Goal: Information Seeking & Learning: Learn about a topic

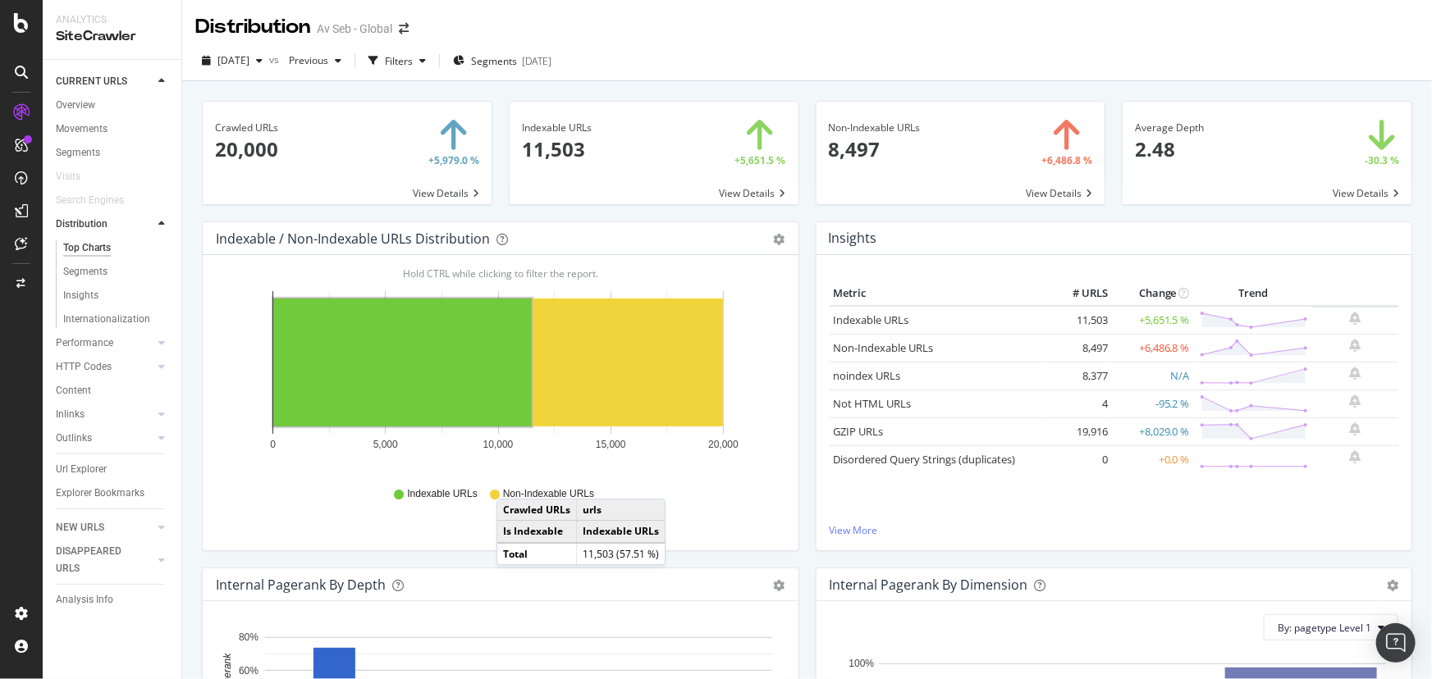
drag, startPoint x: 80, startPoint y: 107, endPoint x: 151, endPoint y: 115, distance: 71.0
click at [80, 107] on div "Overview" at bounding box center [75, 105] width 39 height 17
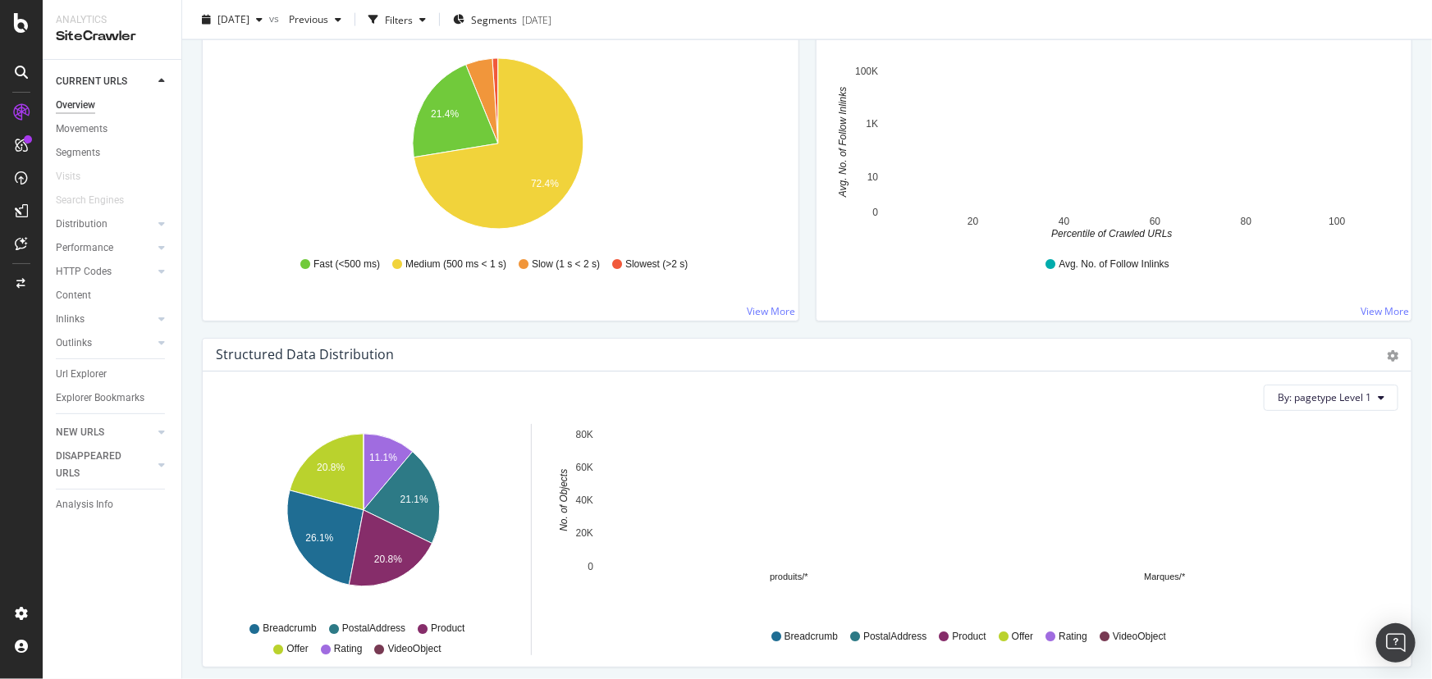
scroll to position [1417, 0]
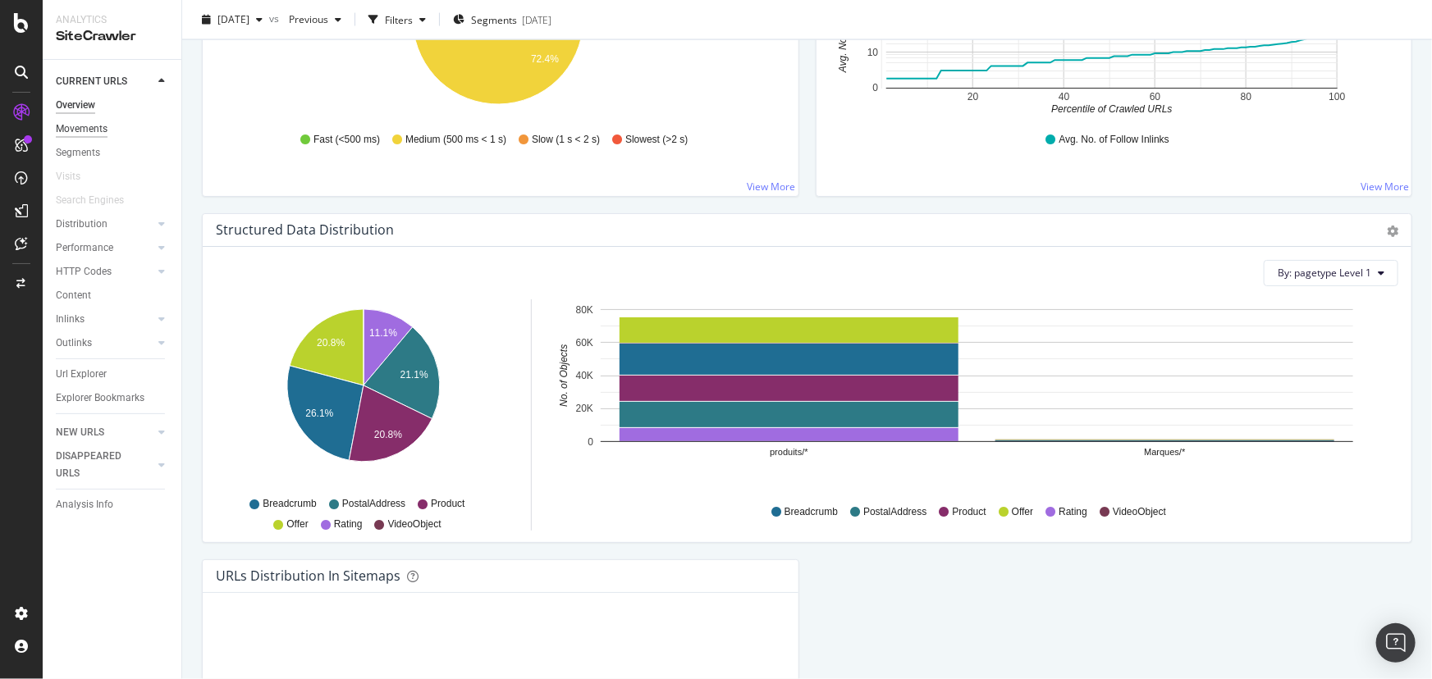
click at [87, 126] on div "Movements" at bounding box center [82, 129] width 52 height 17
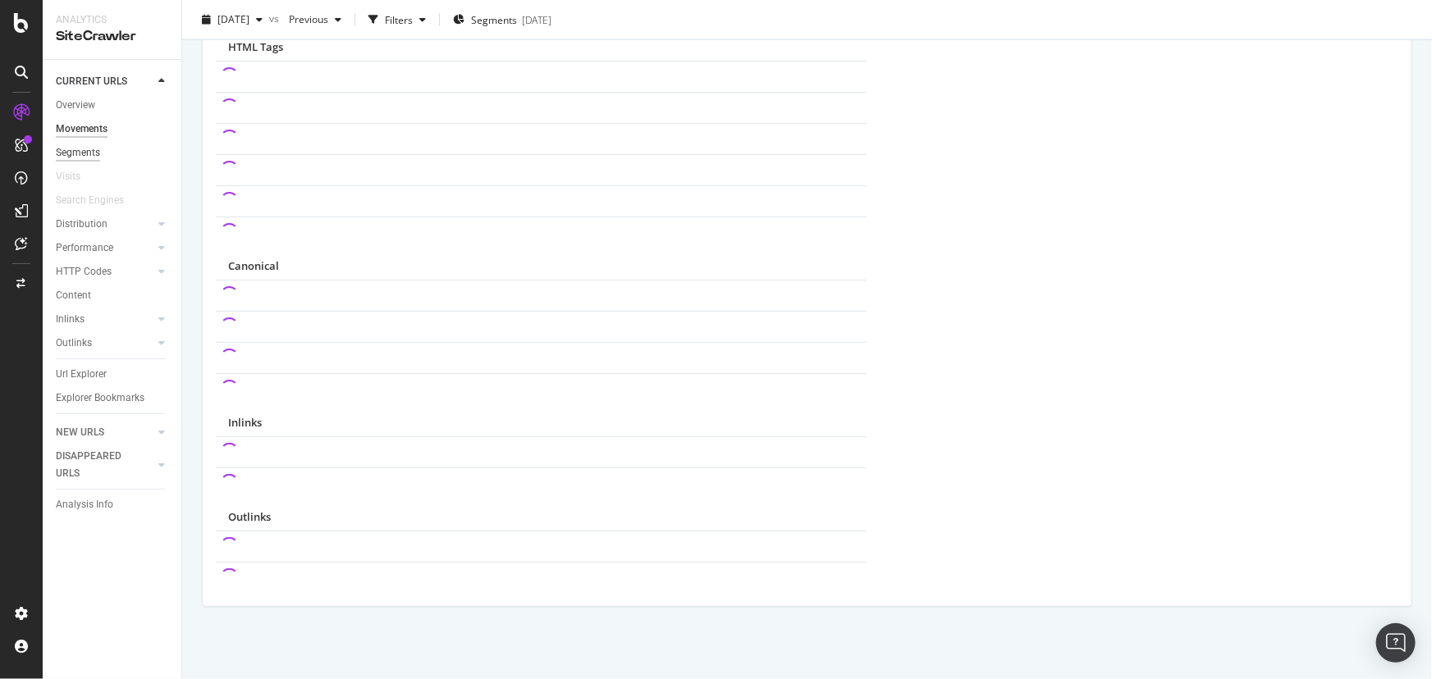
click at [81, 155] on div "Segments" at bounding box center [78, 152] width 44 height 17
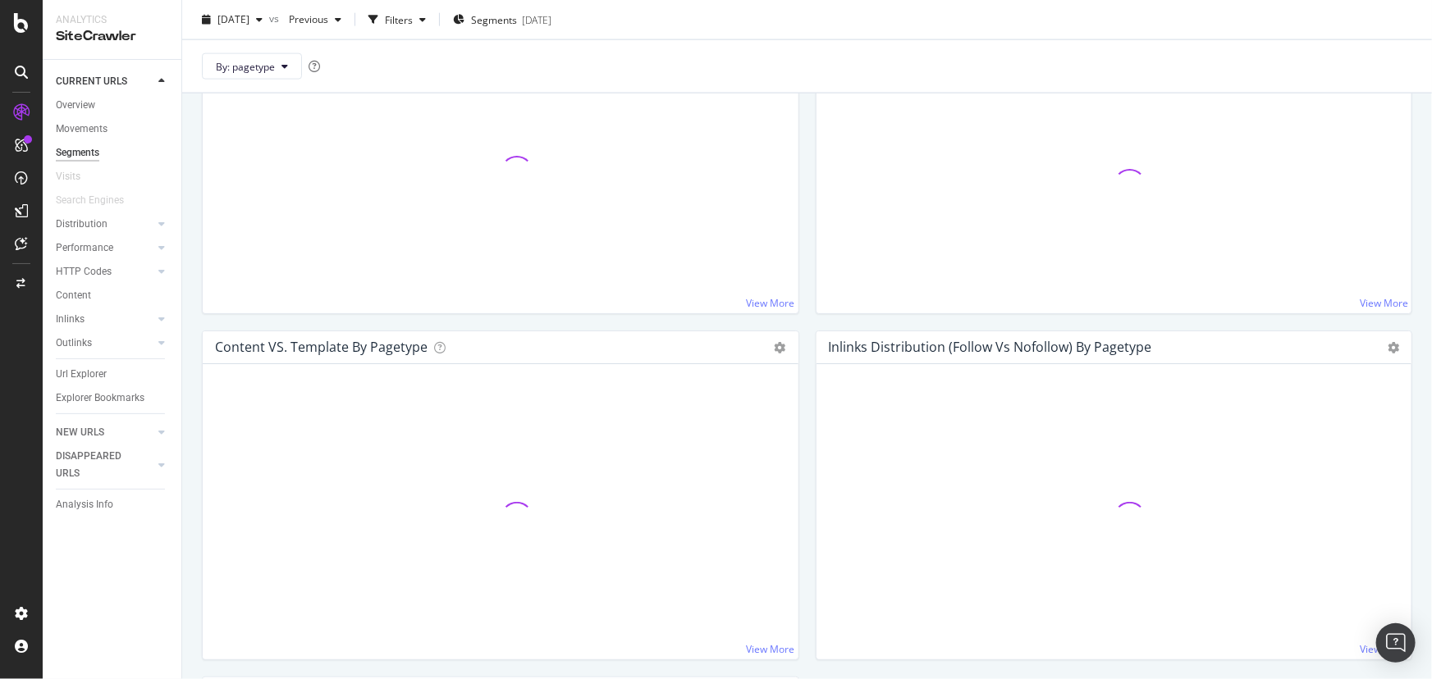
scroll to position [1186, 0]
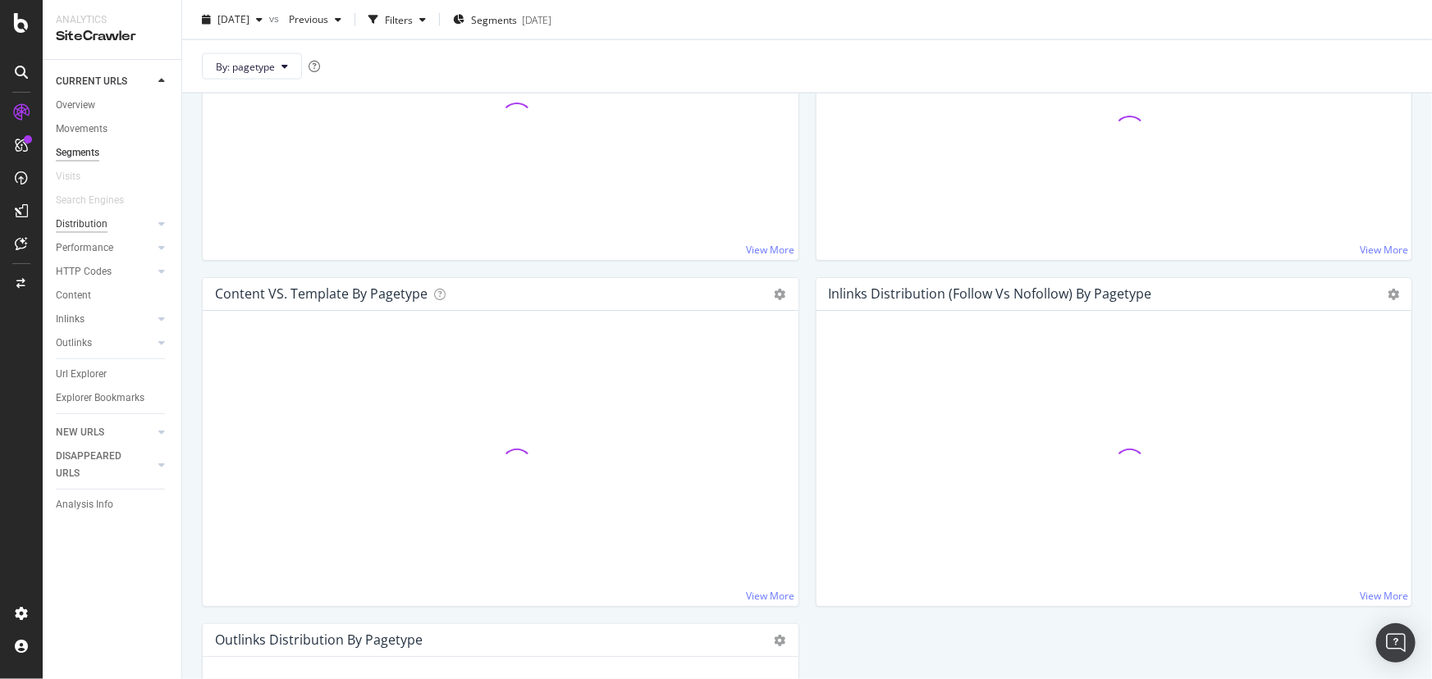
click at [74, 230] on div "Distribution" at bounding box center [82, 224] width 52 height 17
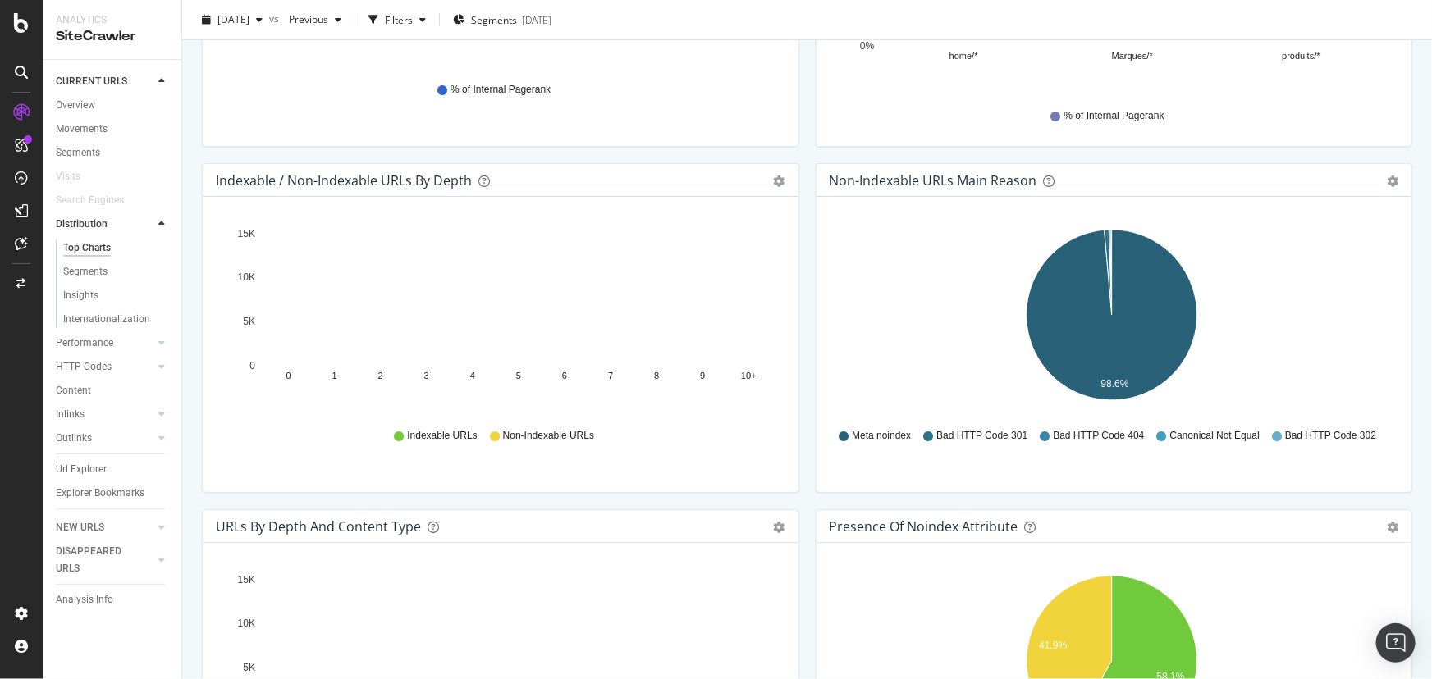
scroll to position [578, 0]
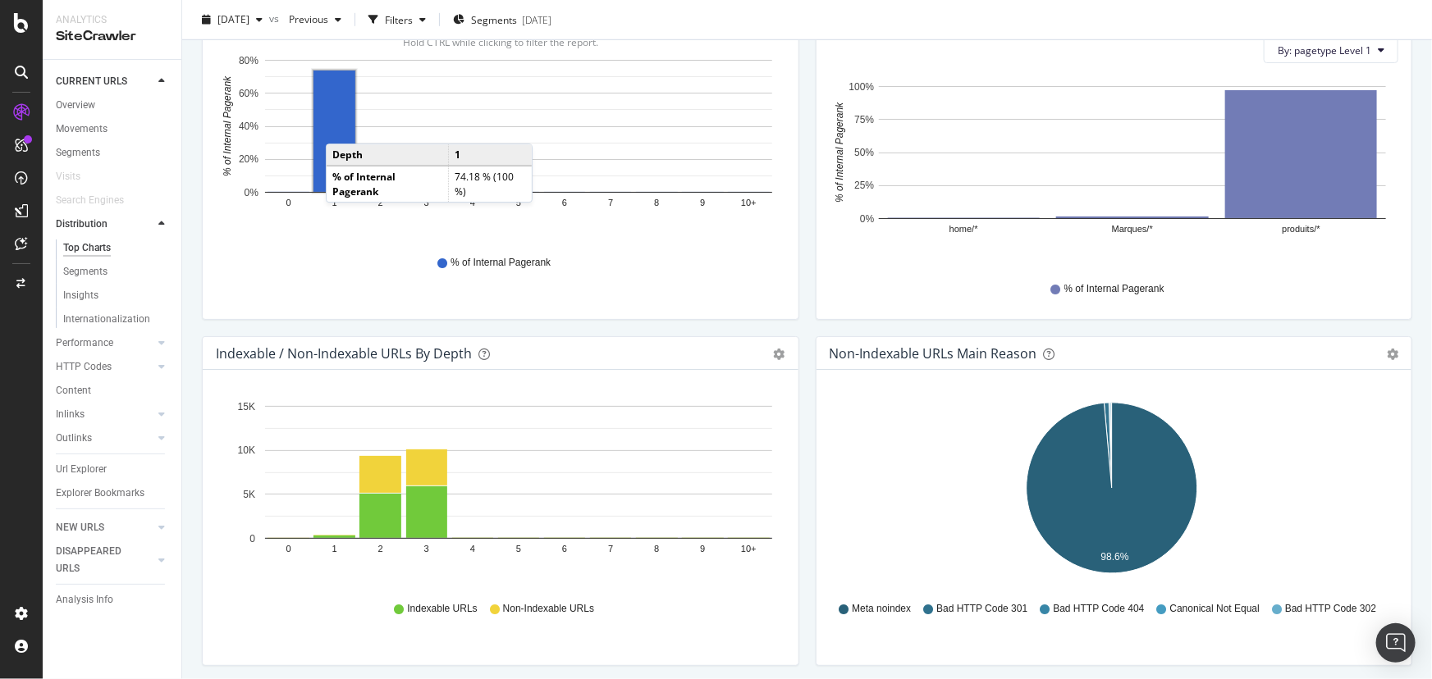
click at [335, 121] on rect "A chart." at bounding box center [334, 131] width 42 height 121
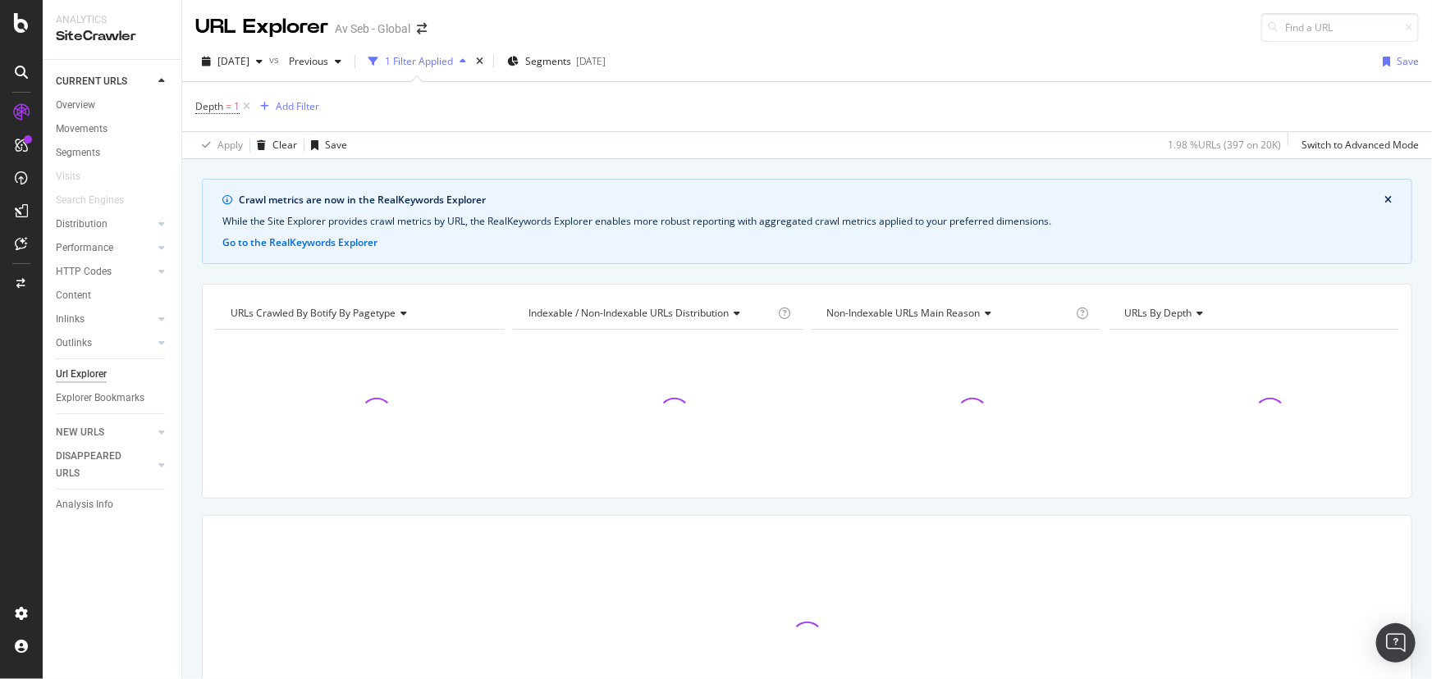
drag, startPoint x: 249, startPoint y: 106, endPoint x: 483, endPoint y: 156, distance: 240.0
click at [249, 105] on icon at bounding box center [247, 106] width 14 height 16
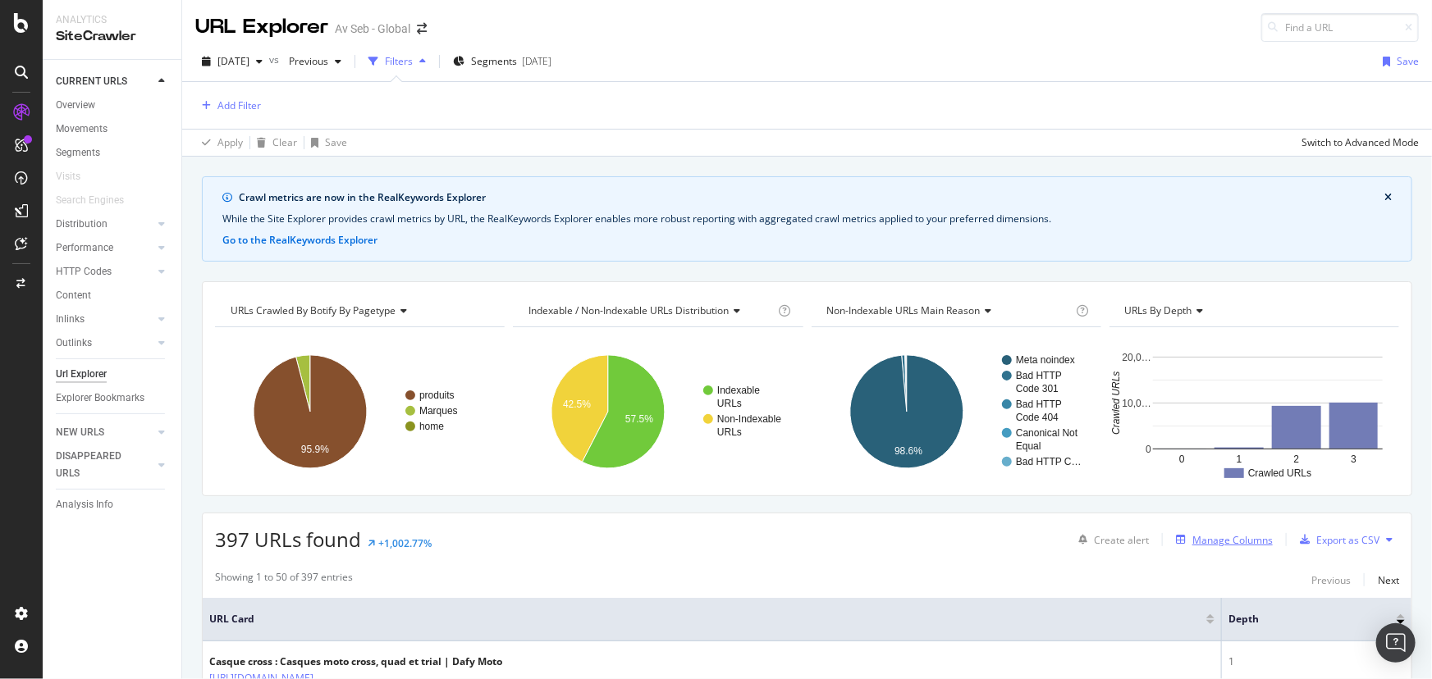
click at [1228, 542] on div "Manage Columns" at bounding box center [1232, 540] width 80 height 14
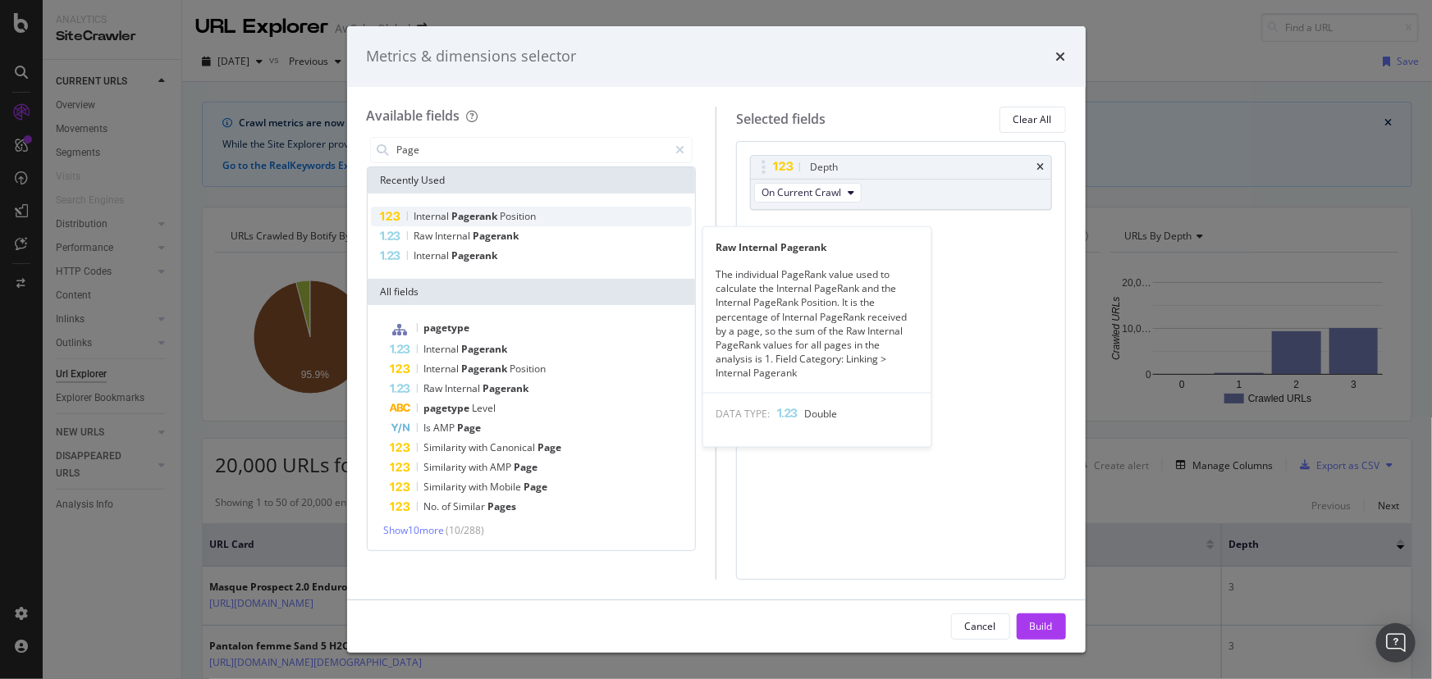
type input "Page"
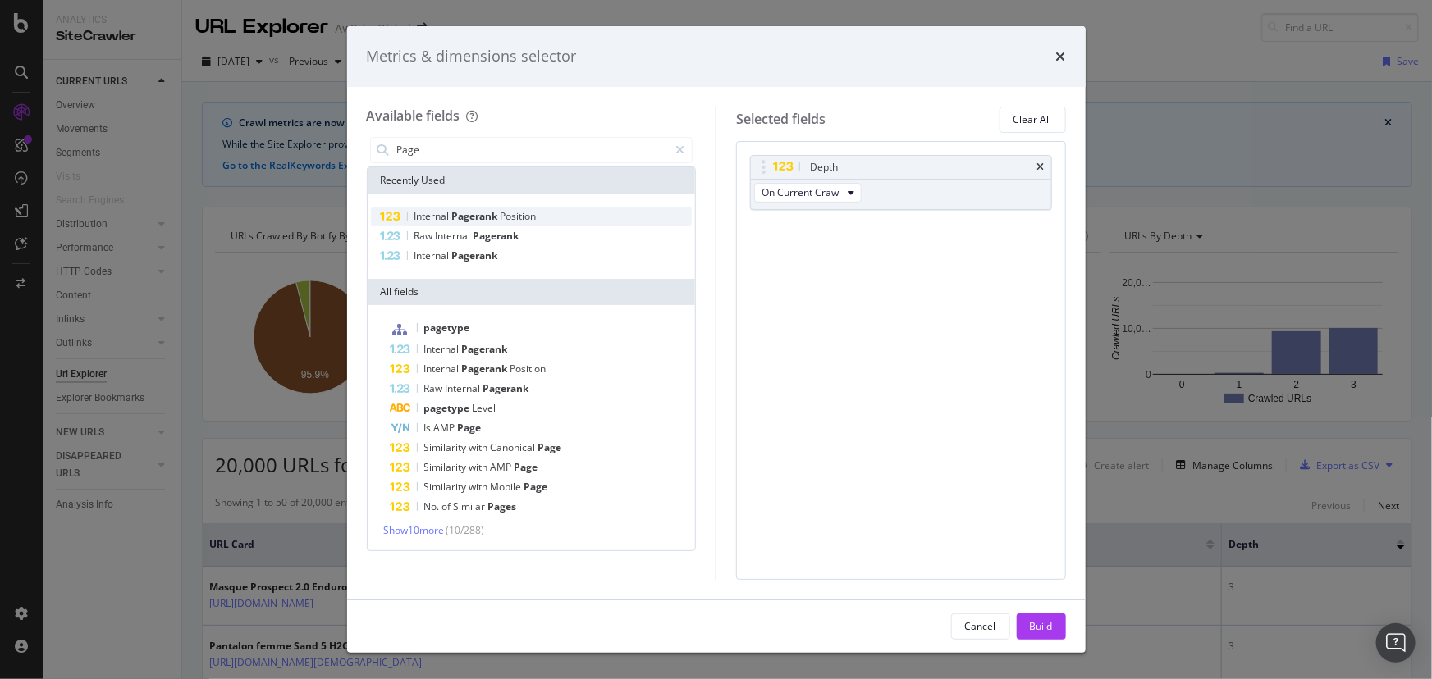
click at [464, 217] on span "Pagerank" at bounding box center [476, 216] width 48 height 14
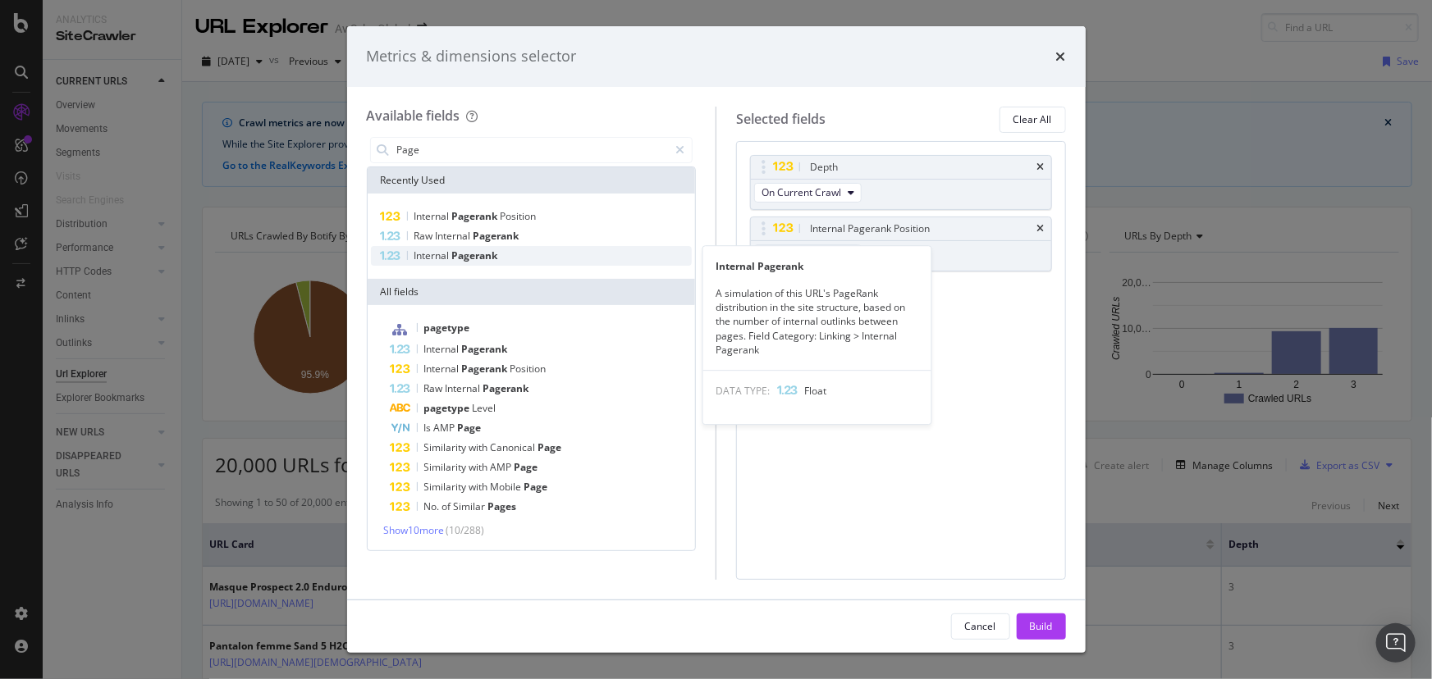
click at [461, 257] on span "Pagerank" at bounding box center [475, 256] width 46 height 14
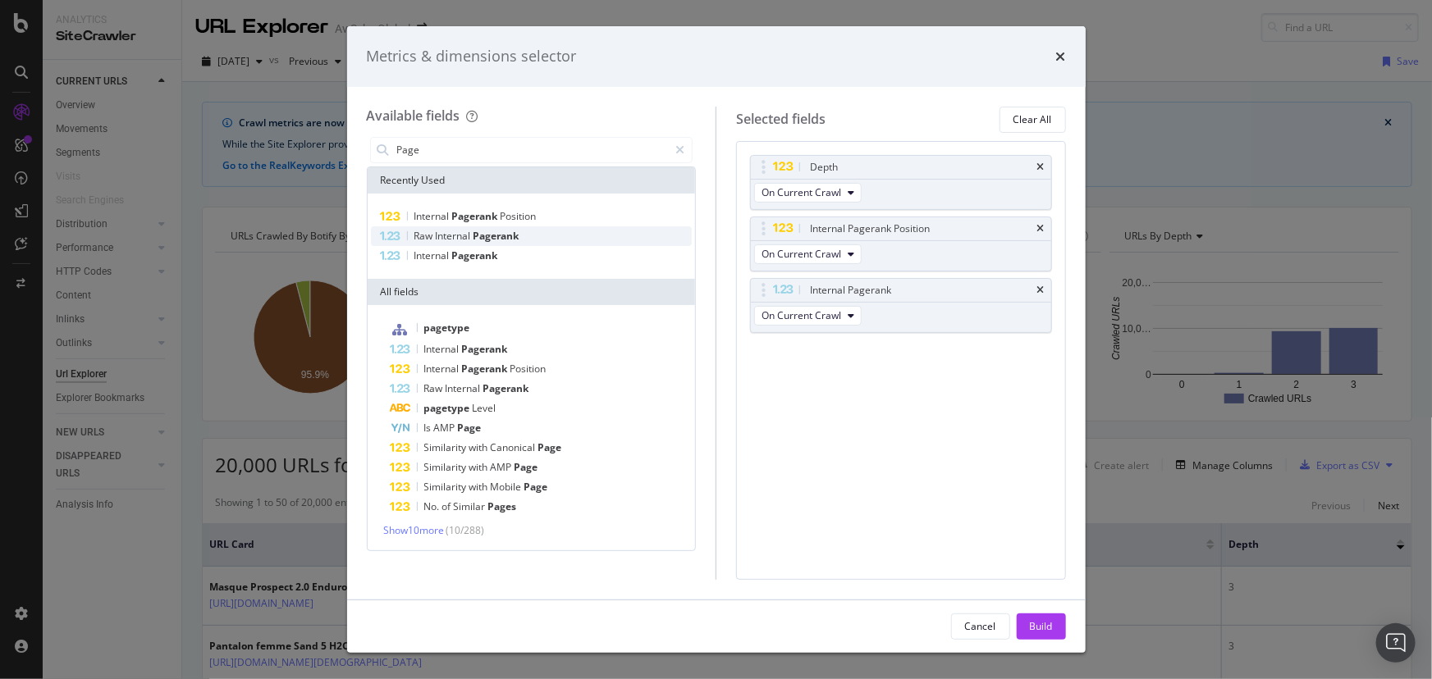
click at [501, 238] on span "Pagerank" at bounding box center [496, 236] width 46 height 14
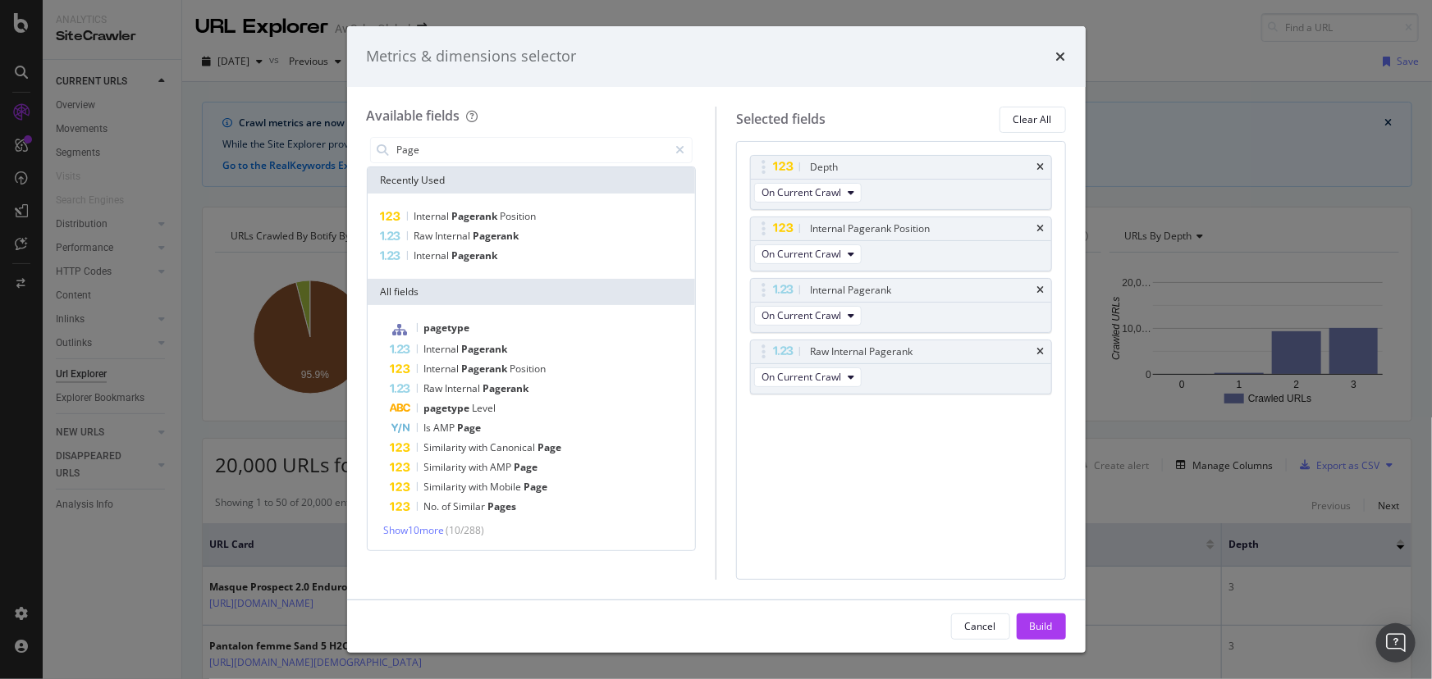
click at [1036, 627] on div "Build" at bounding box center [1041, 627] width 23 height 14
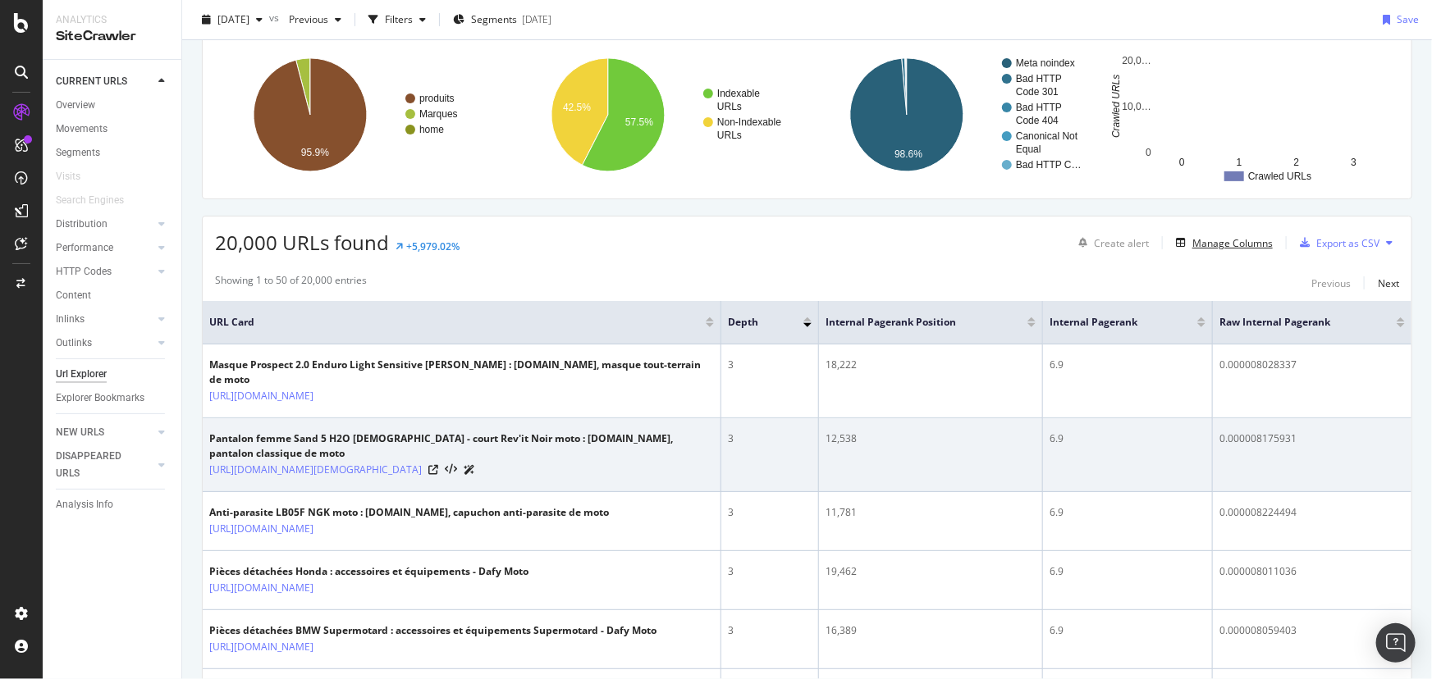
scroll to position [223, 0]
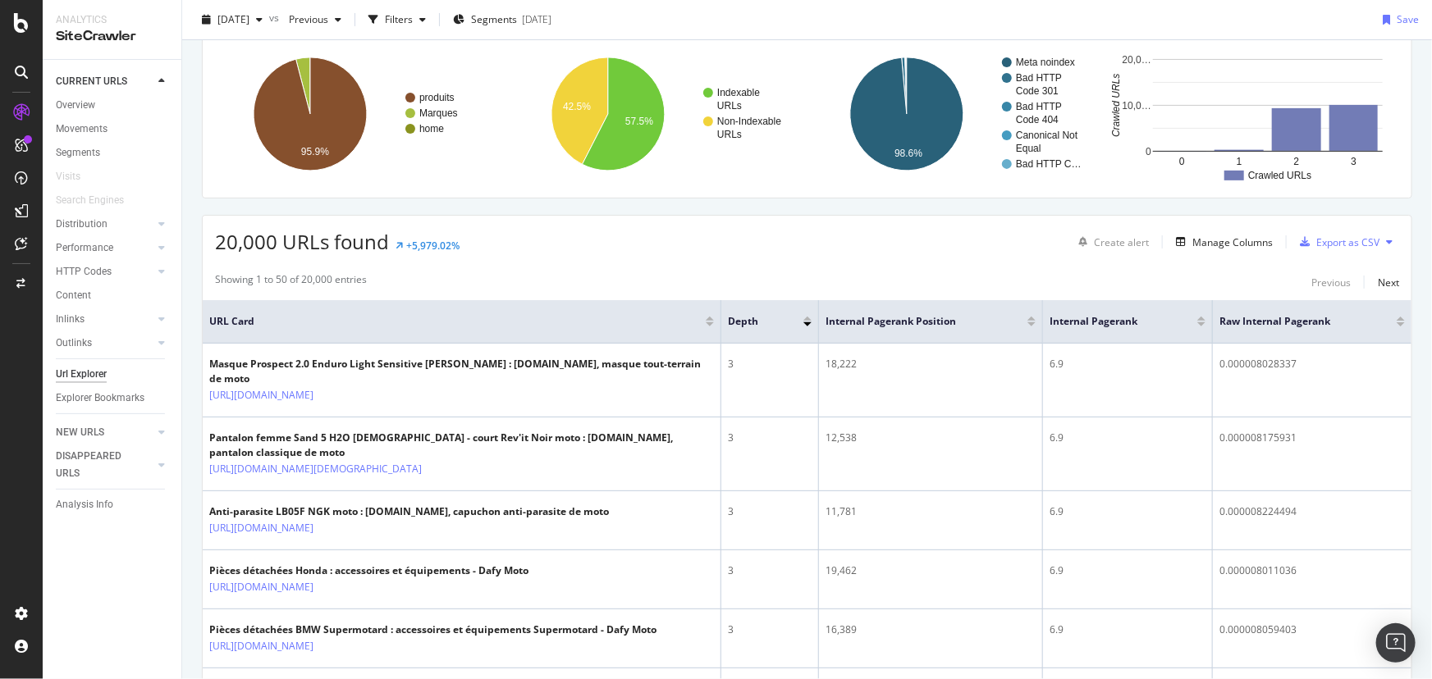
click at [1027, 320] on div at bounding box center [1031, 322] width 8 height 10
click at [1027, 318] on div at bounding box center [1031, 319] width 8 height 4
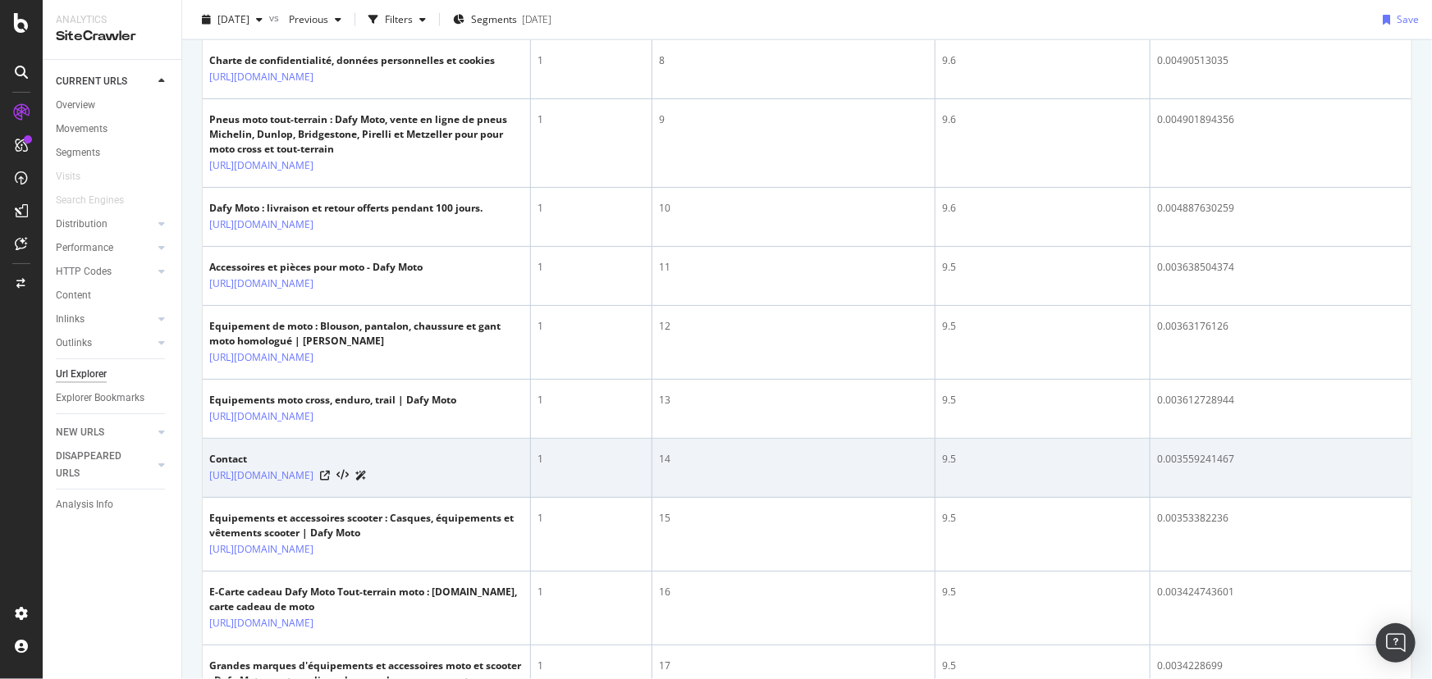
scroll to position [1118, 0]
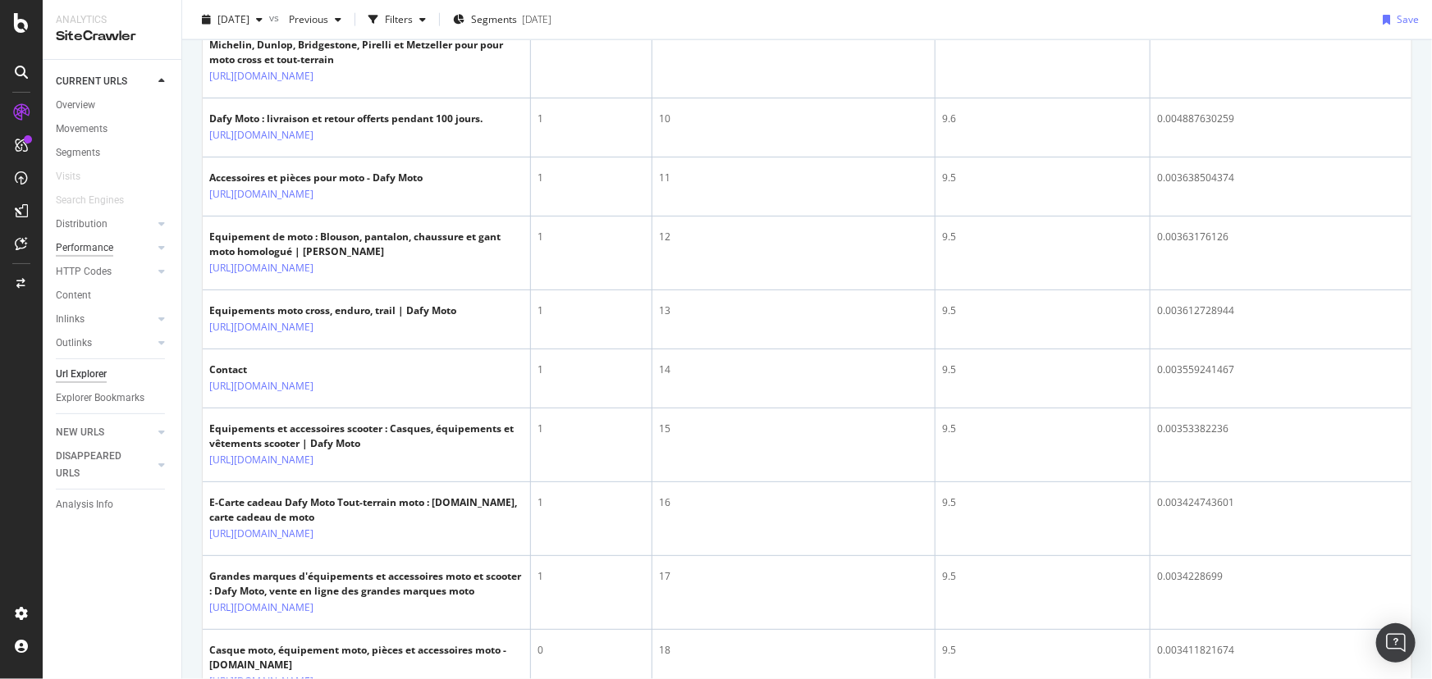
click at [80, 250] on div "Performance" at bounding box center [84, 248] width 57 height 17
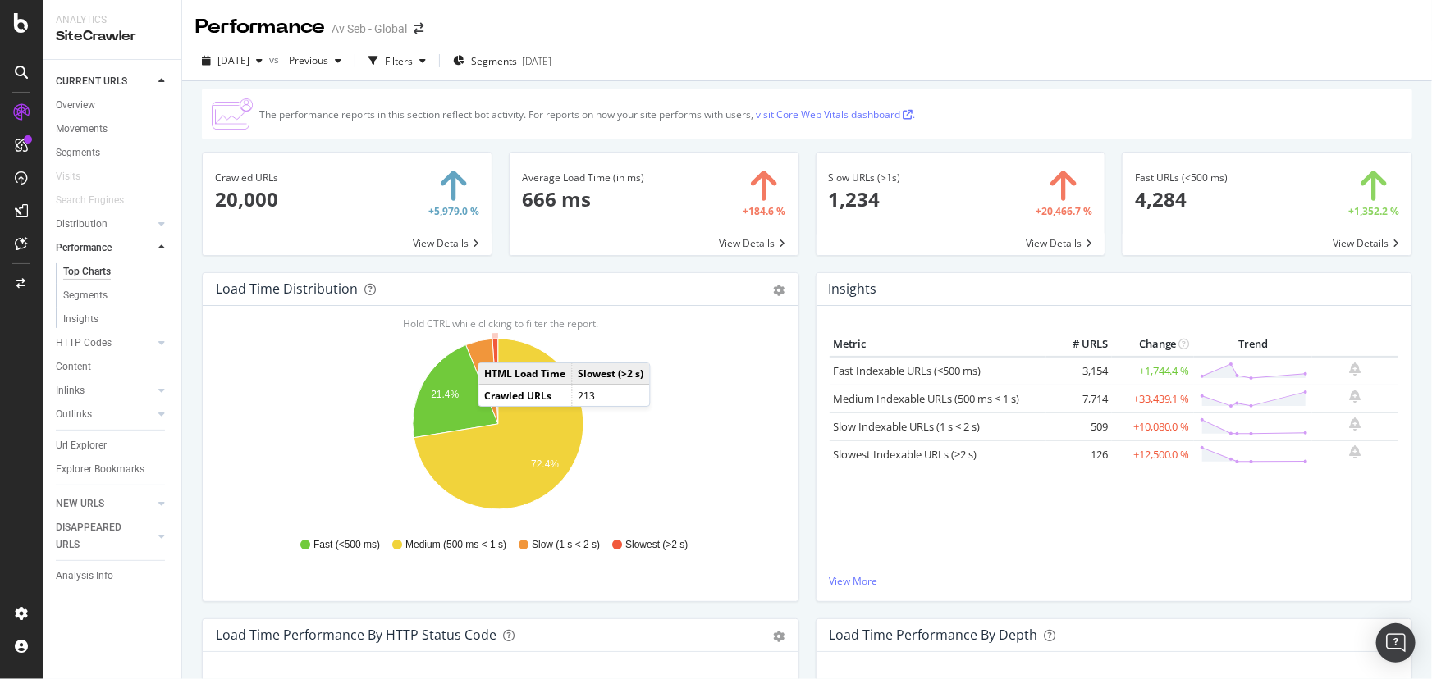
click at [494, 346] on icon "A chart." at bounding box center [495, 381] width 6 height 85
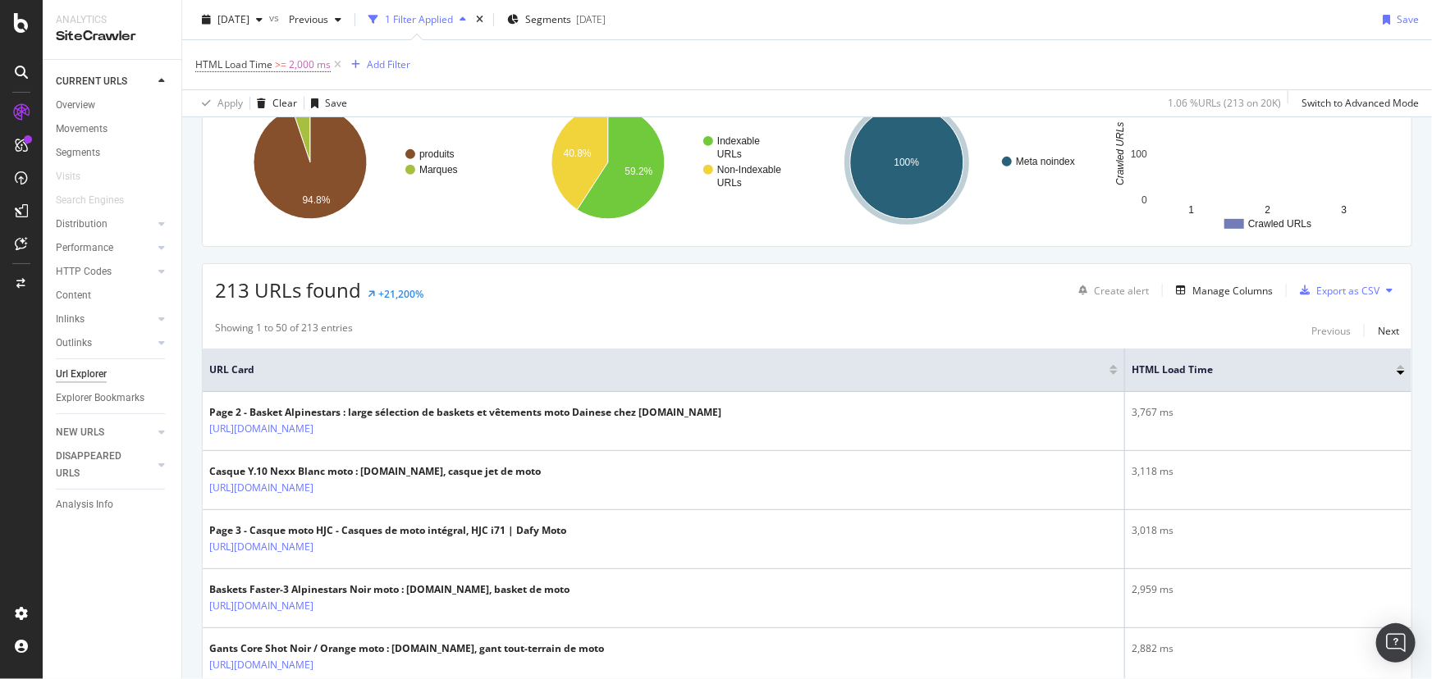
scroll to position [298, 0]
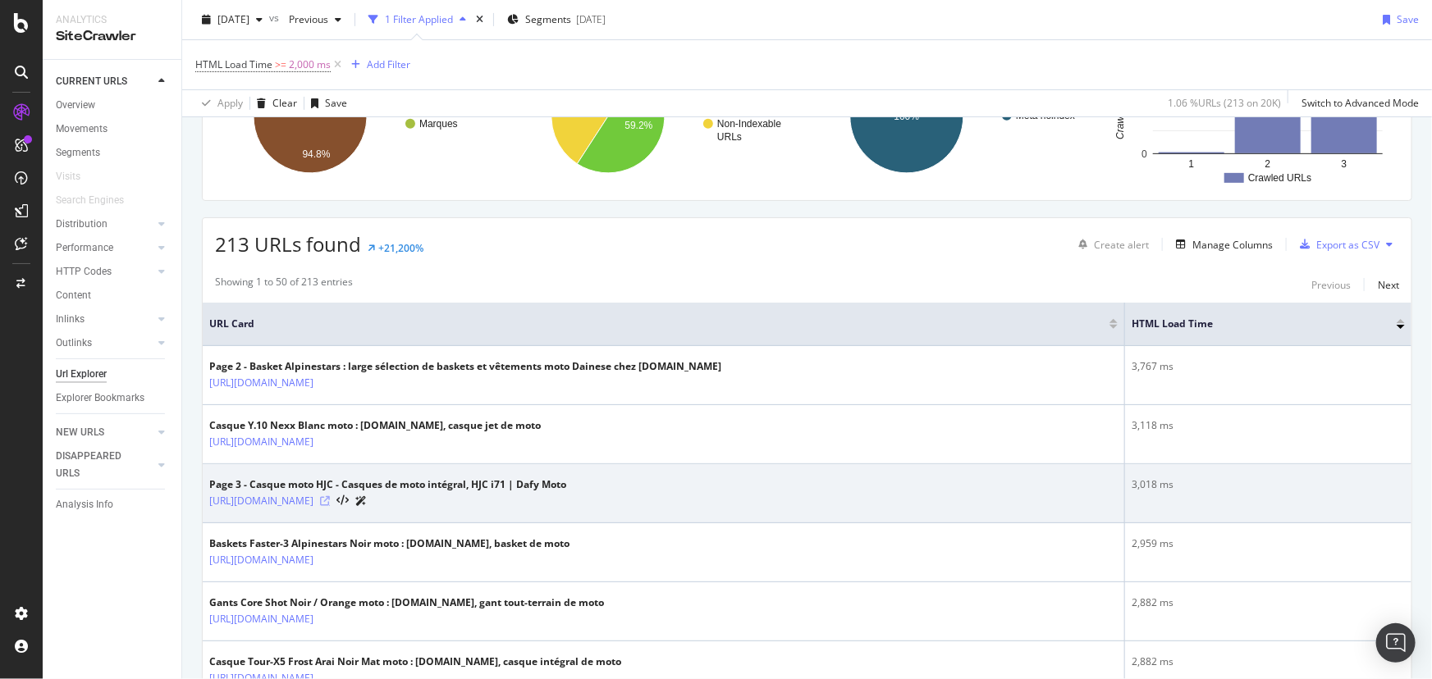
click at [330, 501] on icon at bounding box center [325, 501] width 10 height 10
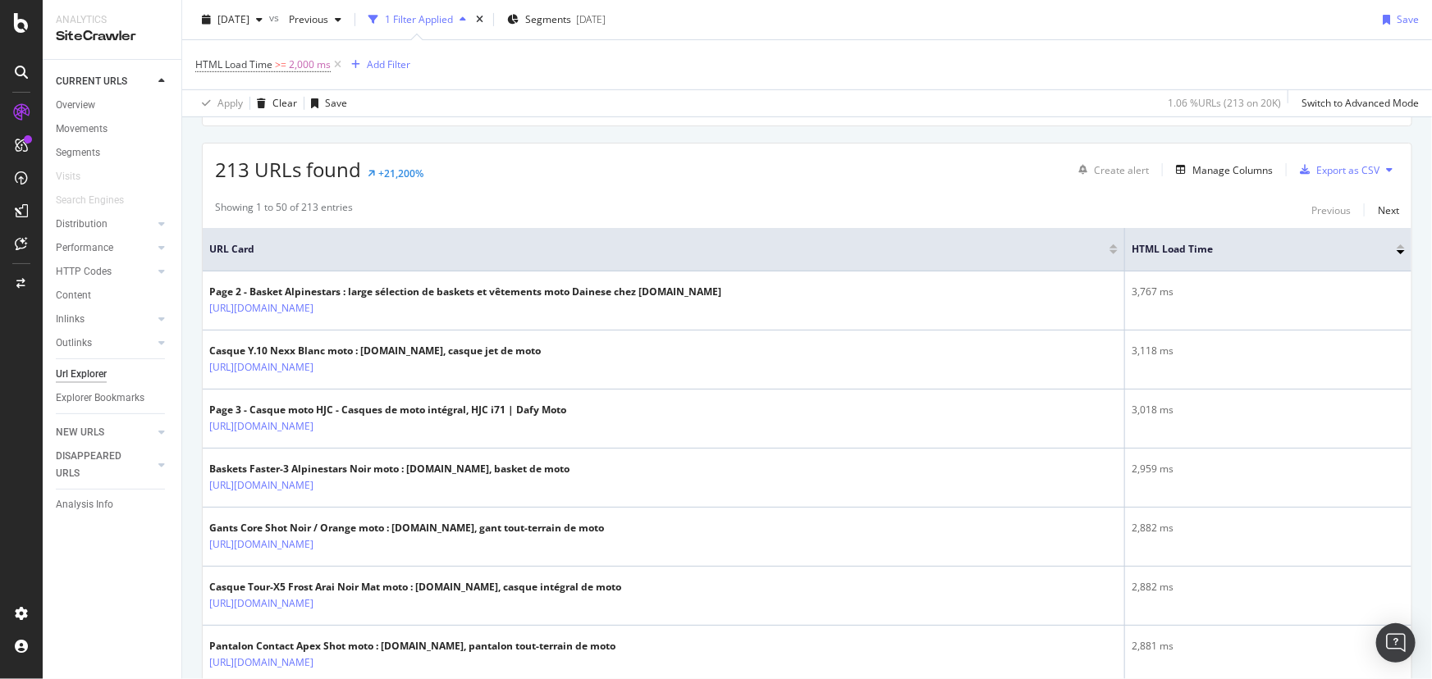
click at [1397, 246] on div at bounding box center [1401, 247] width 8 height 4
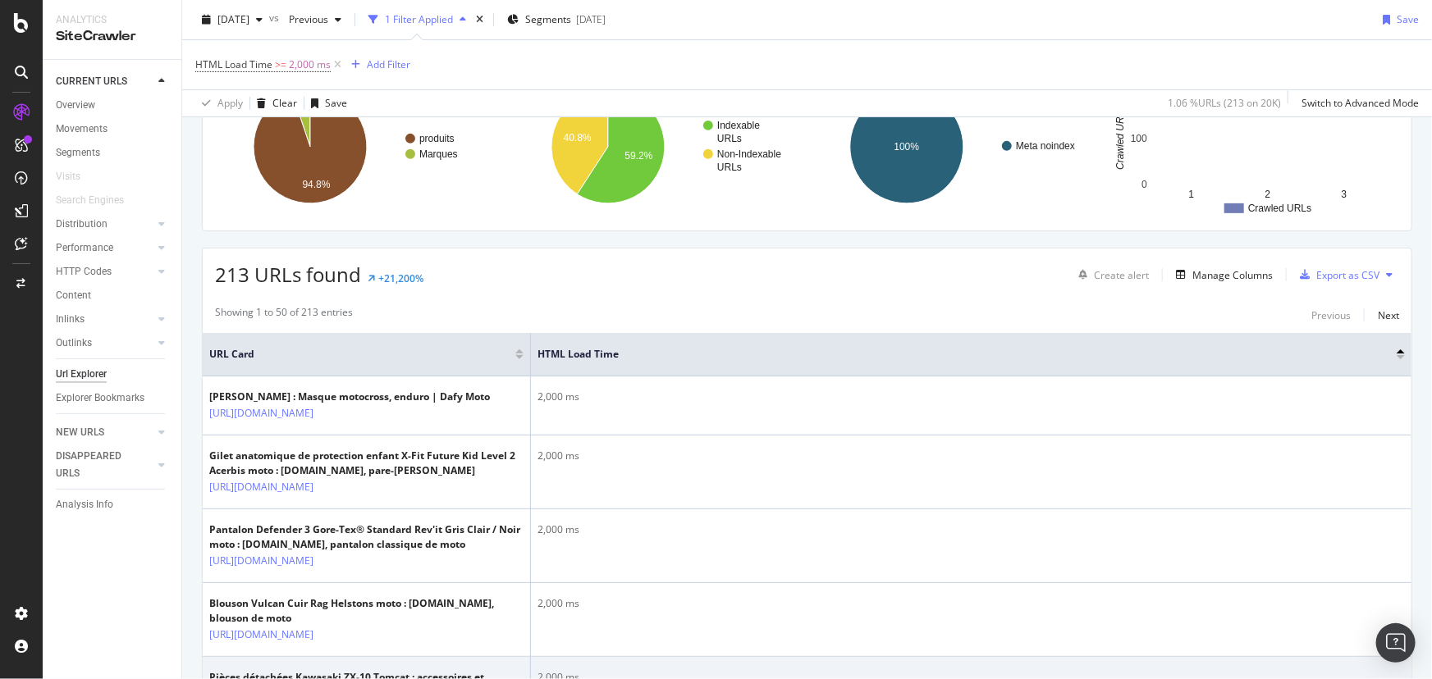
scroll to position [263, 0]
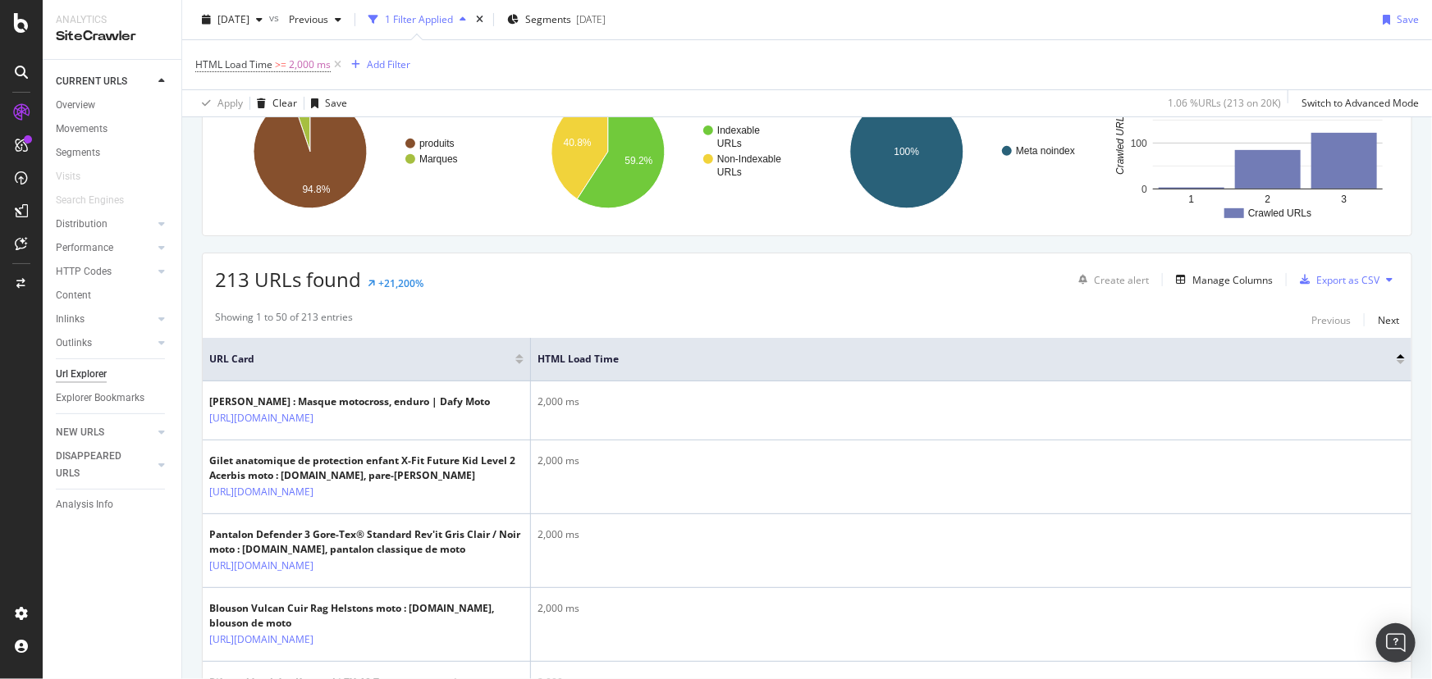
click at [1397, 362] on div at bounding box center [1401, 362] width 8 height 4
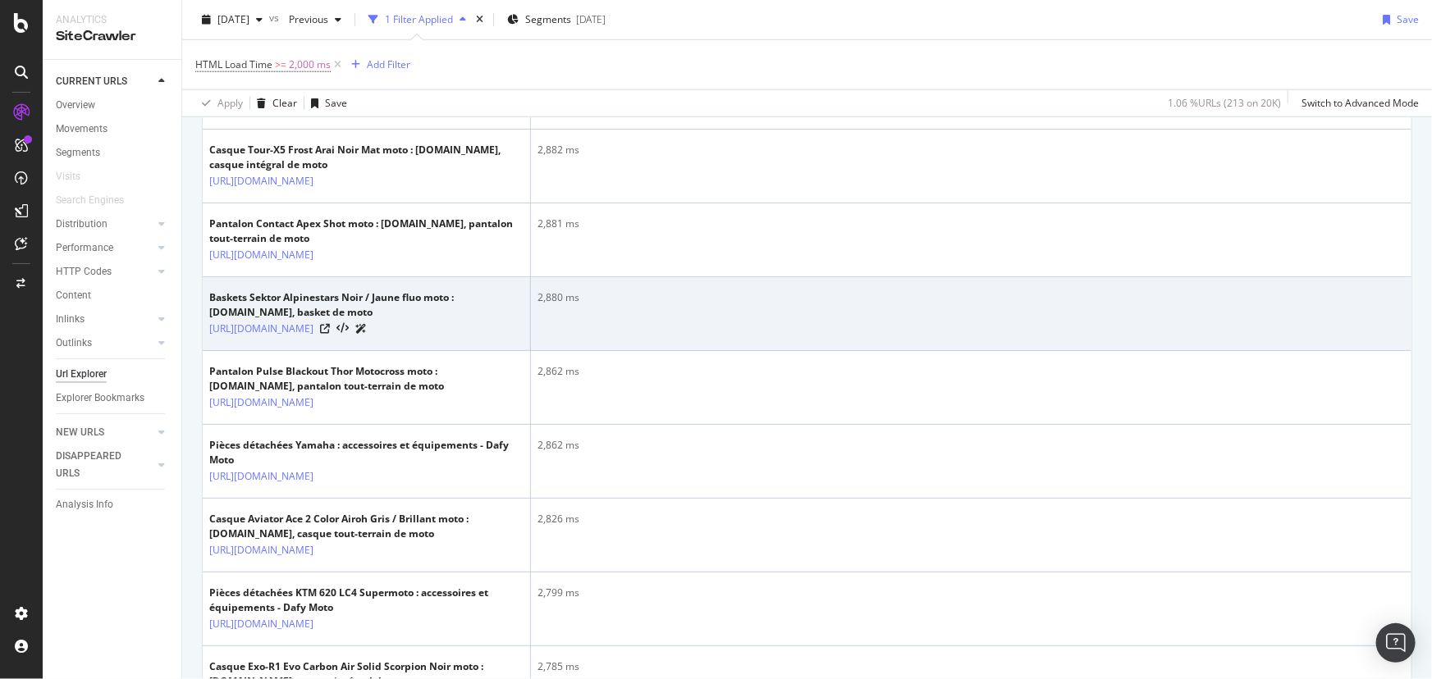
scroll to position [860, 0]
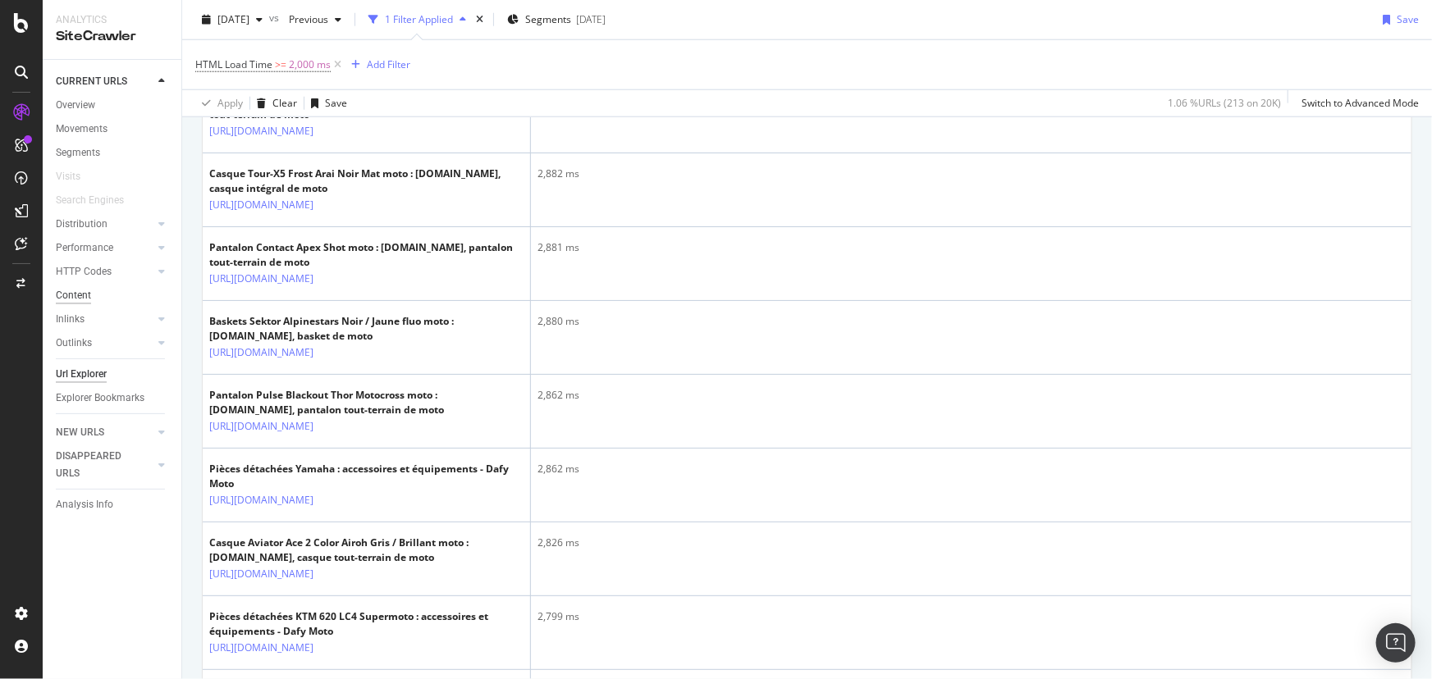
click at [76, 296] on div "Content" at bounding box center [73, 295] width 35 height 17
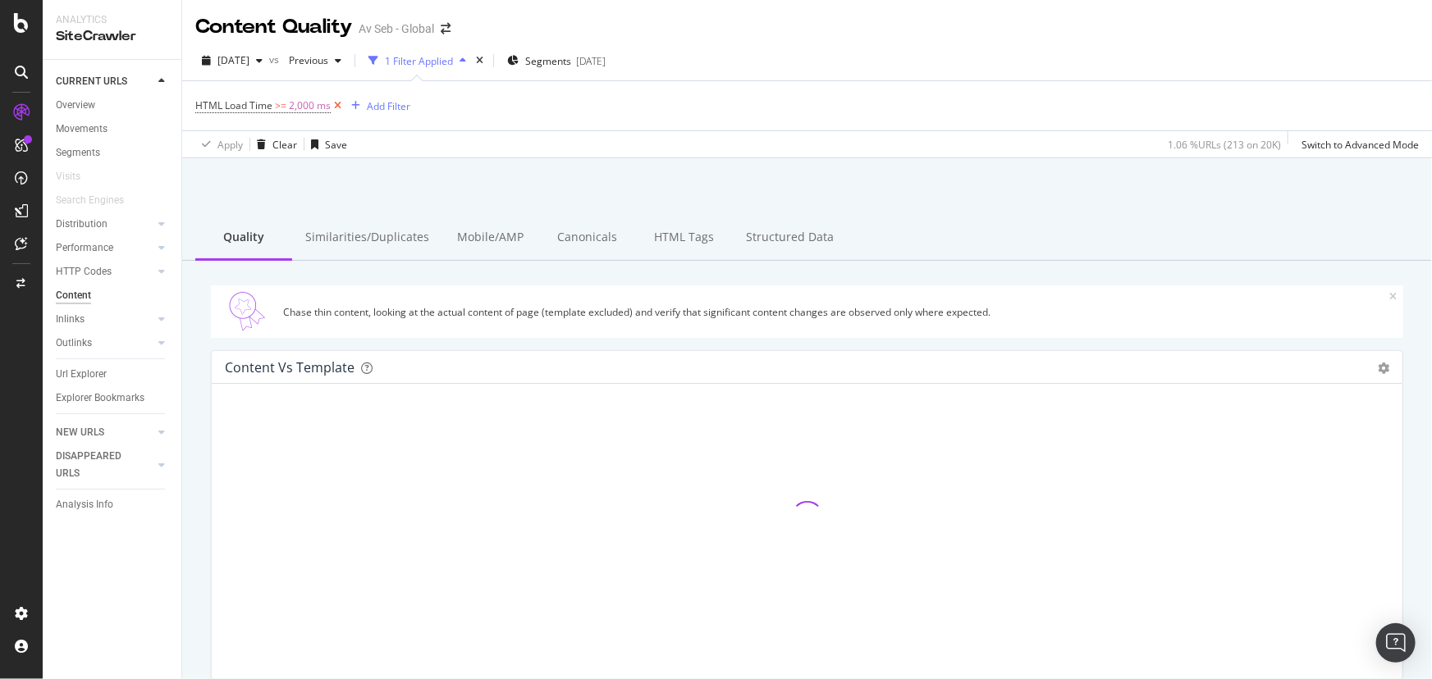
click at [337, 106] on icon at bounding box center [338, 106] width 14 height 16
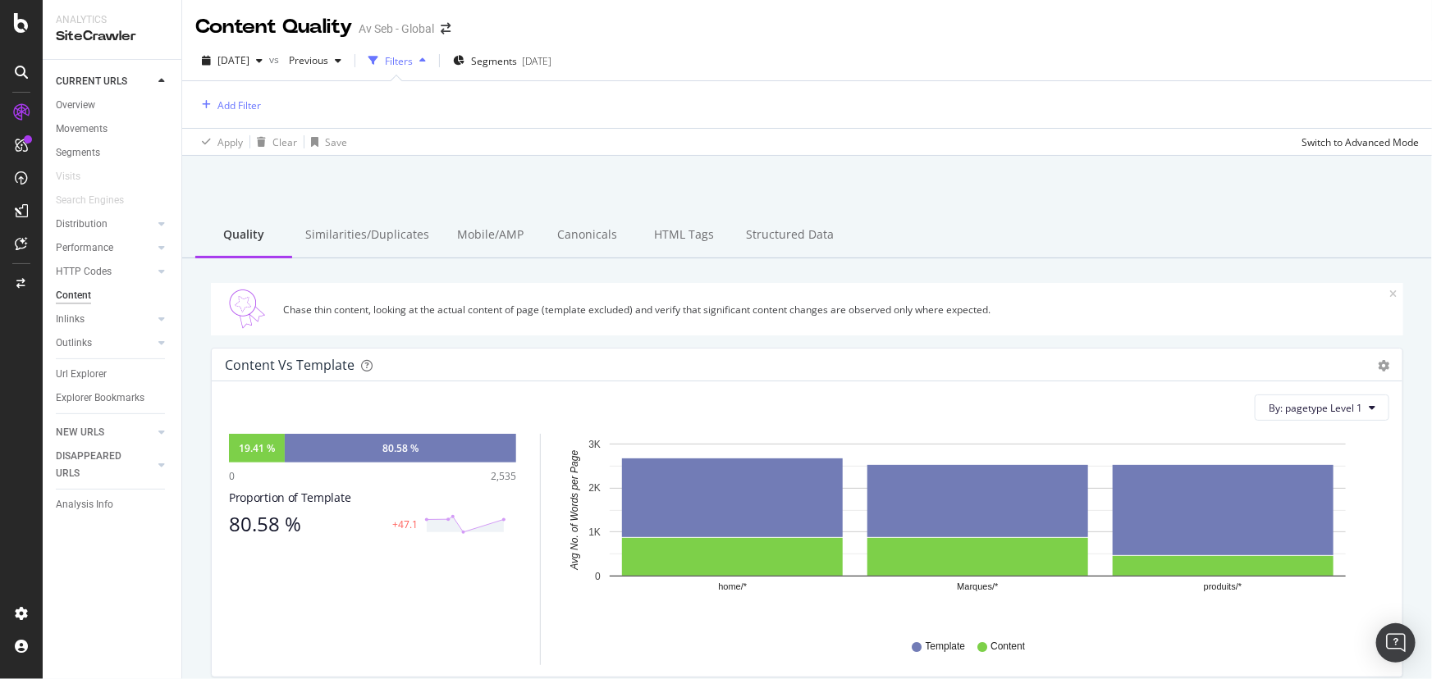
drag, startPoint x: 382, startPoint y: 227, endPoint x: 451, endPoint y: 259, distance: 76.7
click at [382, 228] on div "Similarities/Duplicates" at bounding box center [367, 235] width 150 height 45
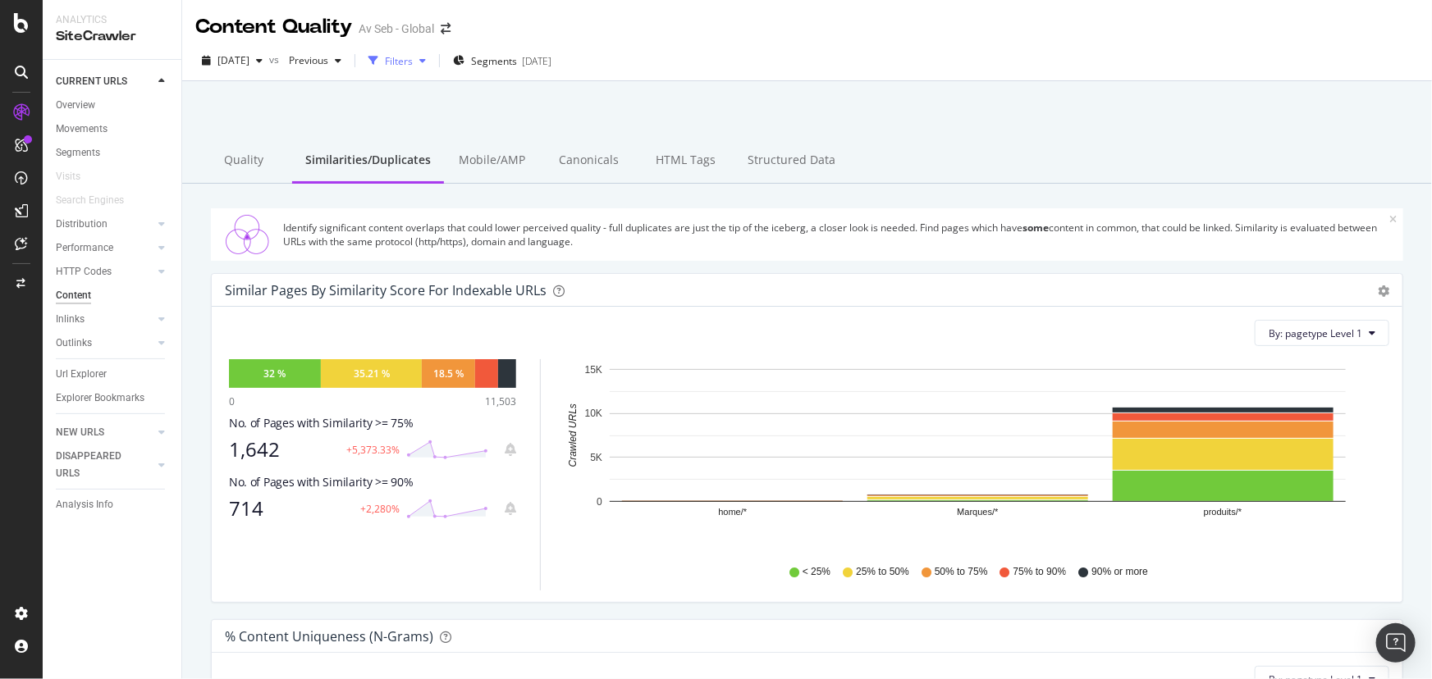
click at [413, 62] on div "Filters" at bounding box center [399, 61] width 28 height 14
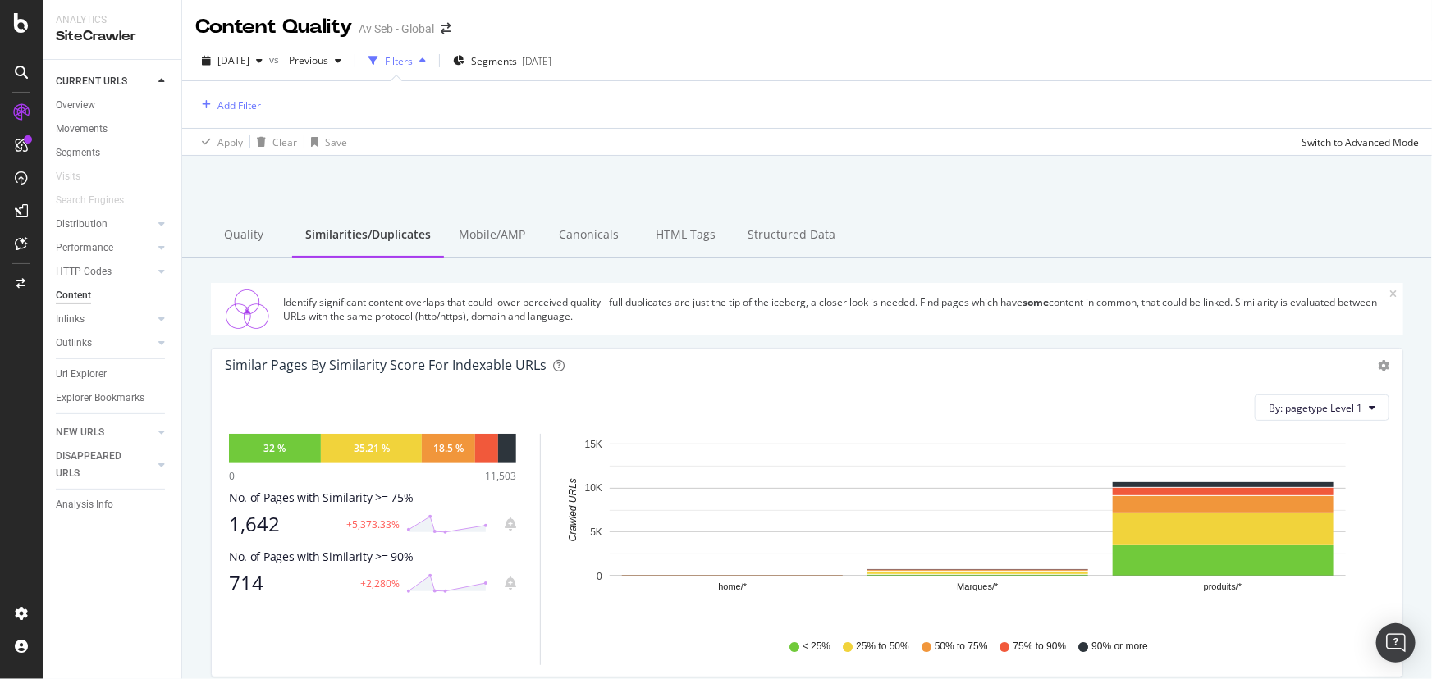
click at [413, 62] on div "Filters" at bounding box center [399, 61] width 28 height 14
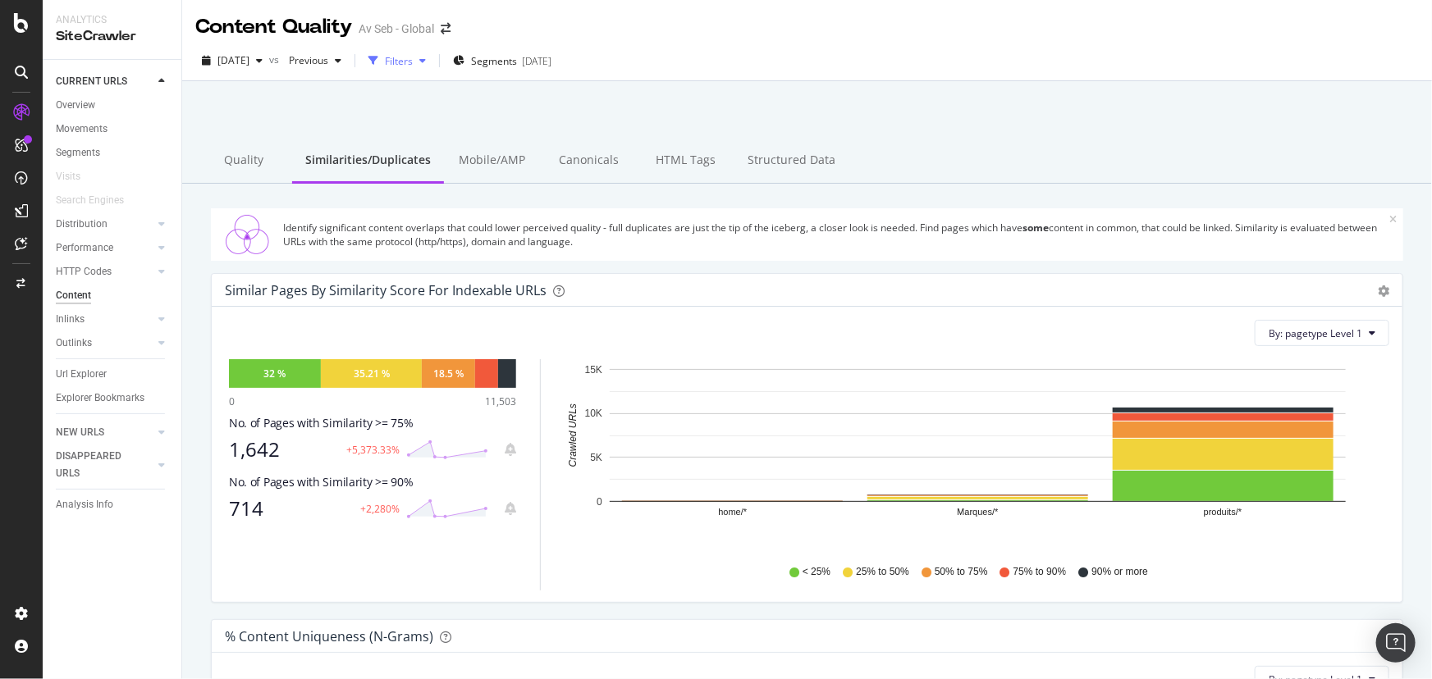
click at [432, 66] on div "Filters" at bounding box center [397, 60] width 71 height 25
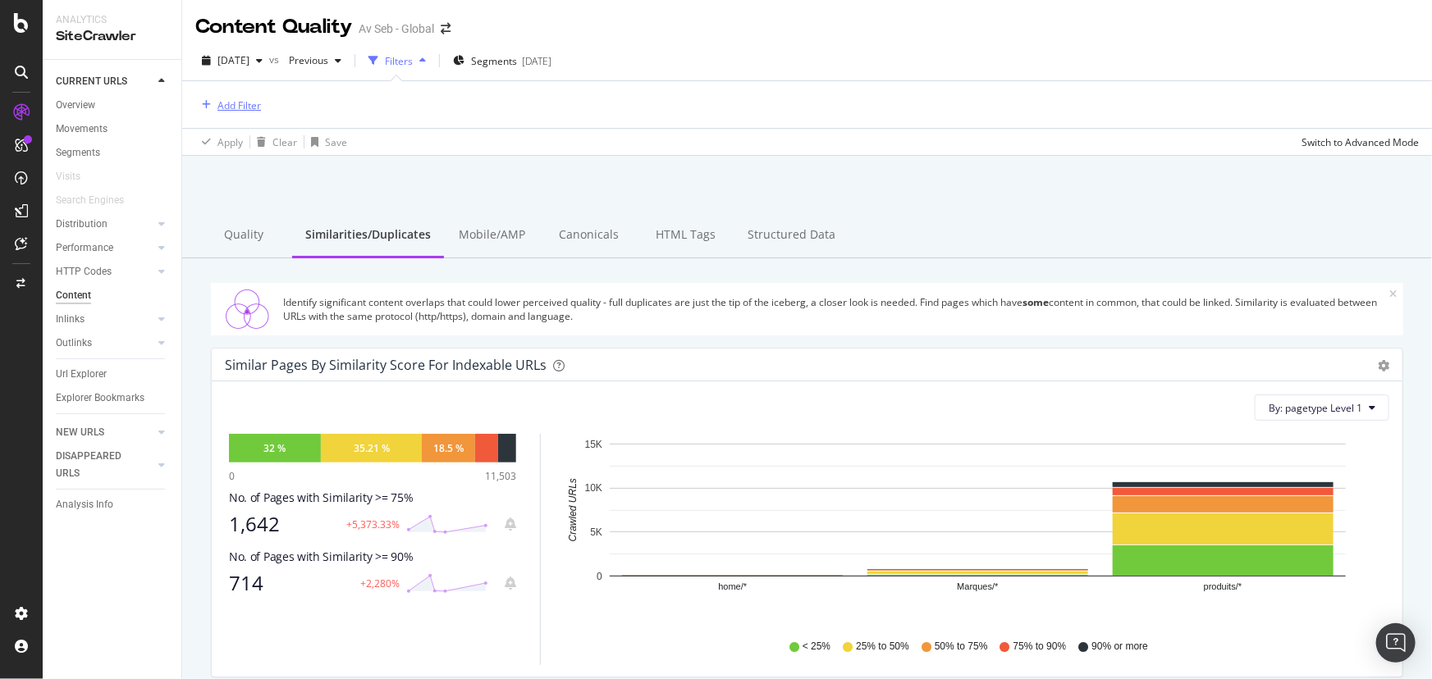
click at [238, 104] on div "Add Filter" at bounding box center [238, 105] width 43 height 14
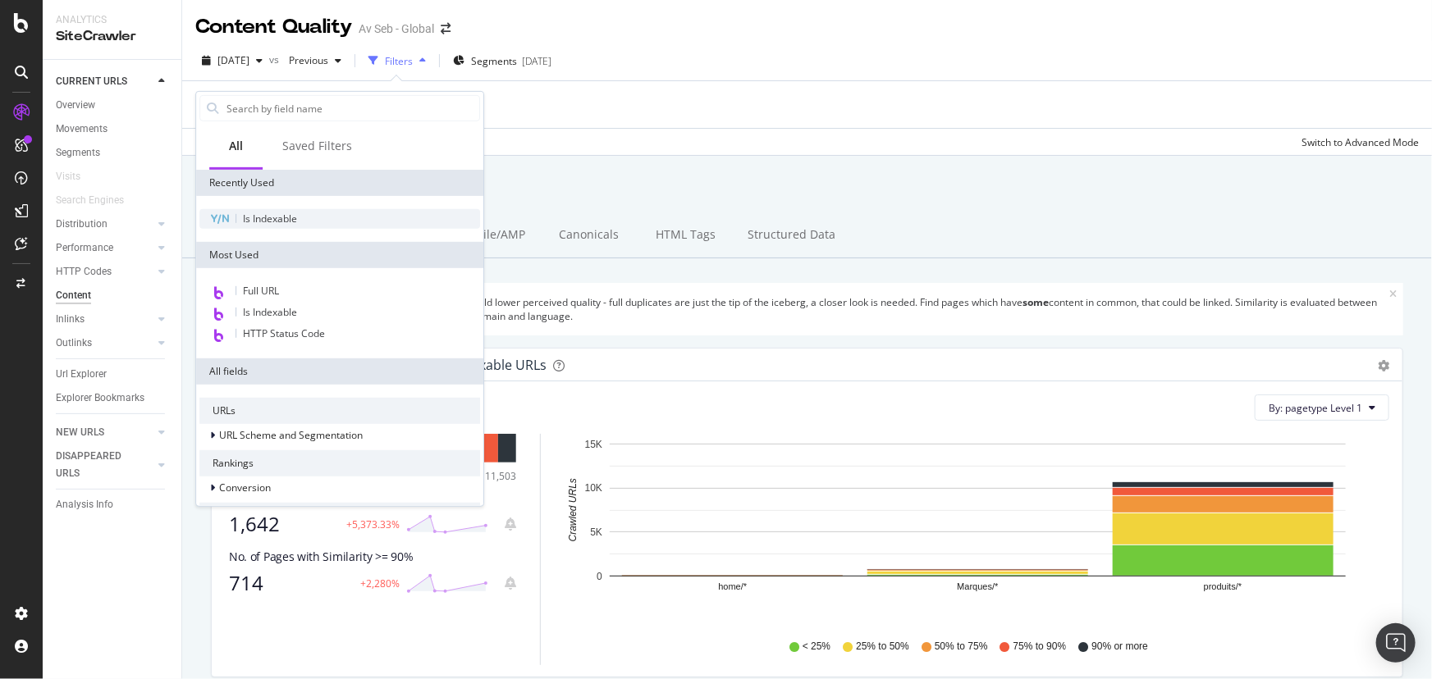
click at [275, 215] on span "Is Indexable" at bounding box center [270, 219] width 54 height 14
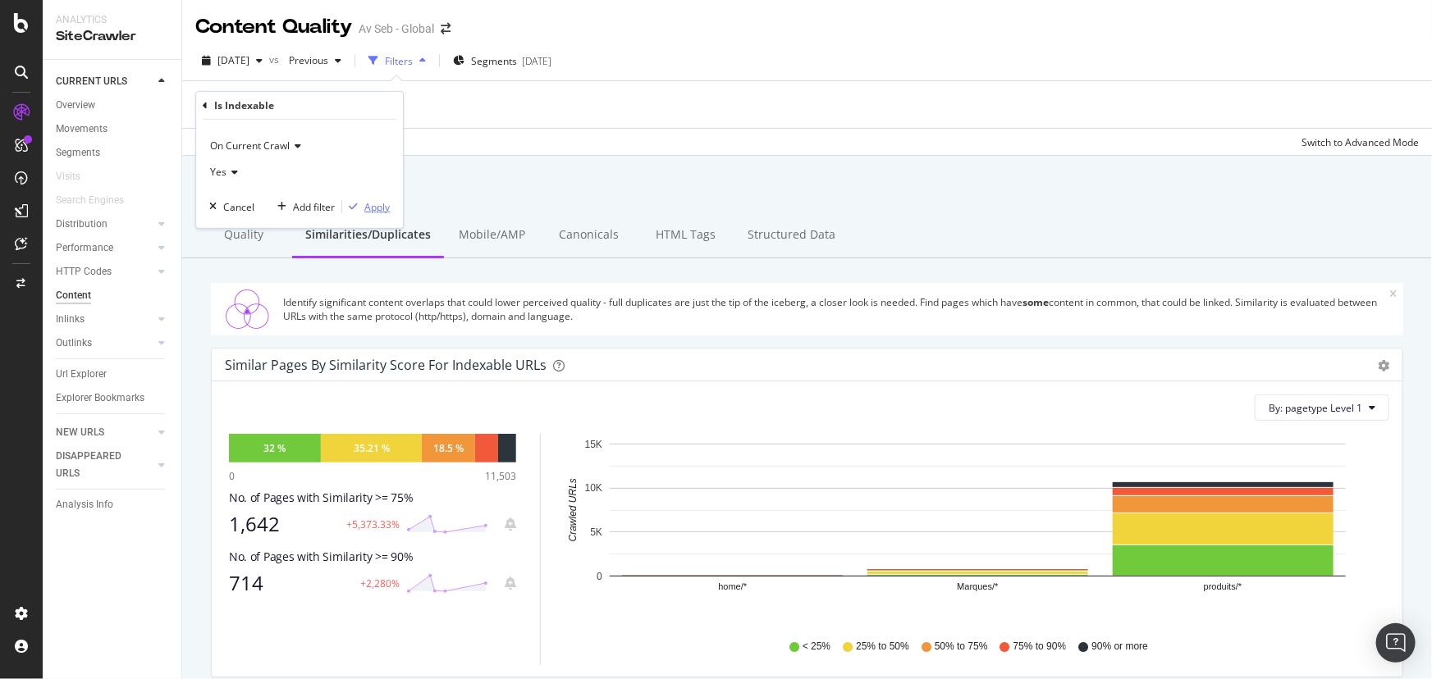
drag, startPoint x: 363, startPoint y: 213, endPoint x: 396, endPoint y: 132, distance: 86.9
click at [364, 213] on div "Apply" at bounding box center [376, 206] width 25 height 14
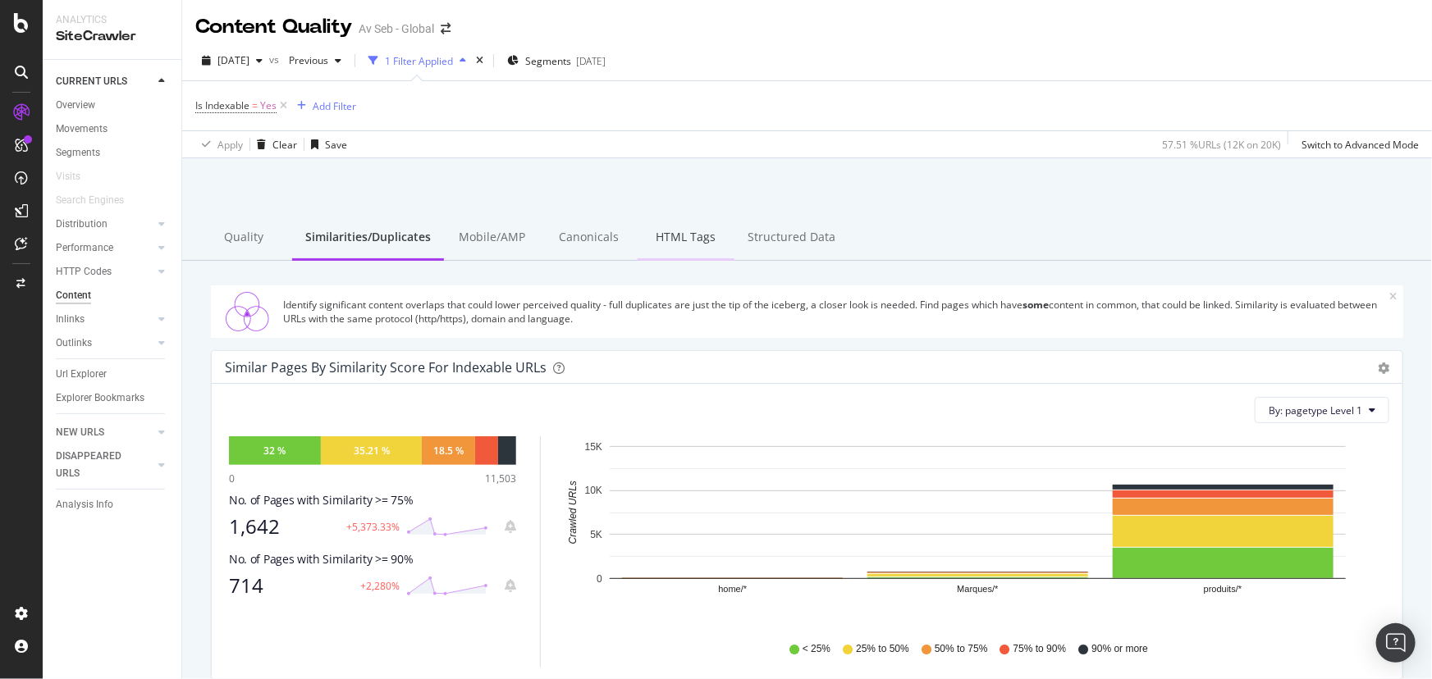
click at [663, 236] on div "HTML Tags" at bounding box center [686, 238] width 97 height 45
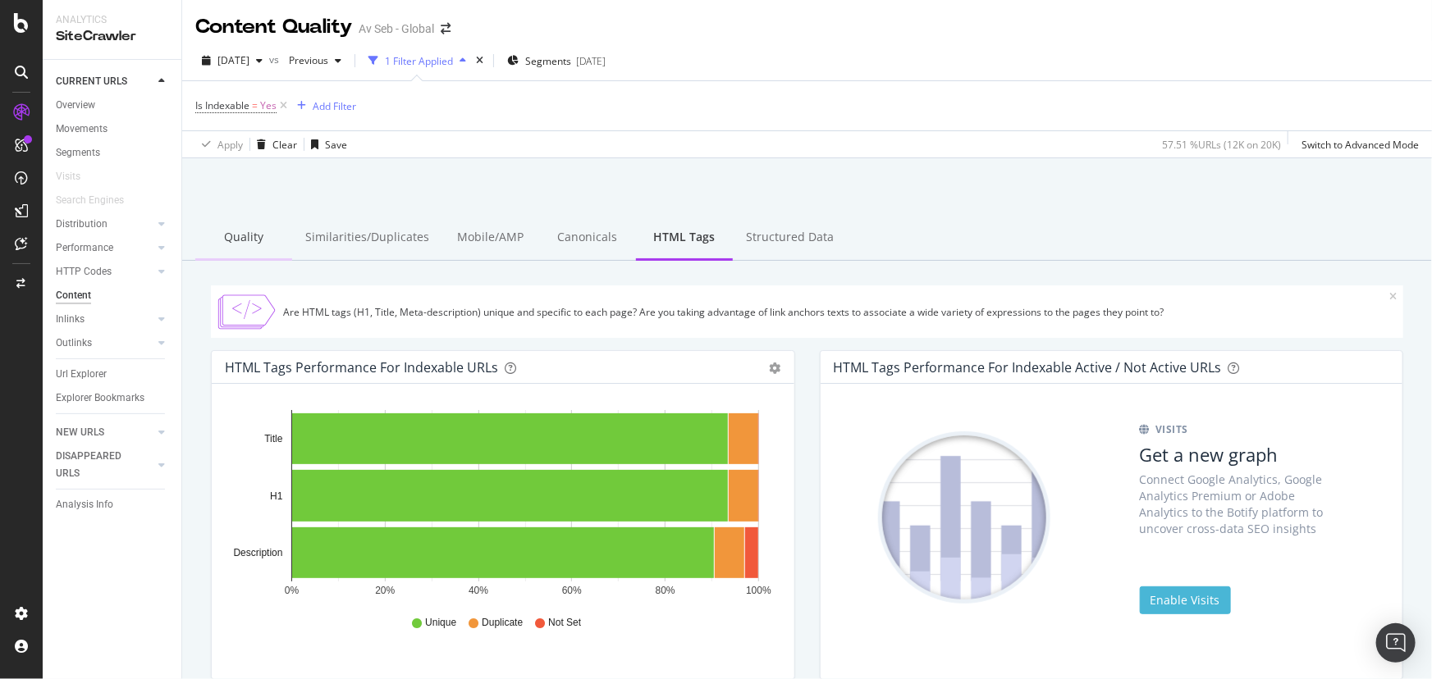
click at [251, 235] on div "Quality" at bounding box center [243, 238] width 97 height 45
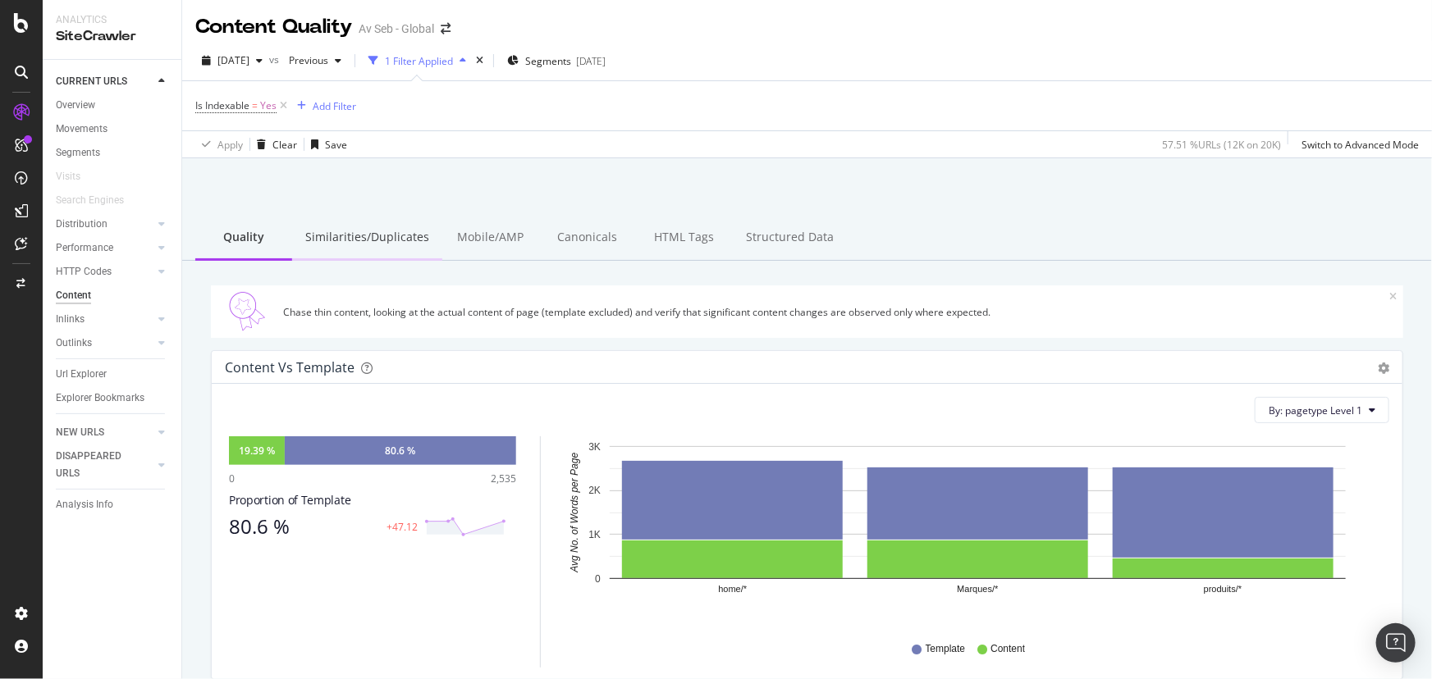
click at [390, 240] on div "Similarities/Duplicates" at bounding box center [367, 238] width 150 height 45
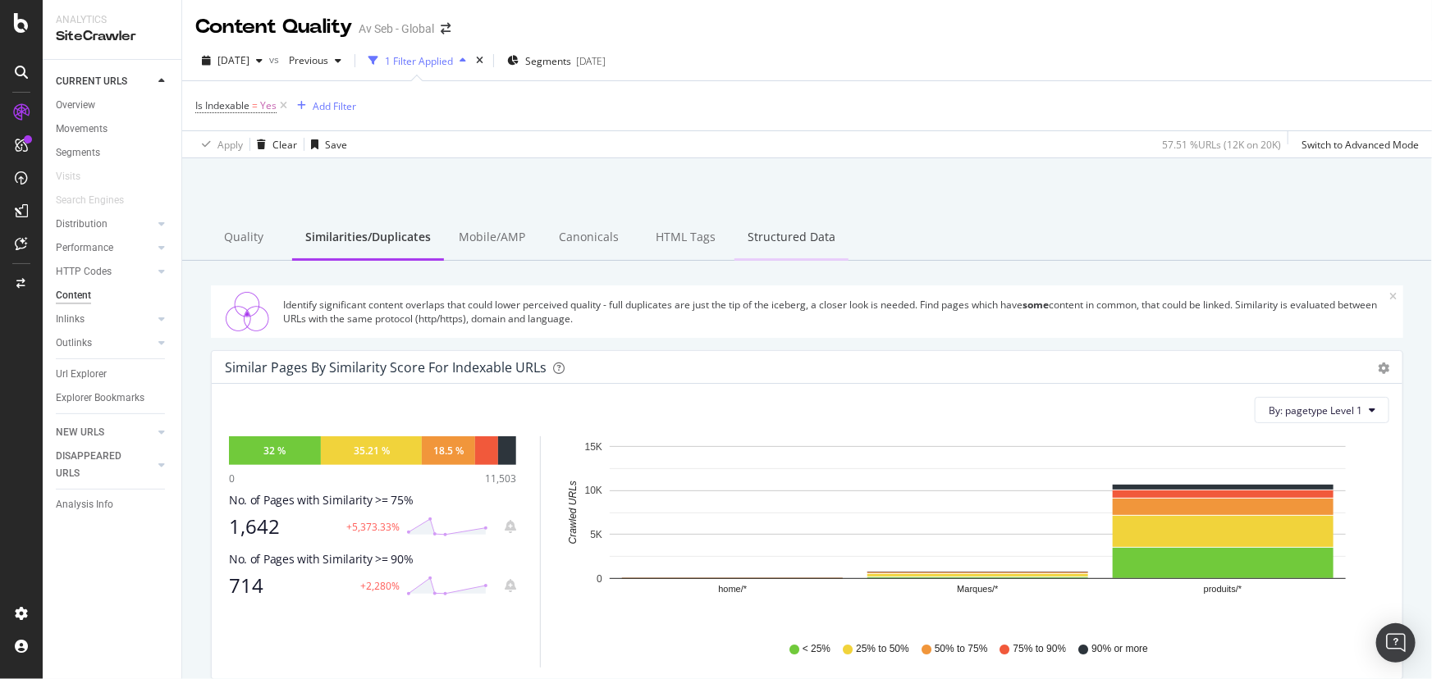
drag, startPoint x: 666, startPoint y: 238, endPoint x: 799, endPoint y: 243, distance: 133.0
click at [667, 238] on div "HTML Tags" at bounding box center [686, 238] width 97 height 45
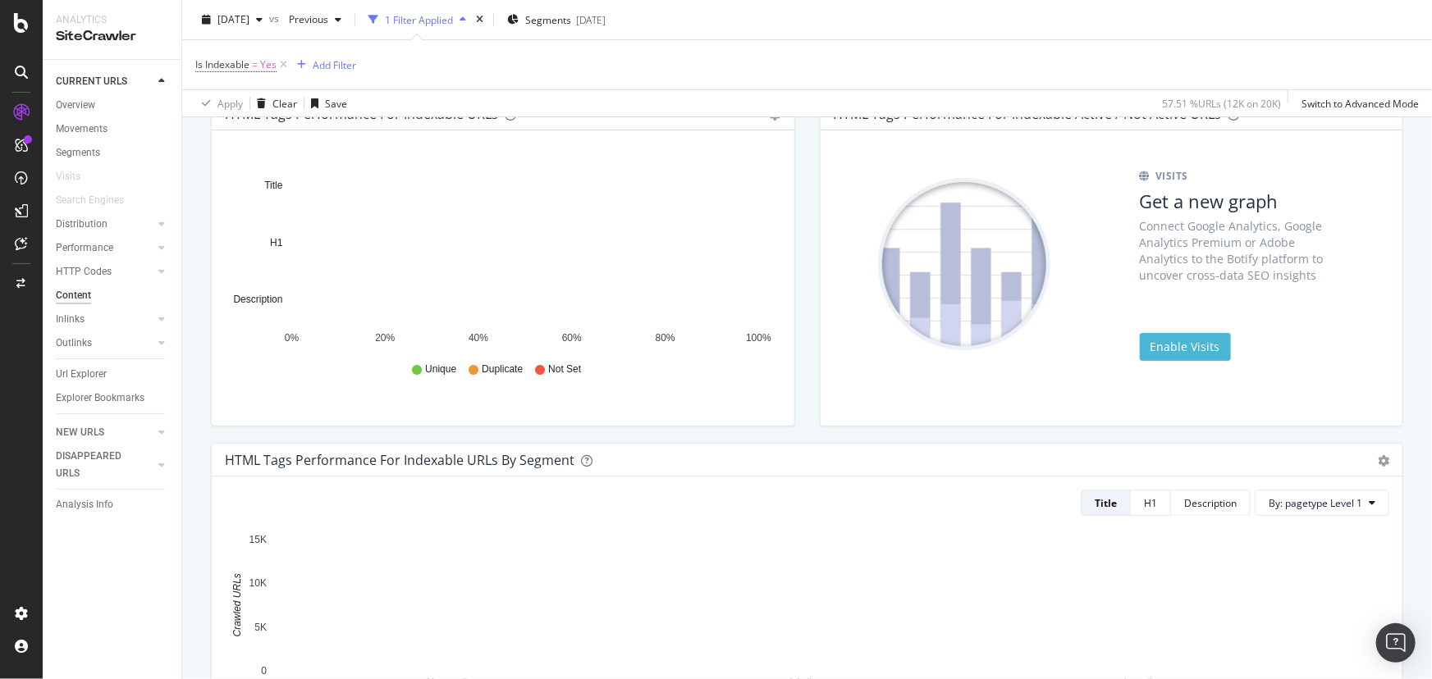
scroll to position [447, 0]
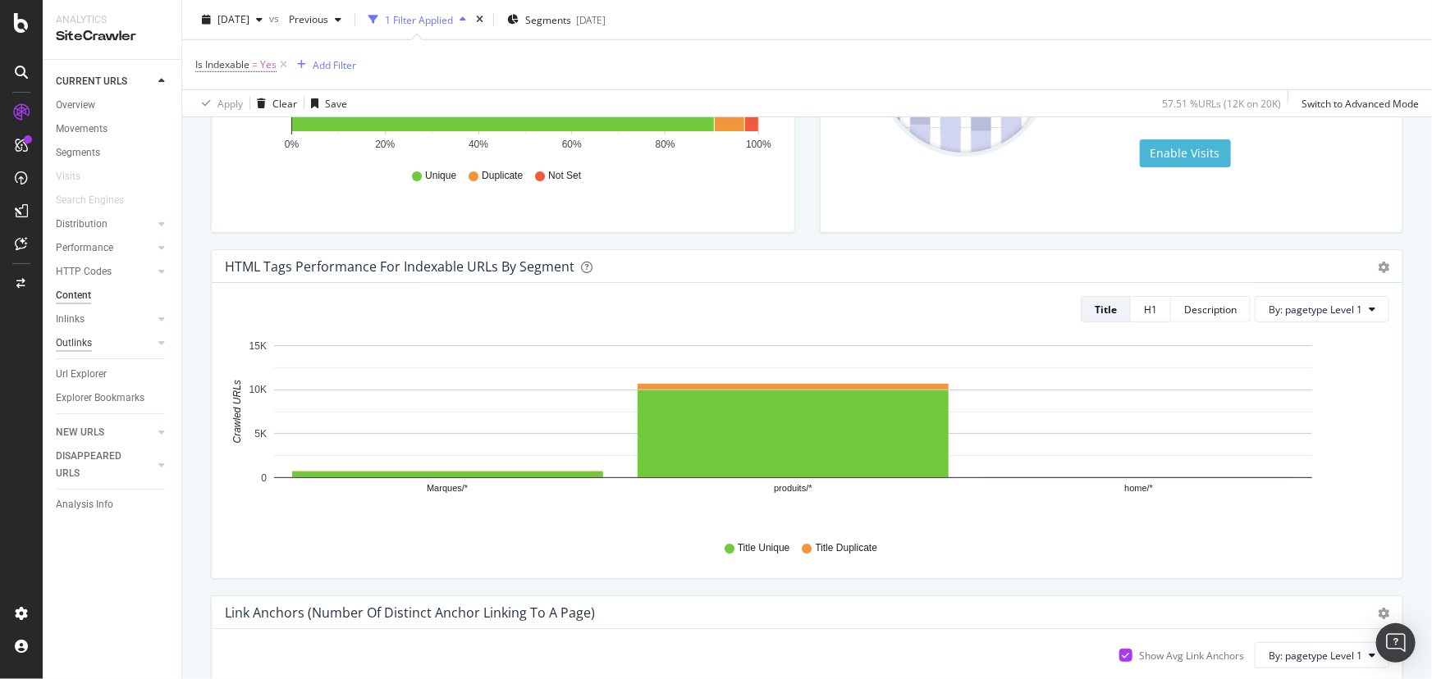
click at [74, 343] on div "Outlinks" at bounding box center [74, 343] width 36 height 17
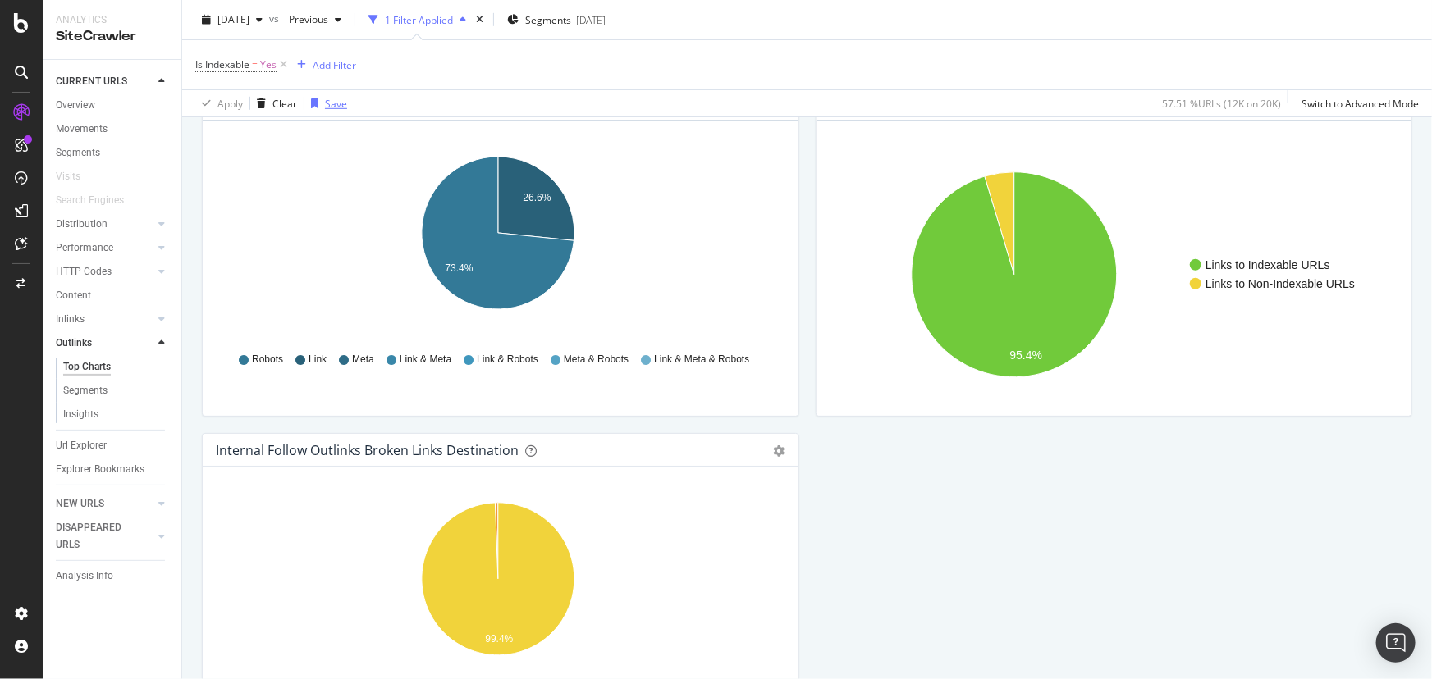
scroll to position [342, 0]
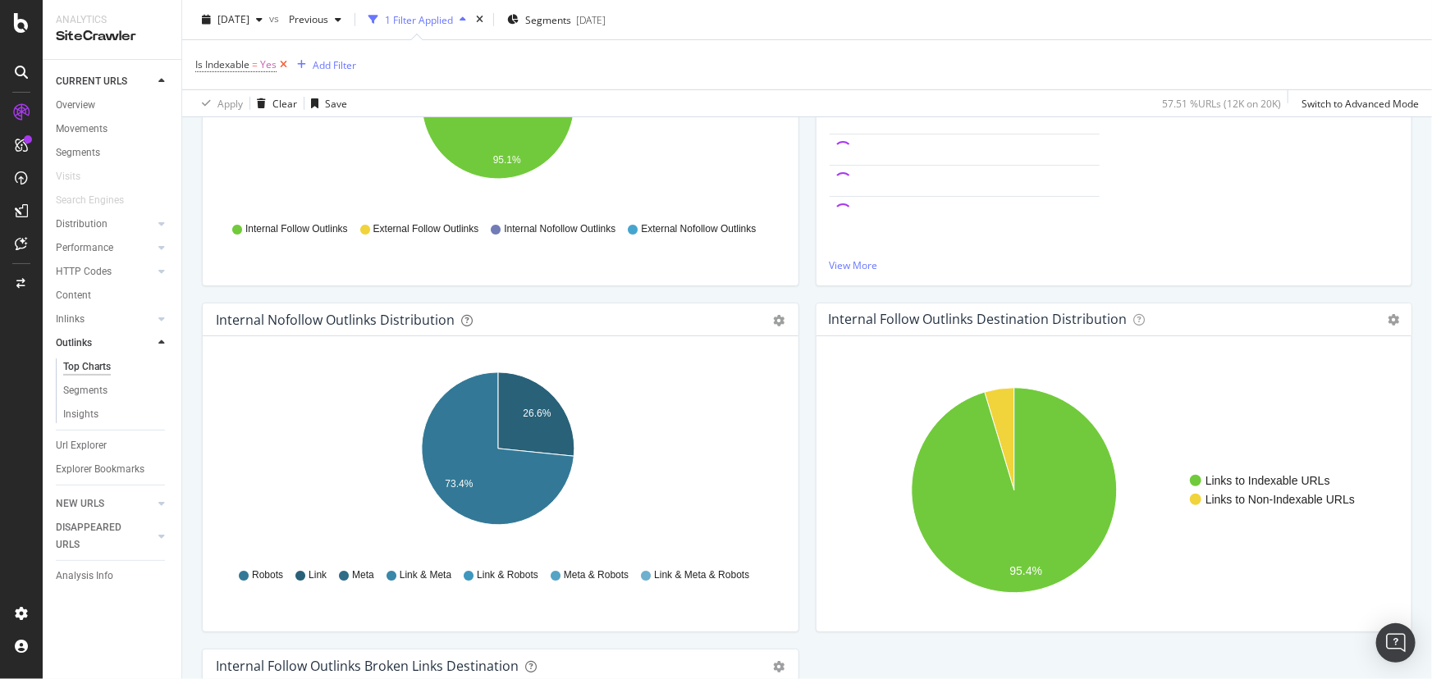
click at [284, 64] on icon at bounding box center [284, 65] width 14 height 16
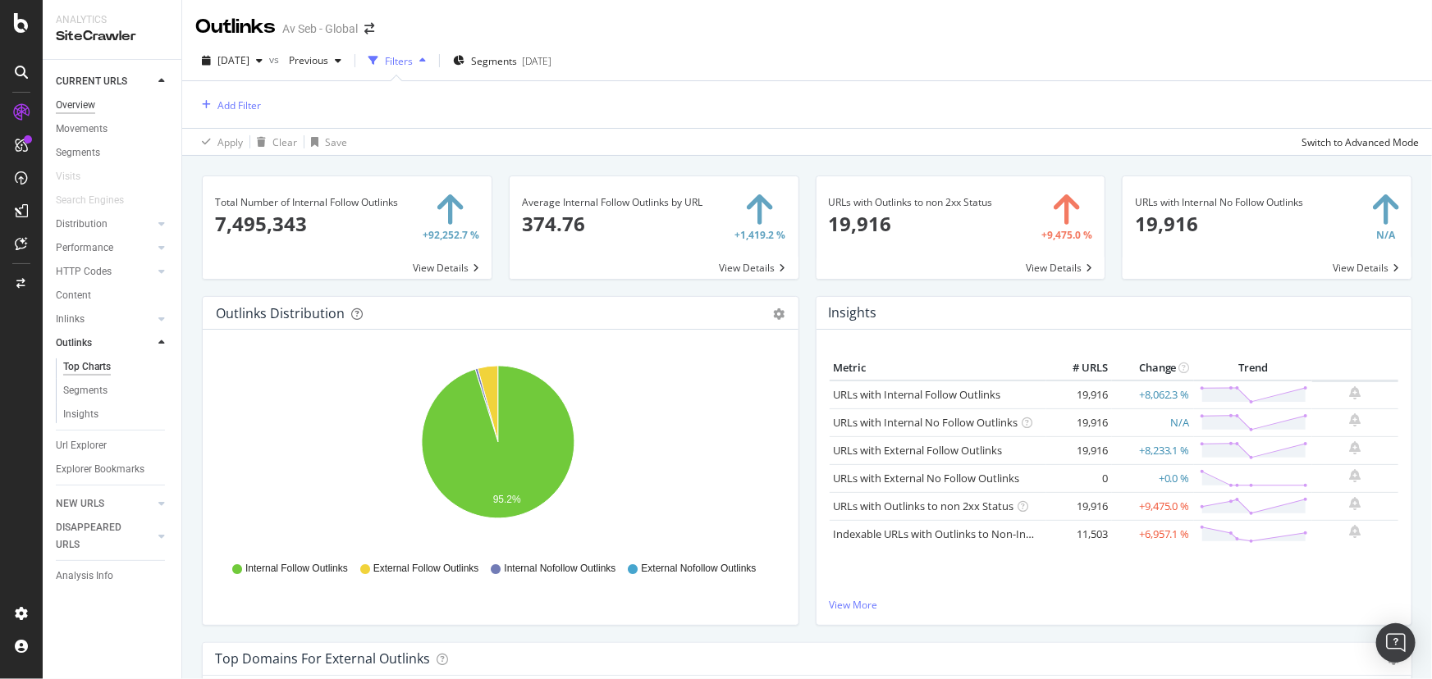
click at [74, 103] on div "Overview" at bounding box center [75, 105] width 39 height 17
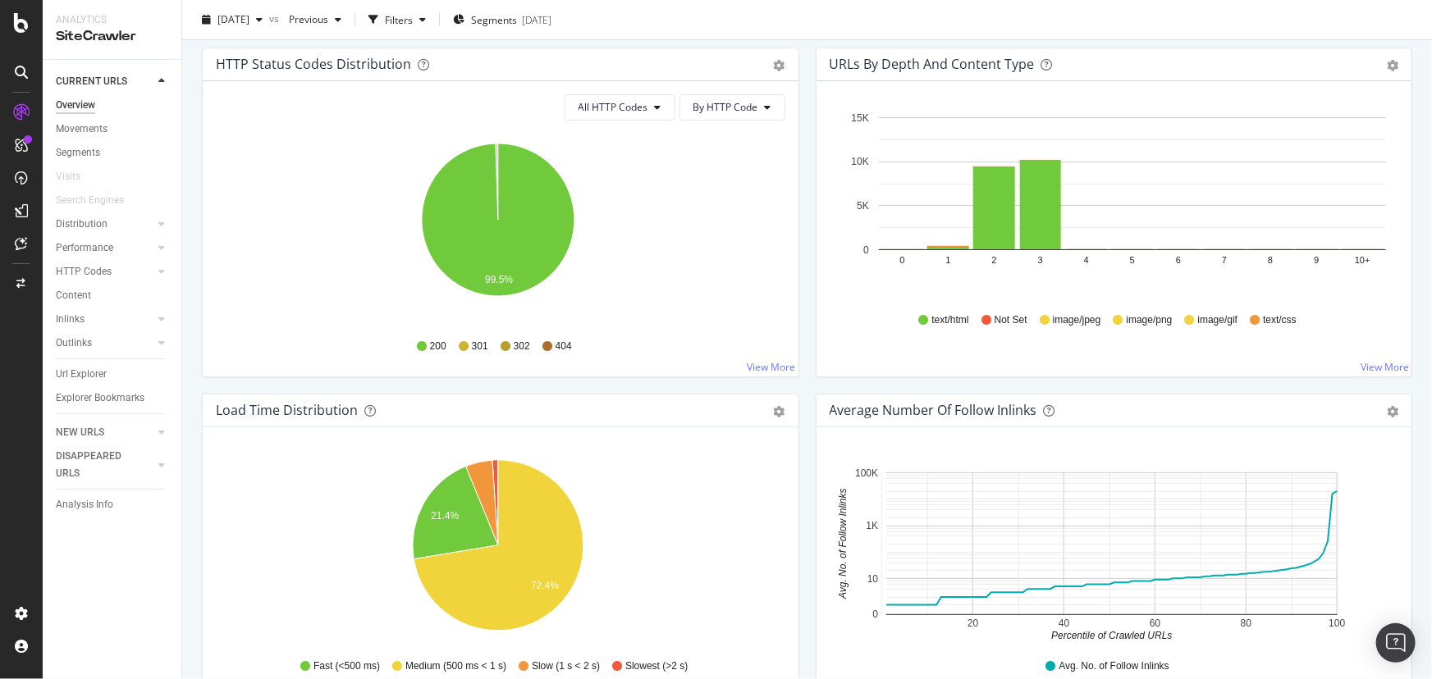
scroll to position [1118, 0]
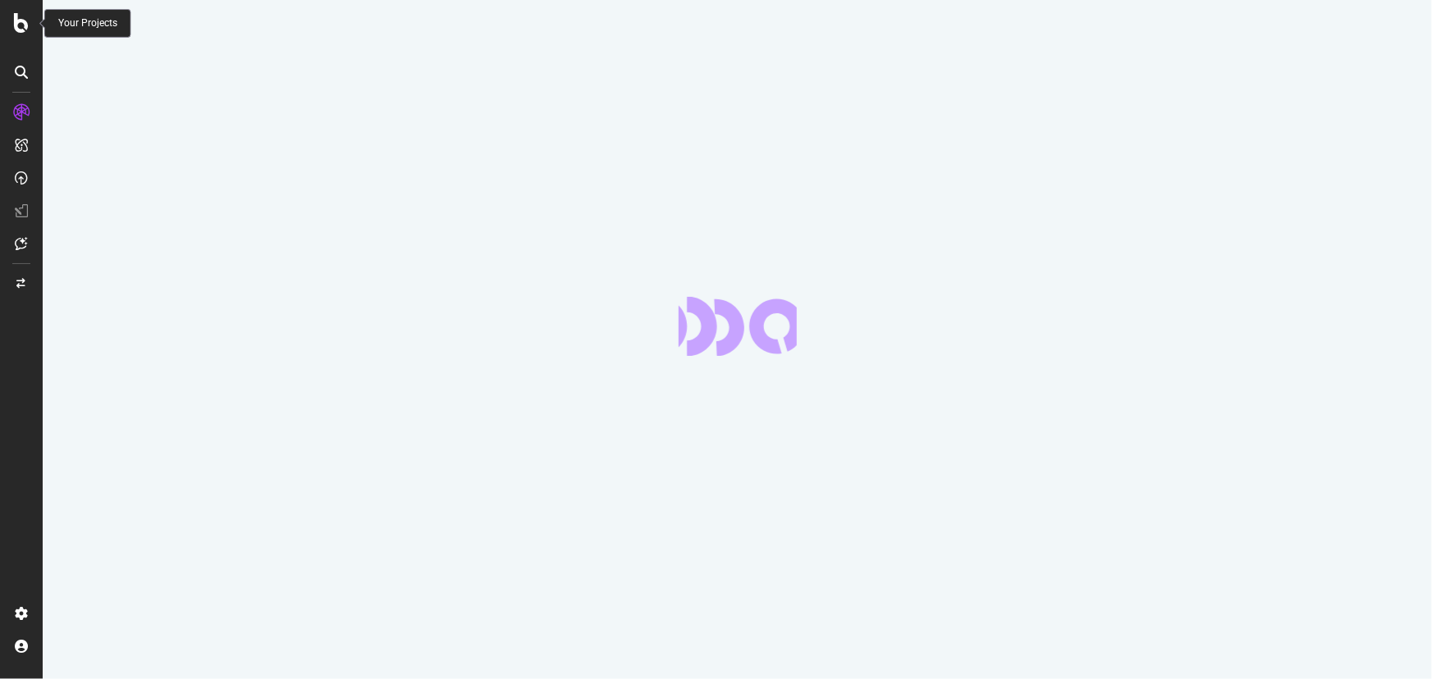
click at [11, 25] on div at bounding box center [21, 23] width 39 height 20
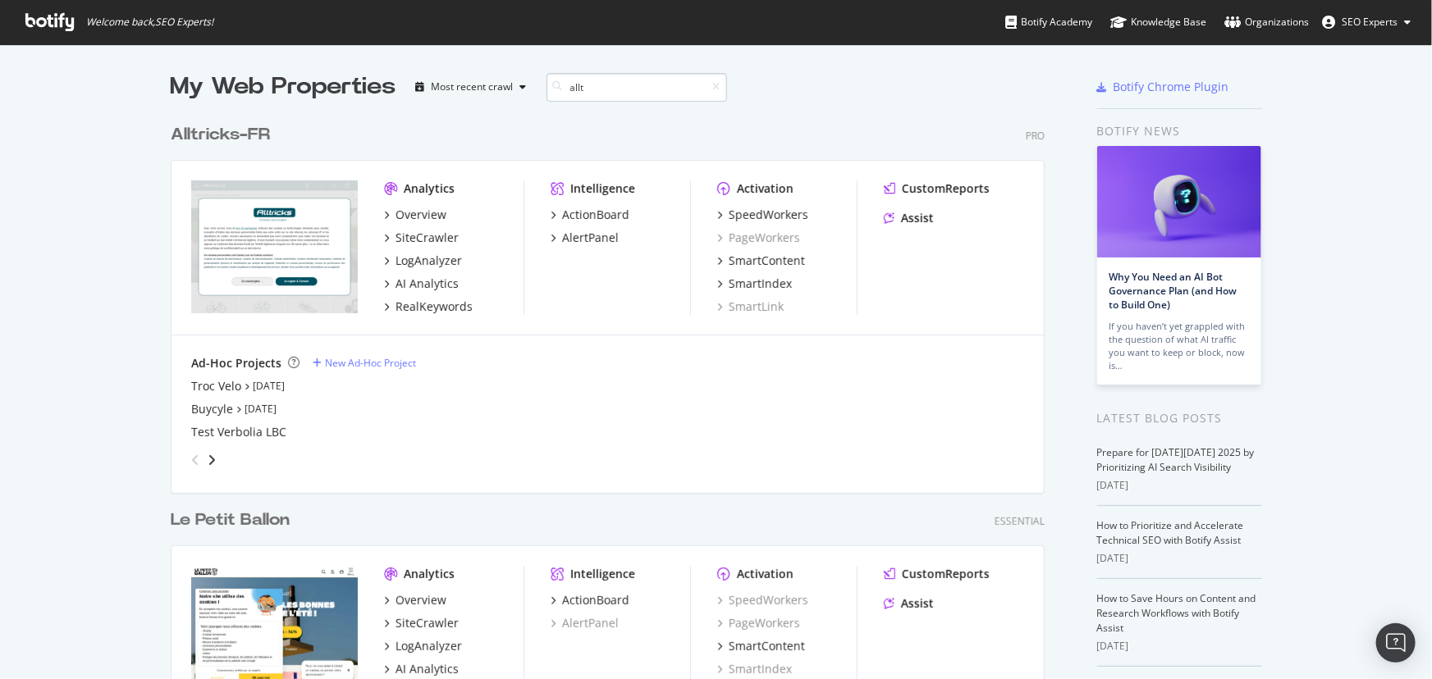
scroll to position [1828, 876]
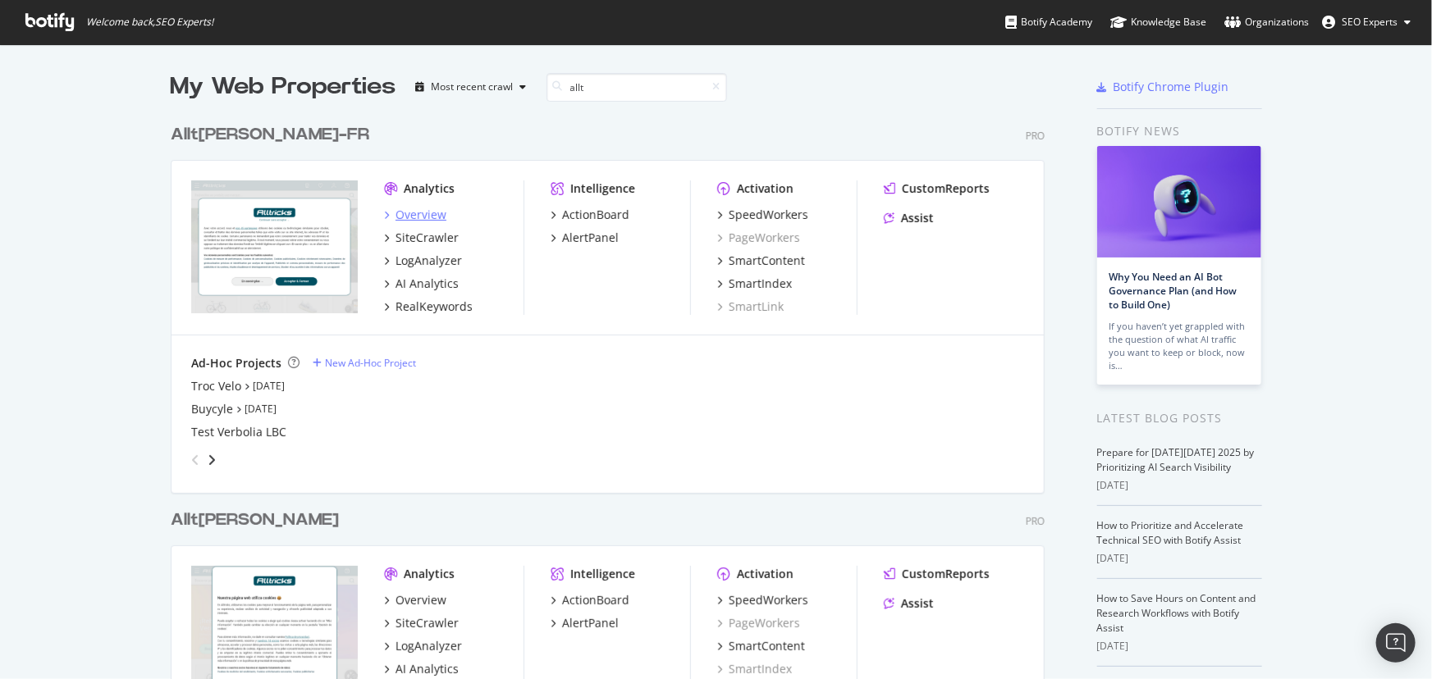
type input "allt"
click at [414, 216] on div "Overview" at bounding box center [420, 215] width 51 height 16
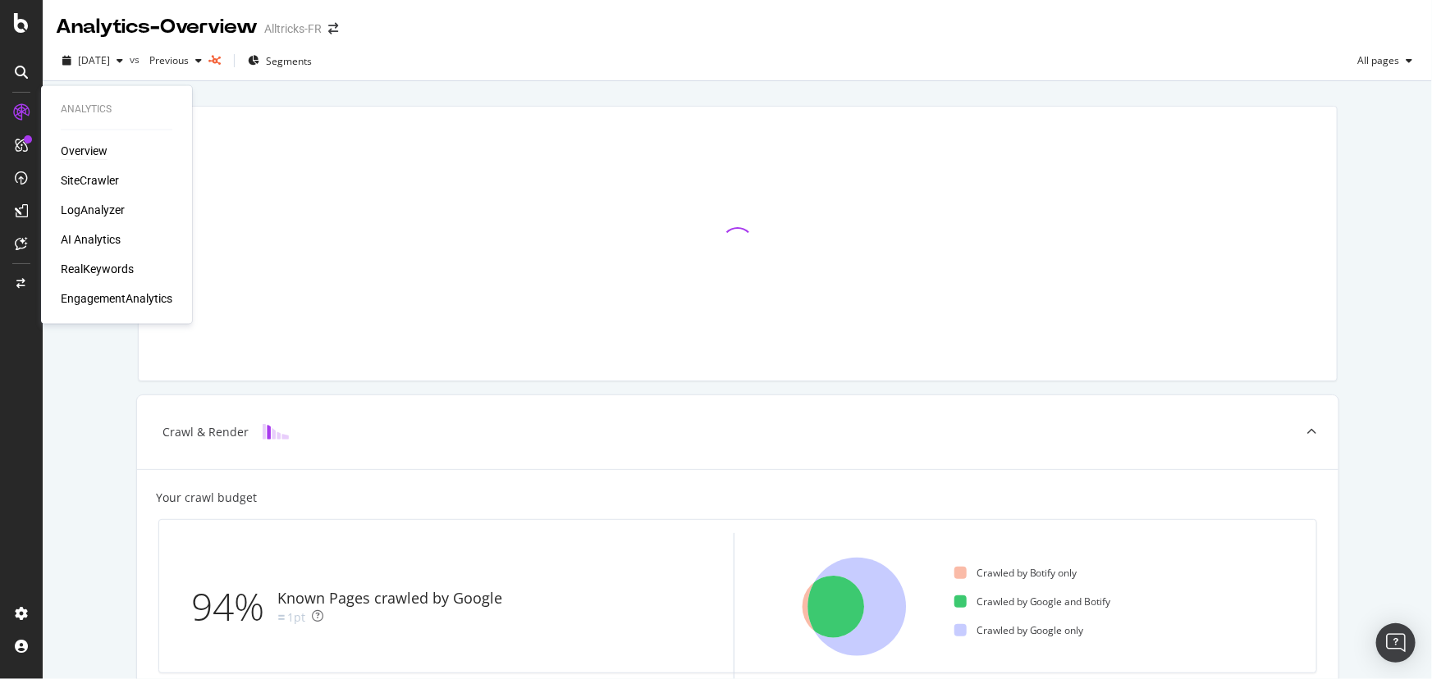
click at [74, 149] on div "Overview" at bounding box center [84, 152] width 47 height 16
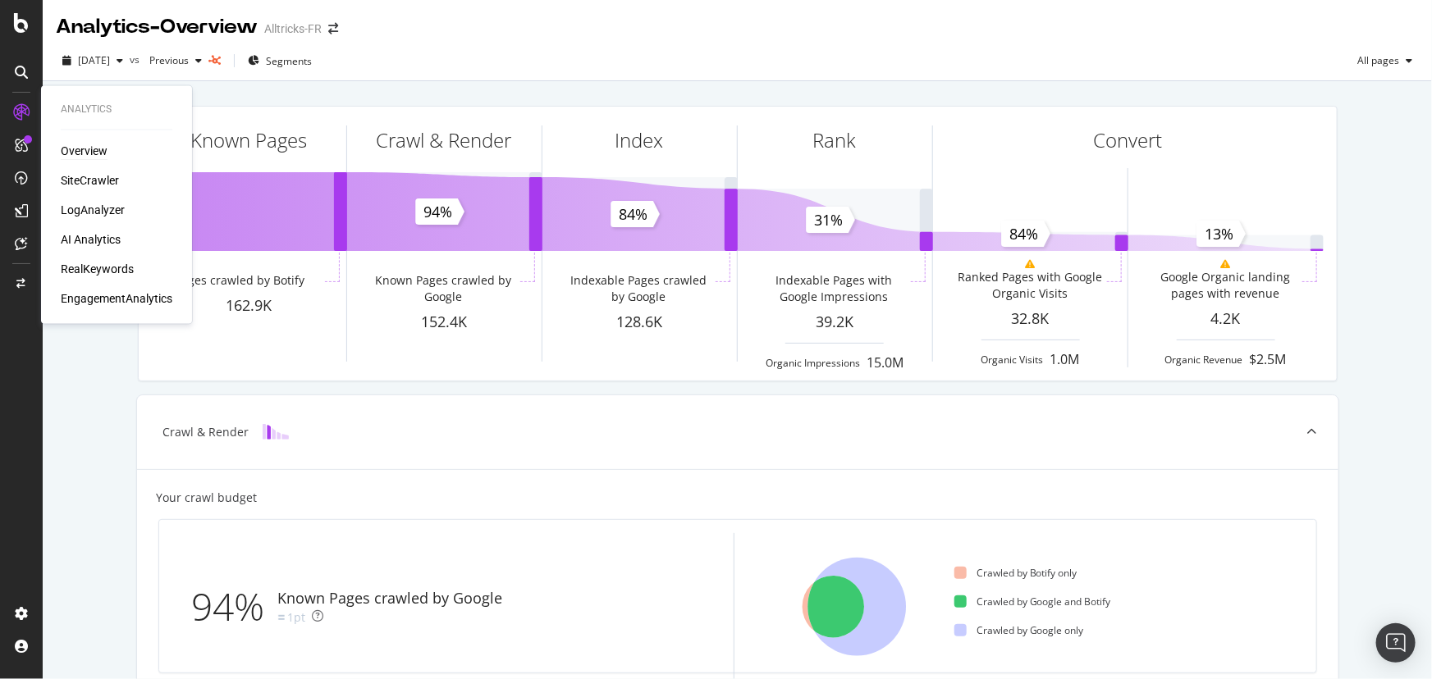
click at [71, 152] on div "Overview" at bounding box center [84, 152] width 47 height 16
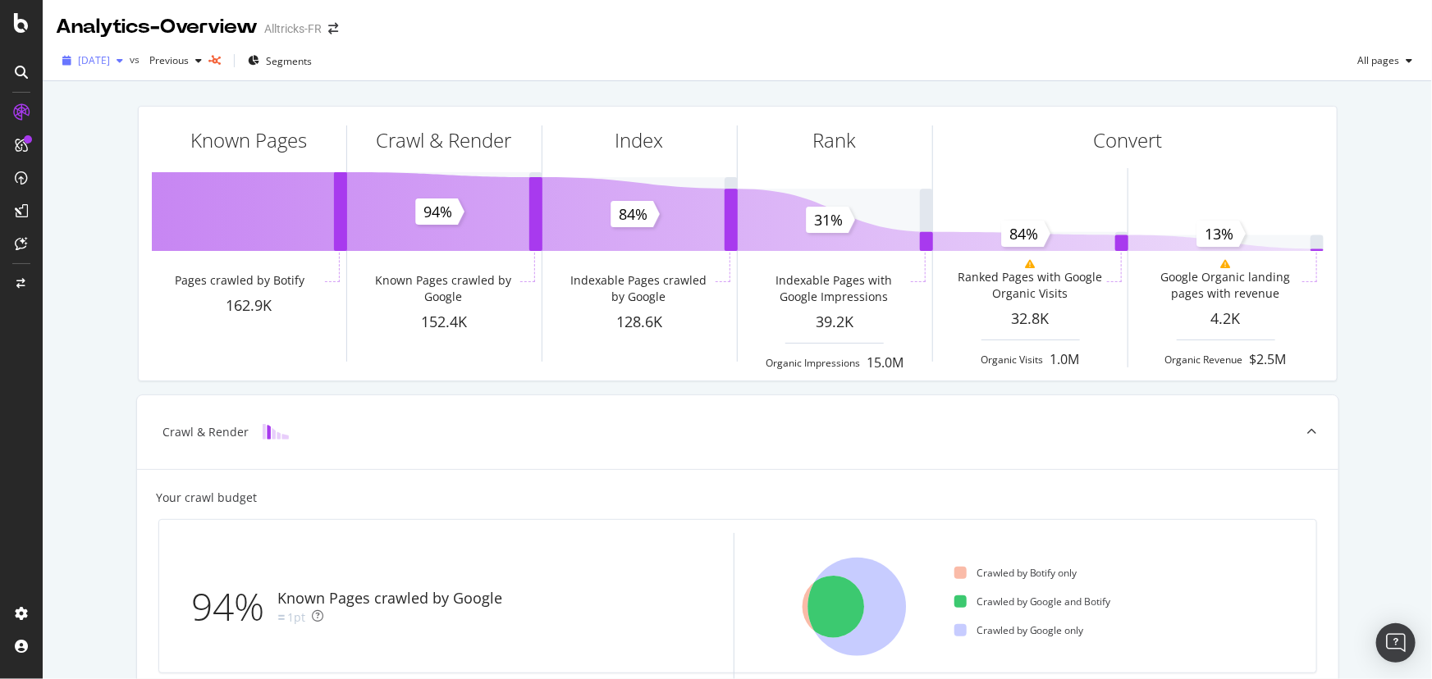
click at [109, 63] on span "[DATE]" at bounding box center [94, 60] width 32 height 14
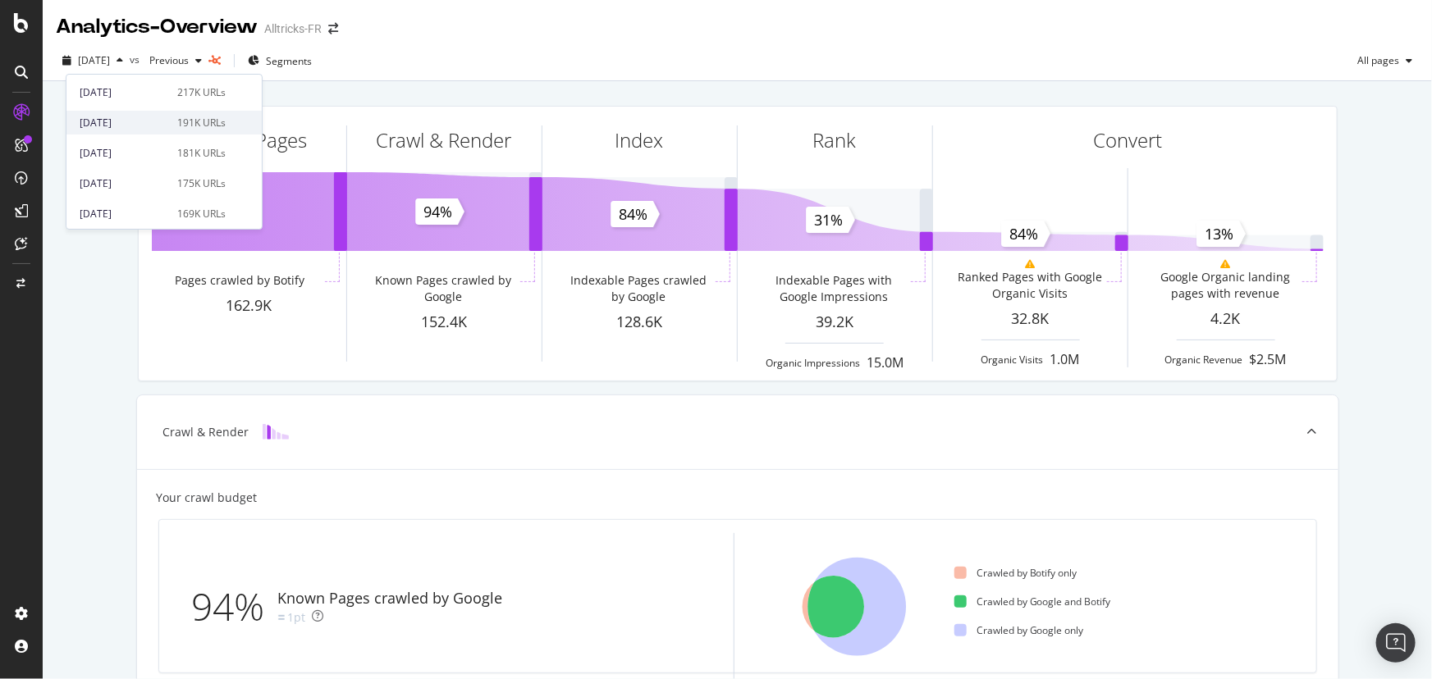
scroll to position [906, 0]
click at [112, 179] on div "[DATE]" at bounding box center [124, 181] width 88 height 15
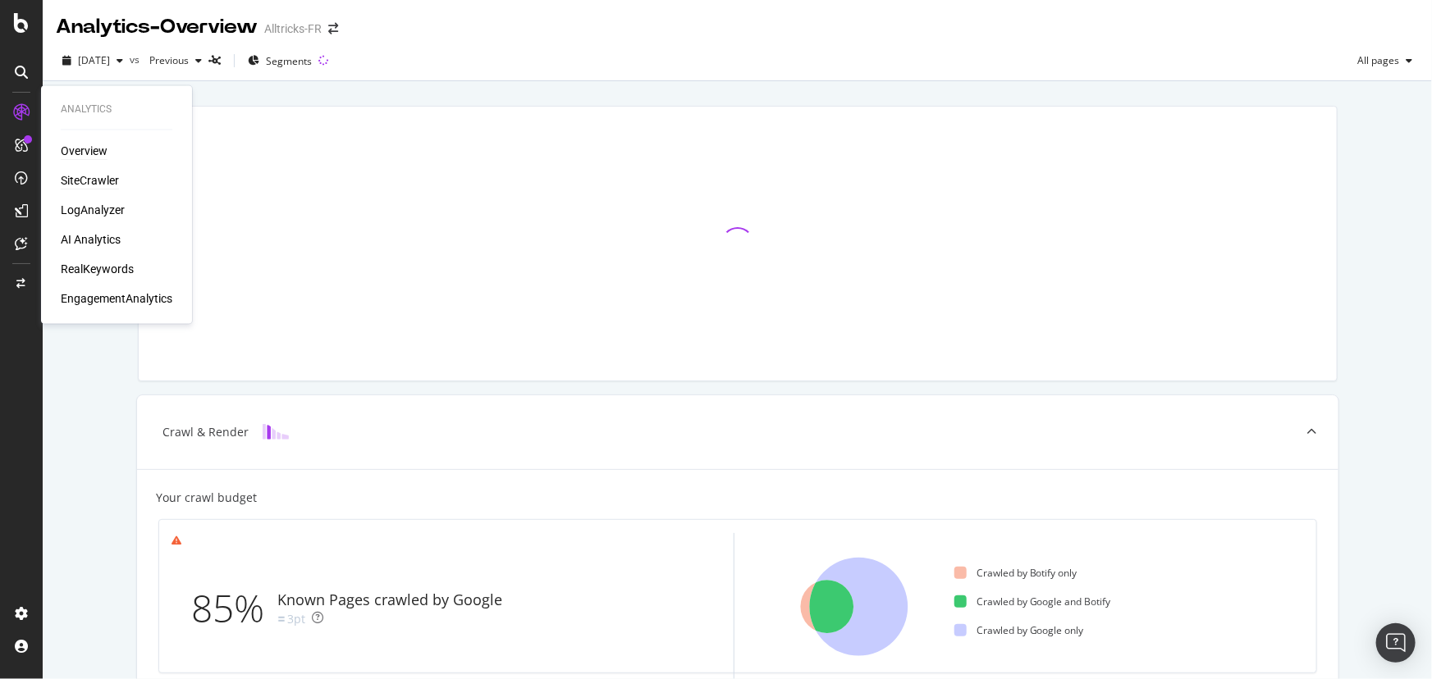
click at [90, 181] on div "SiteCrawler" at bounding box center [90, 181] width 58 height 16
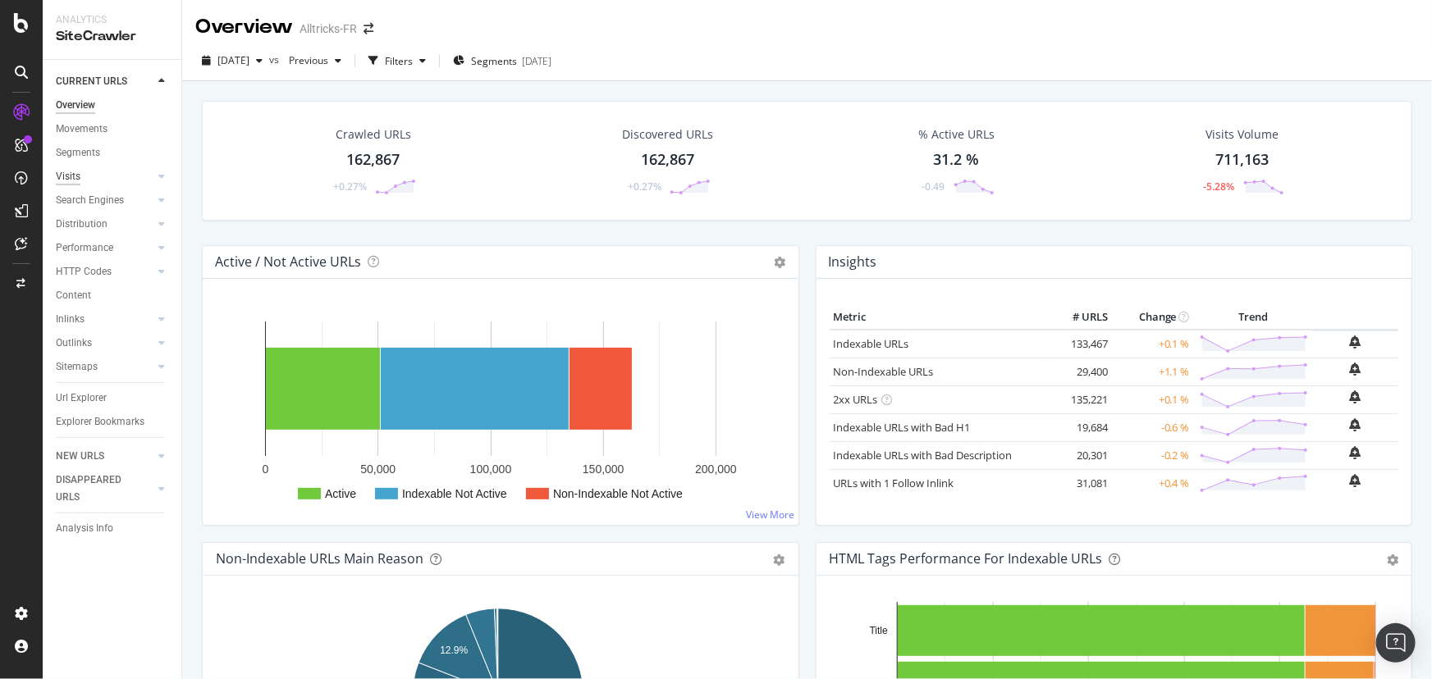
click at [69, 178] on div "Visits" at bounding box center [68, 176] width 25 height 17
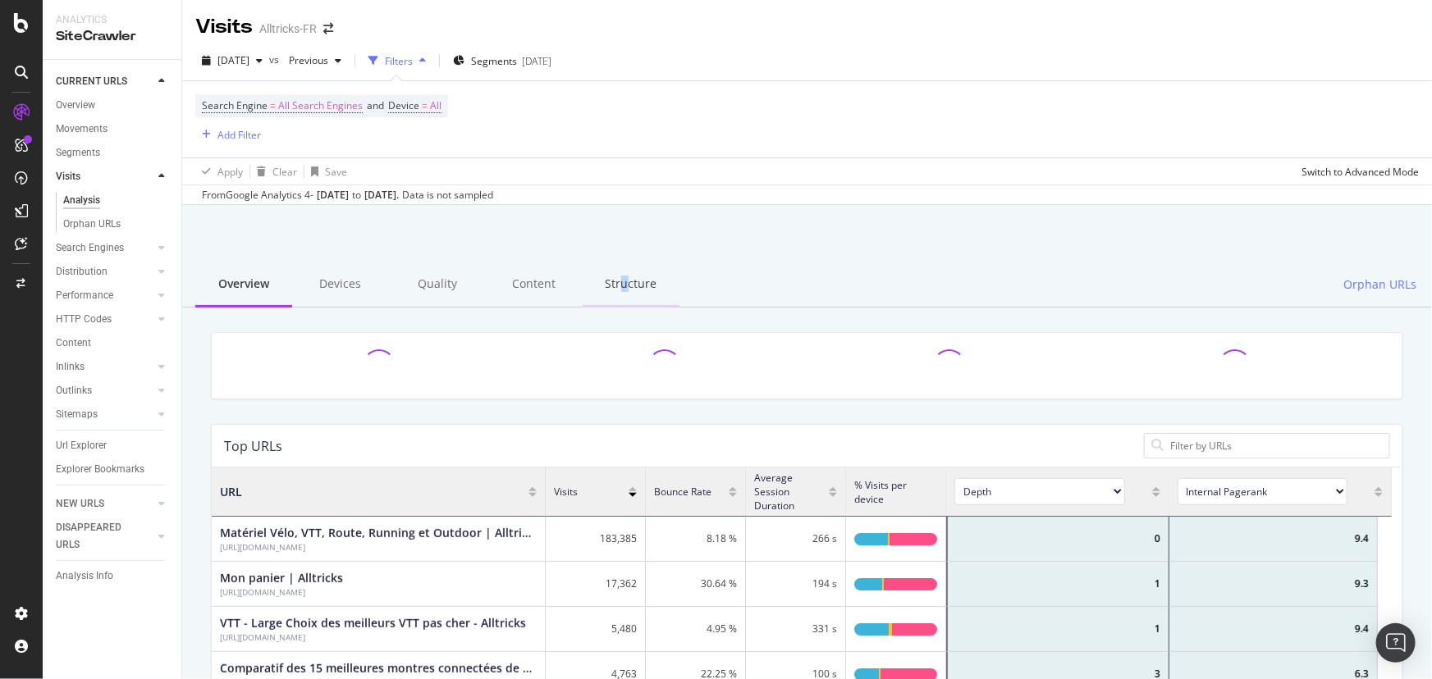
click at [615, 281] on div "Structure" at bounding box center [631, 285] width 97 height 45
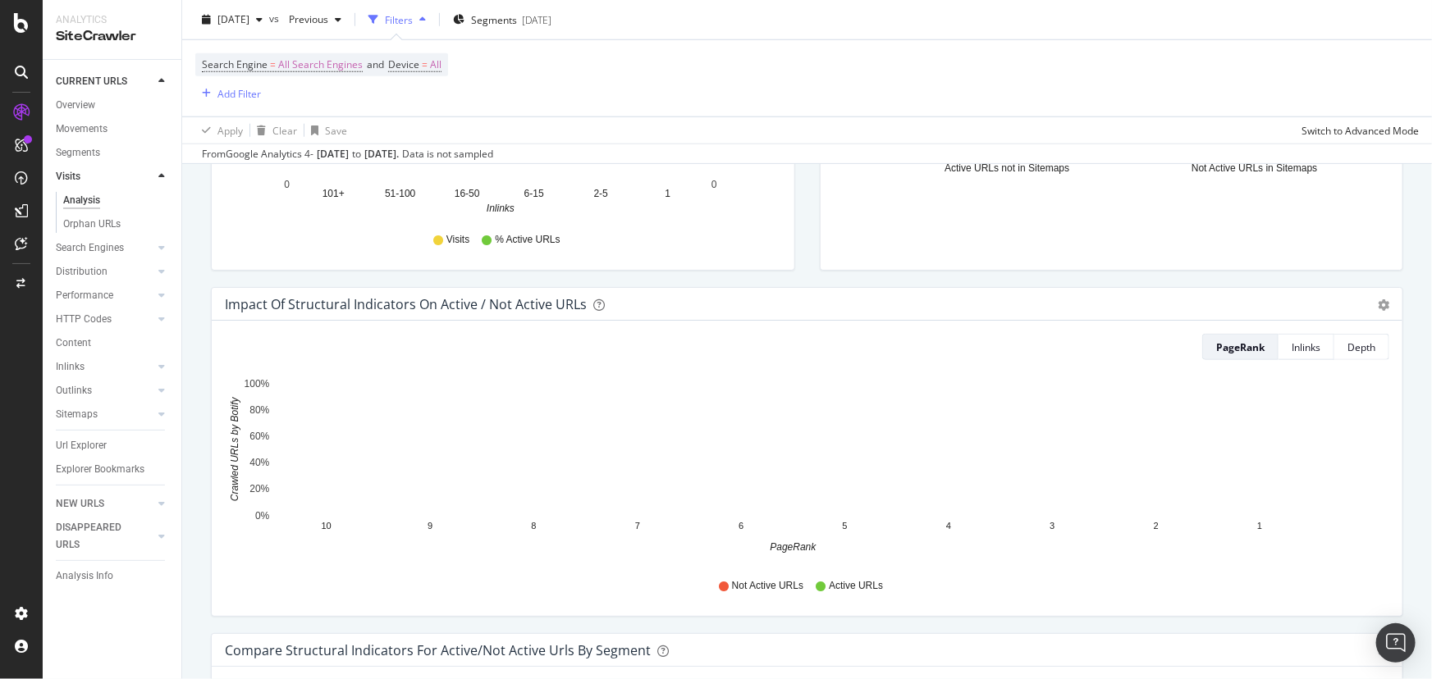
scroll to position [746, 0]
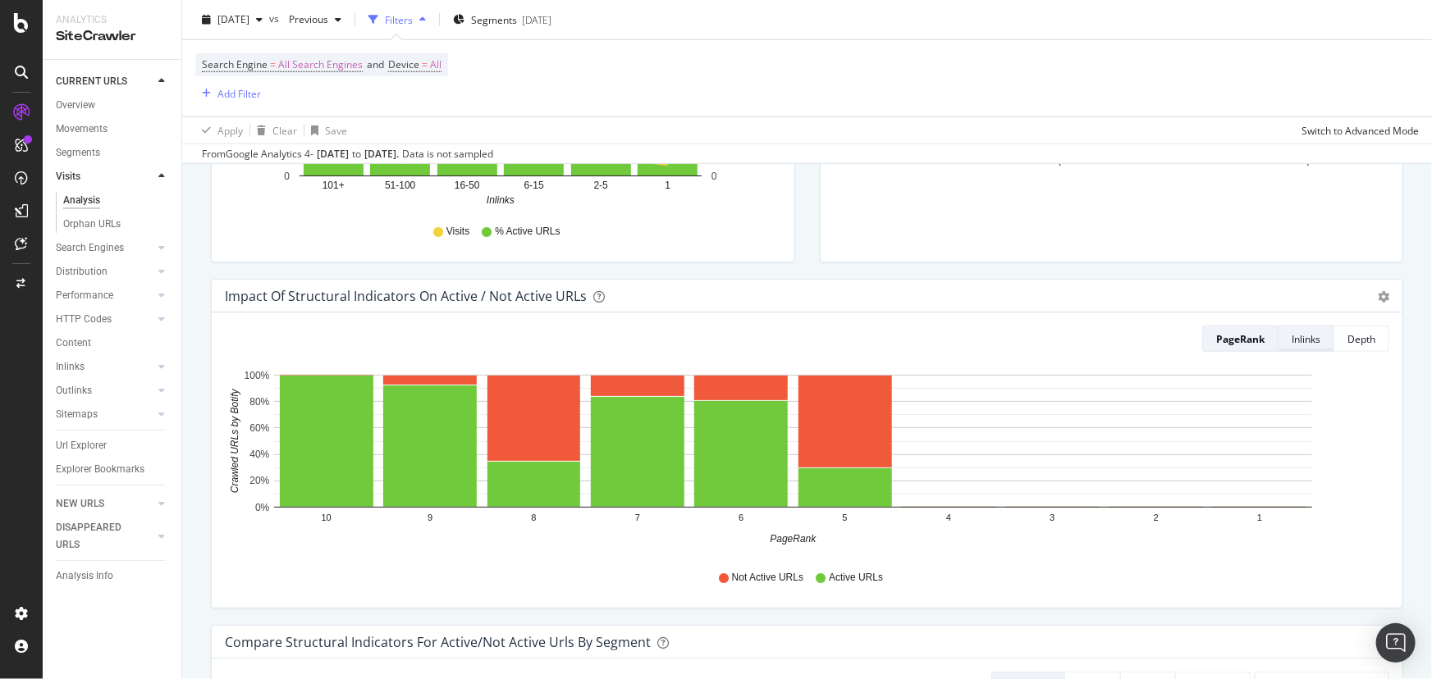
click at [1304, 342] on div "Inlinks" at bounding box center [1306, 339] width 29 height 14
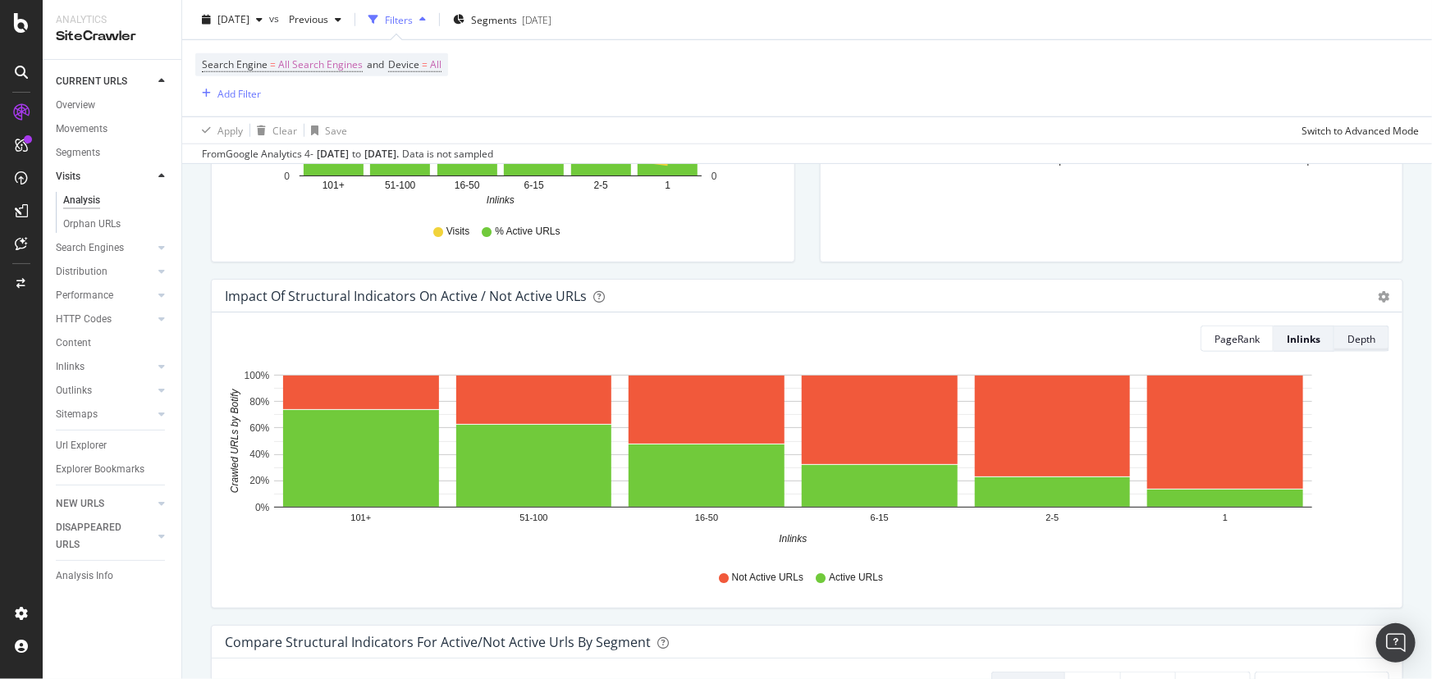
click at [1355, 344] on div "Depth" at bounding box center [1361, 339] width 28 height 14
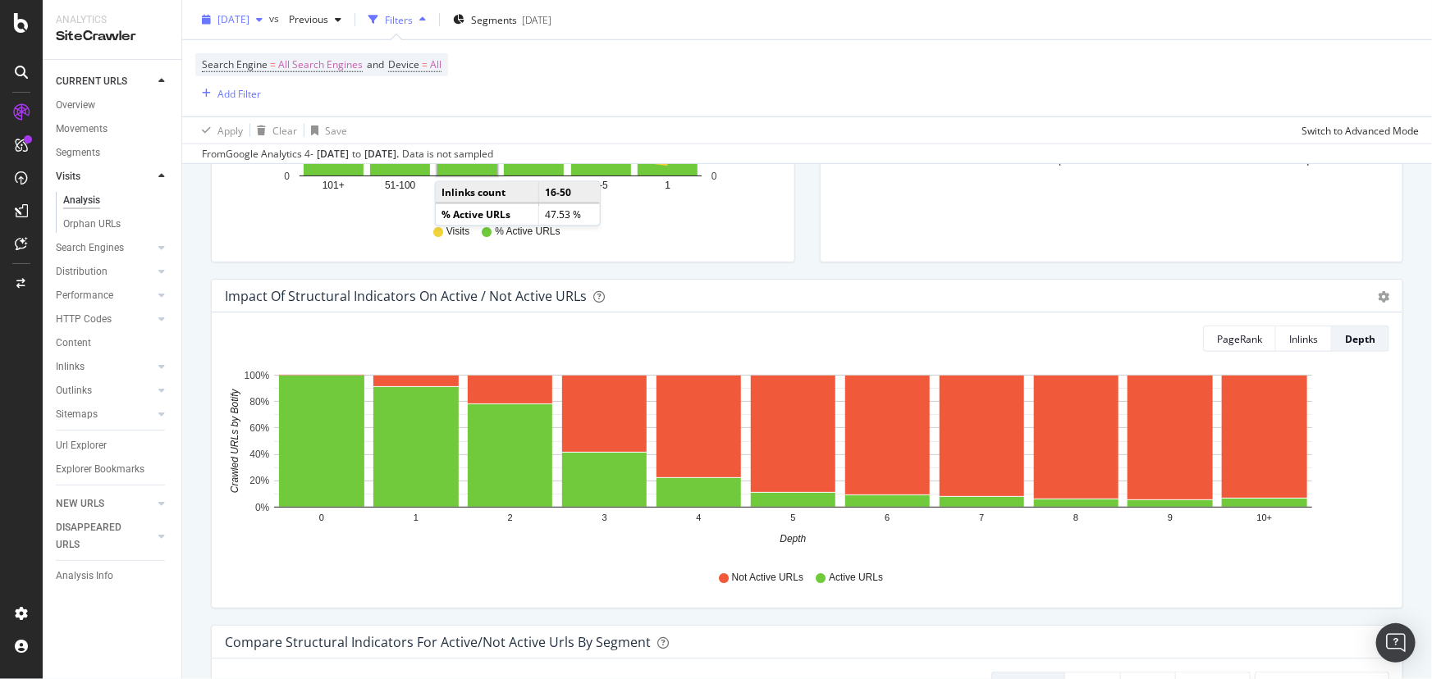
click at [240, 22] on span "[DATE]" at bounding box center [233, 19] width 32 height 14
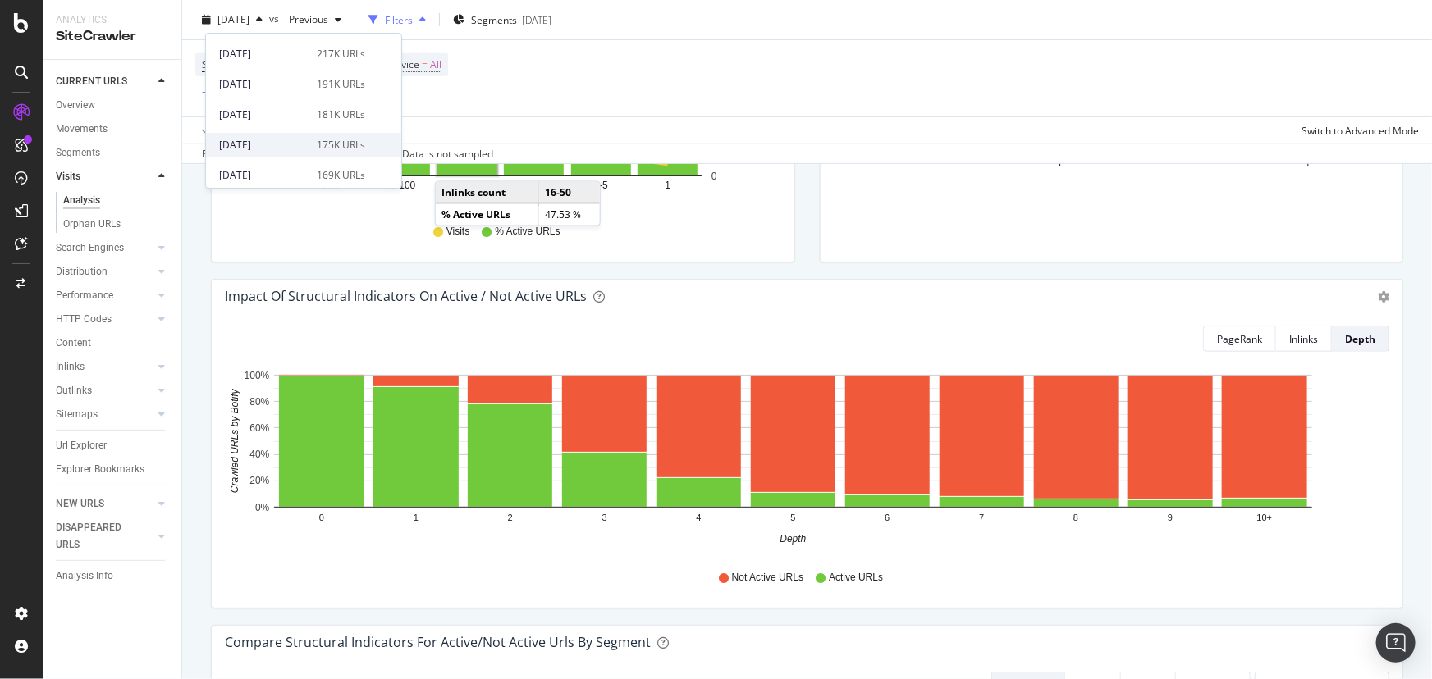
scroll to position [906, 0]
click at [274, 139] on div "[DATE]" at bounding box center [263, 140] width 88 height 15
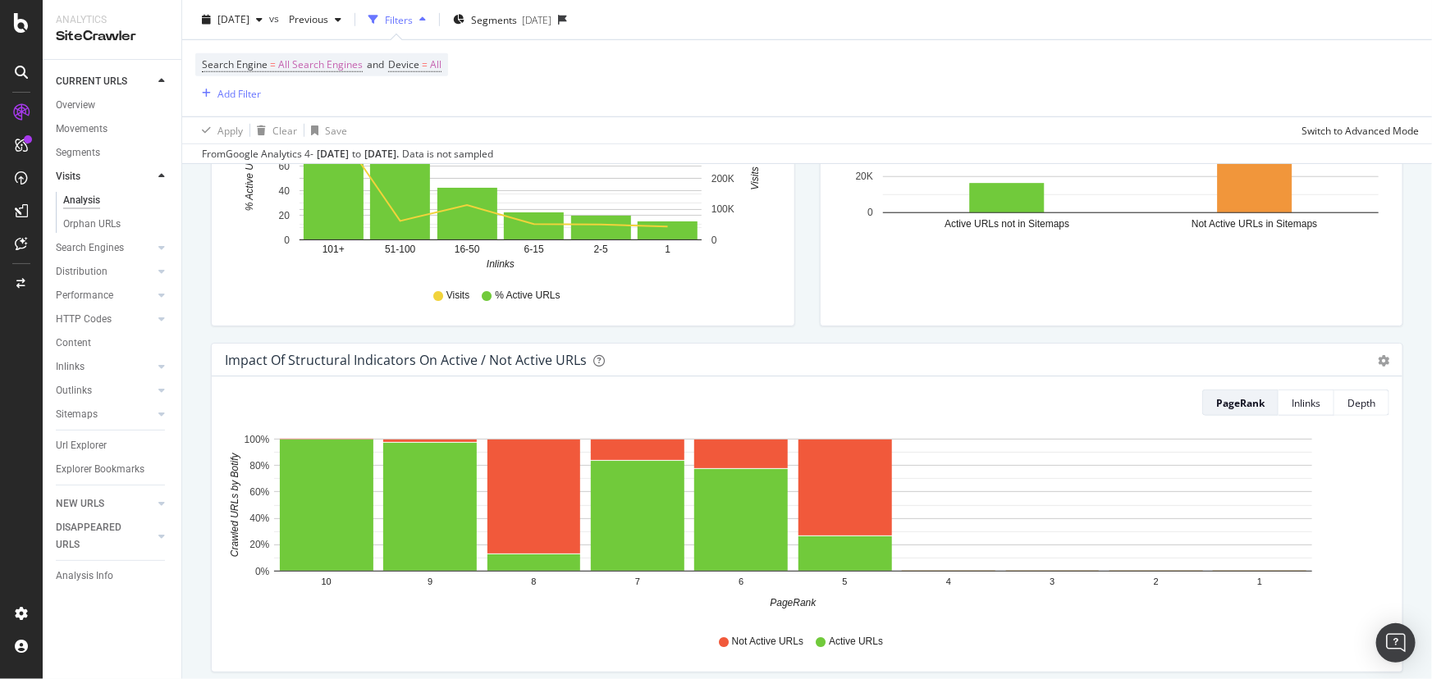
scroll to position [746, 0]
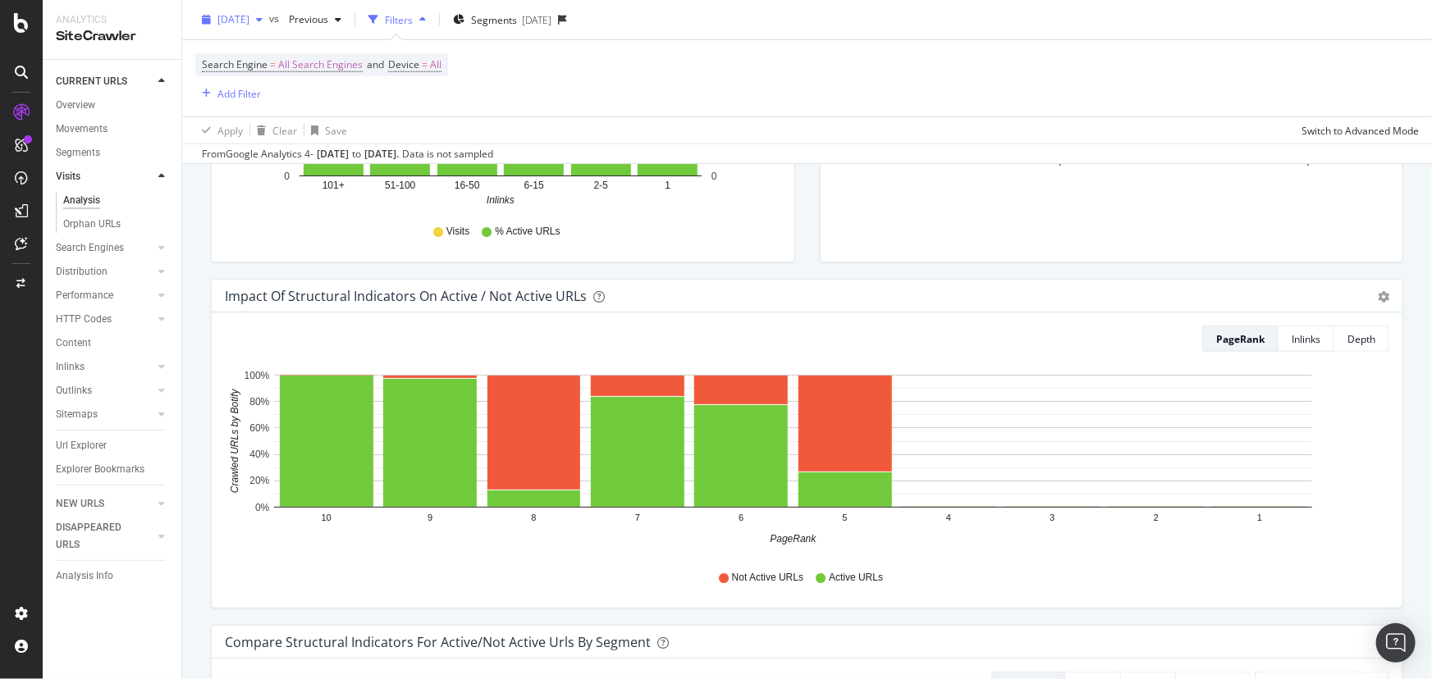
click at [245, 23] on span "[DATE]" at bounding box center [233, 19] width 32 height 14
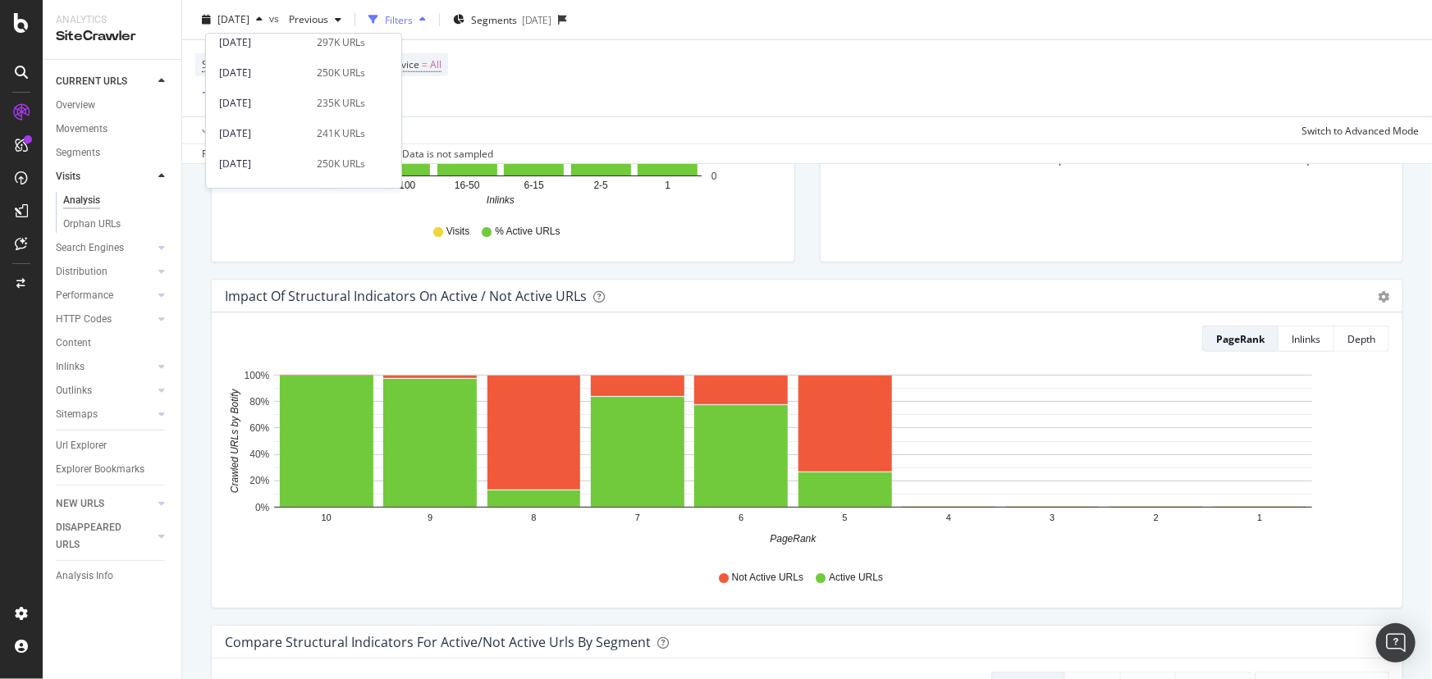
scroll to position [906, 0]
click at [278, 57] on div "[DATE] 217K URLs" at bounding box center [303, 49] width 195 height 24
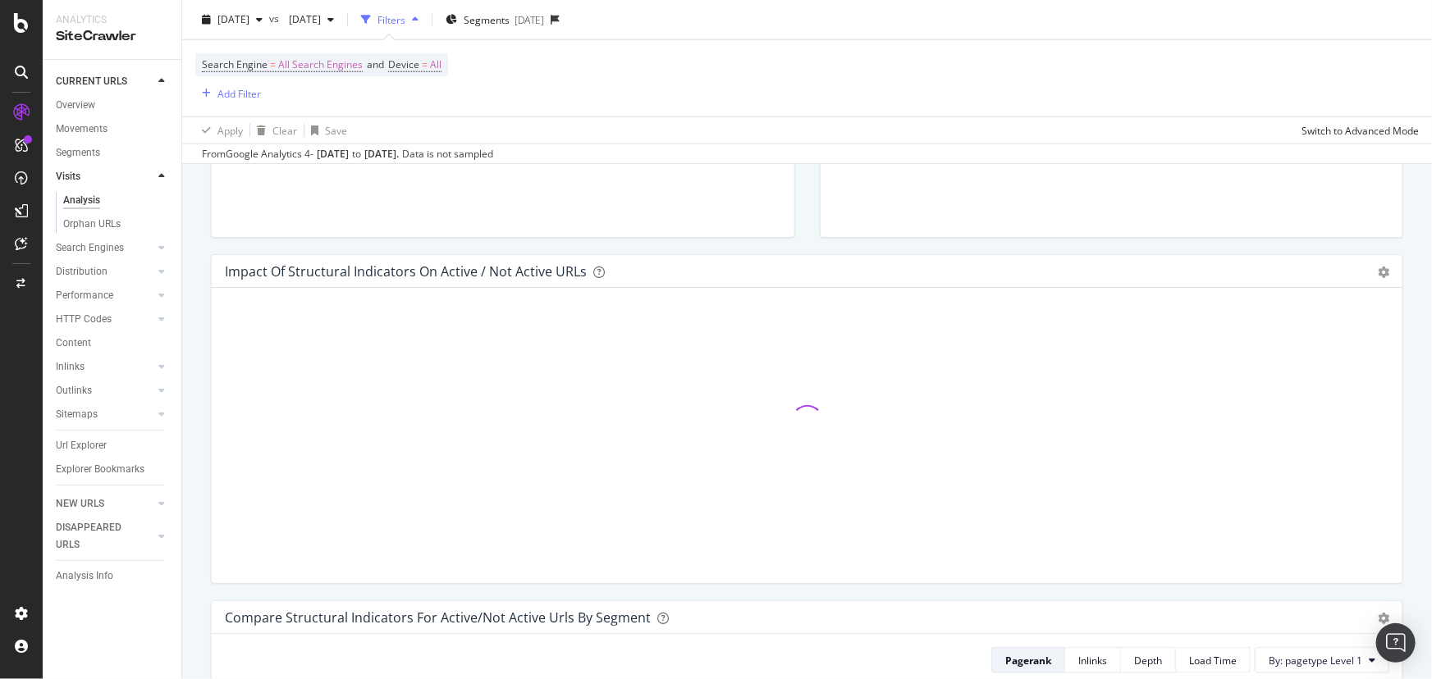
scroll to position [894, 0]
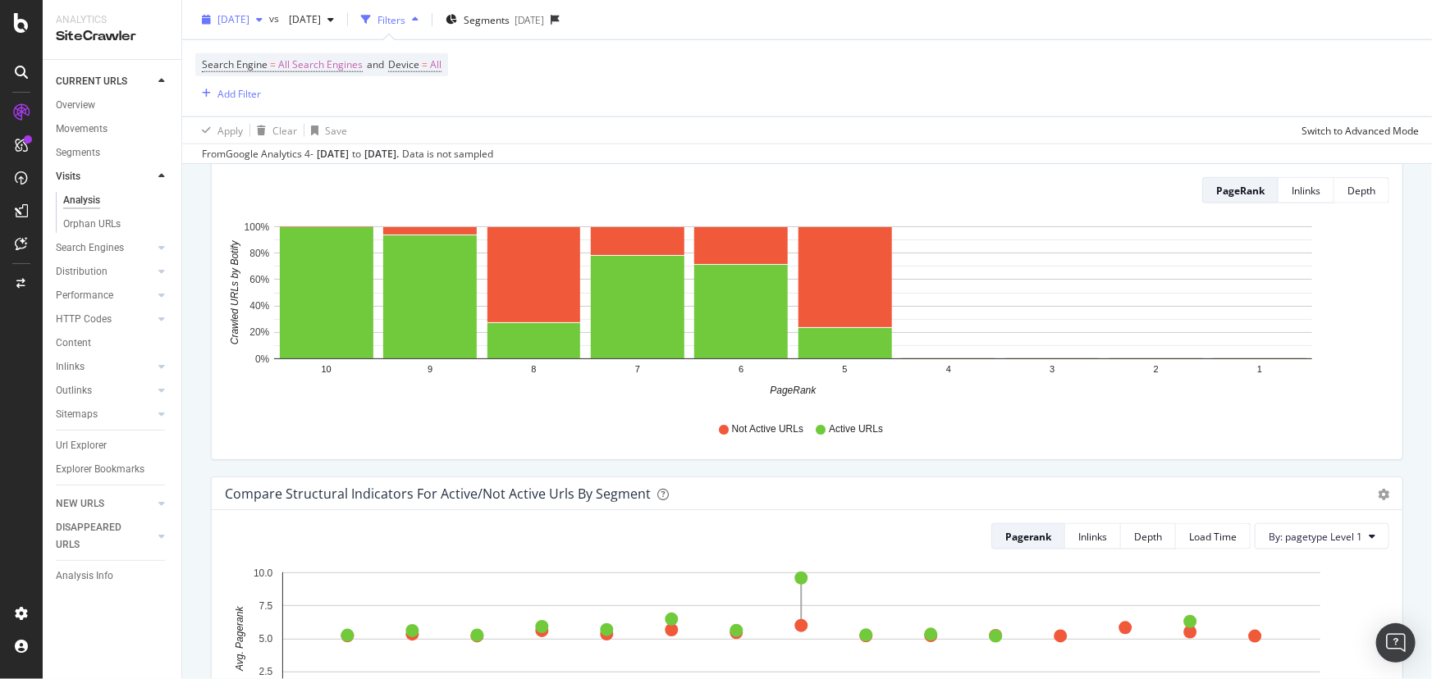
click at [249, 23] on span "[DATE]" at bounding box center [233, 19] width 32 height 14
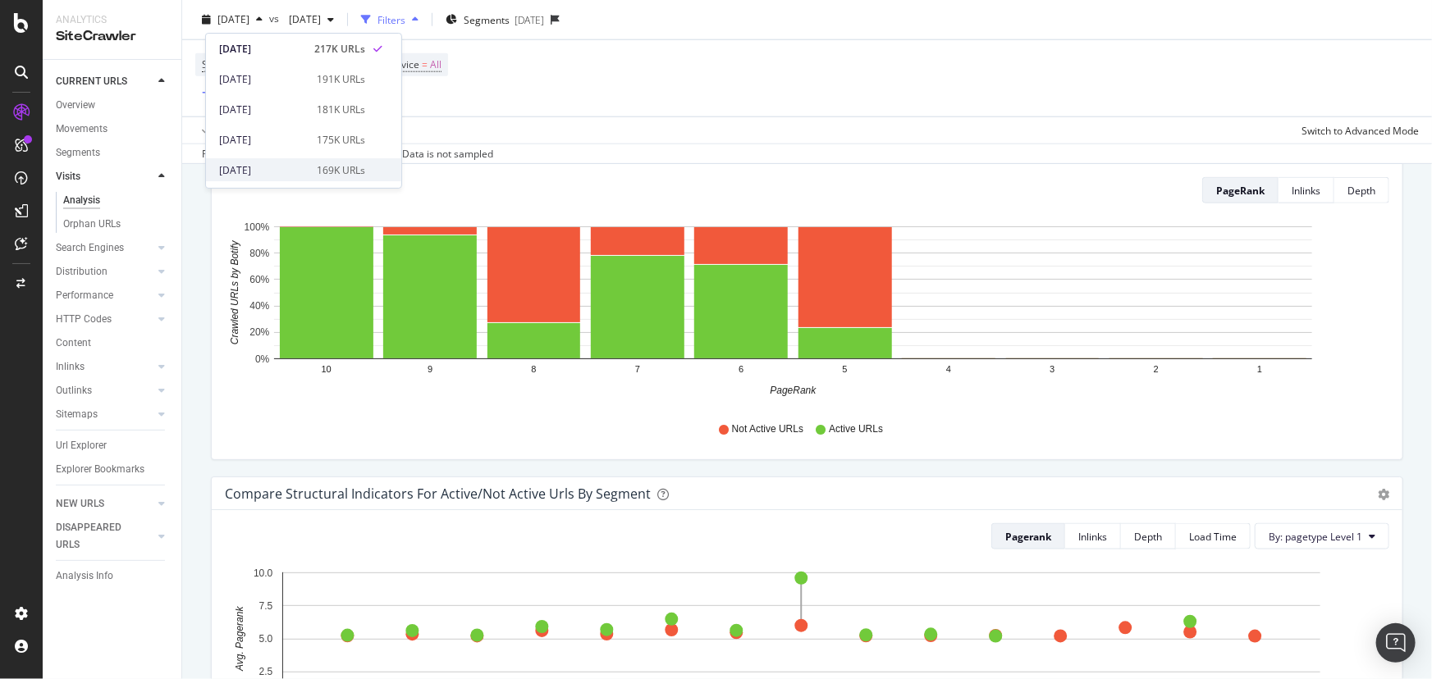
click at [318, 171] on div "169K URLs" at bounding box center [341, 170] width 48 height 15
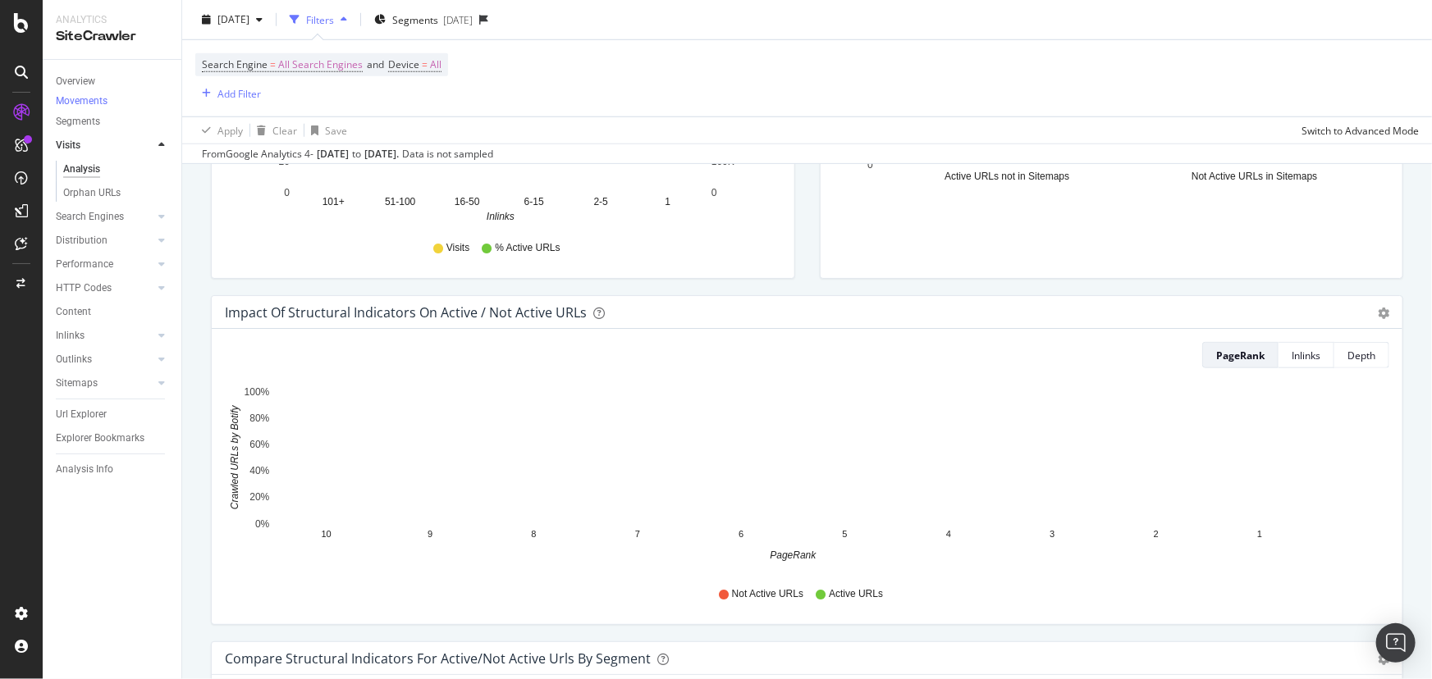
scroll to position [671, 0]
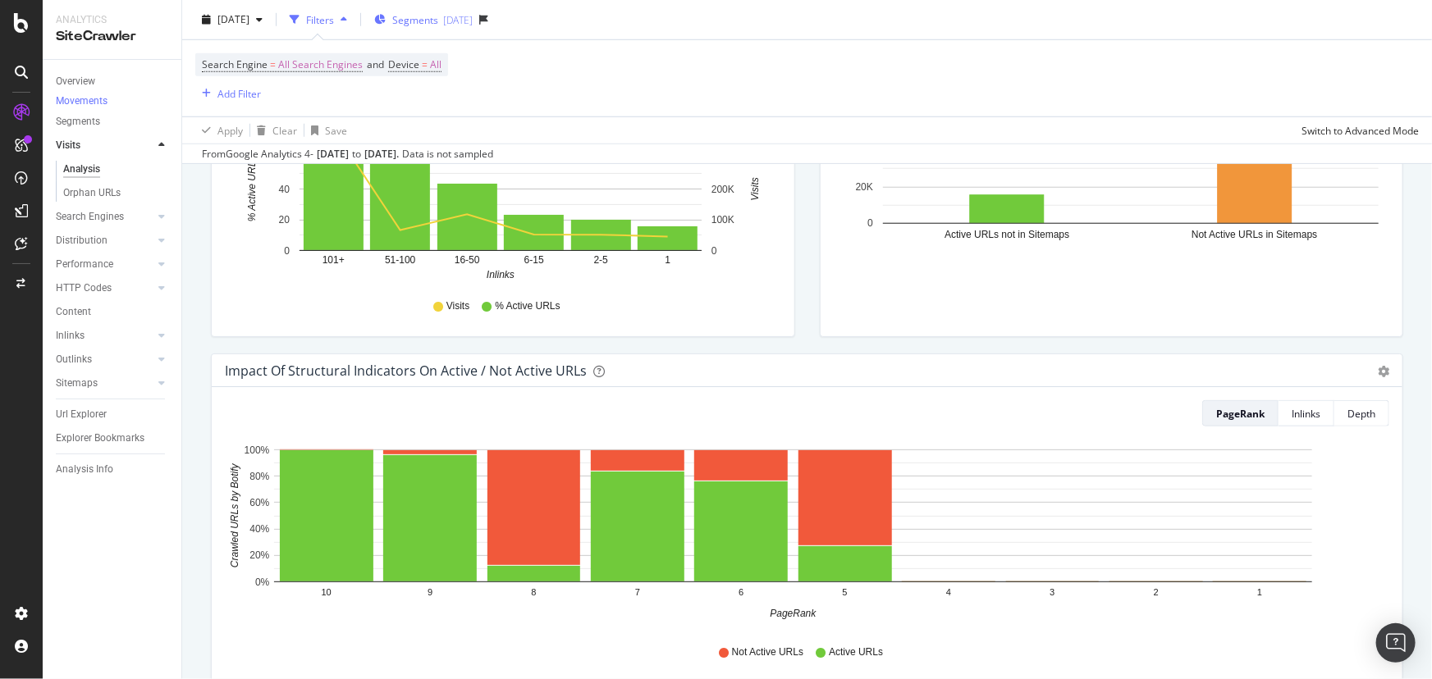
click at [473, 21] on div "[DATE]" at bounding box center [458, 19] width 30 height 14
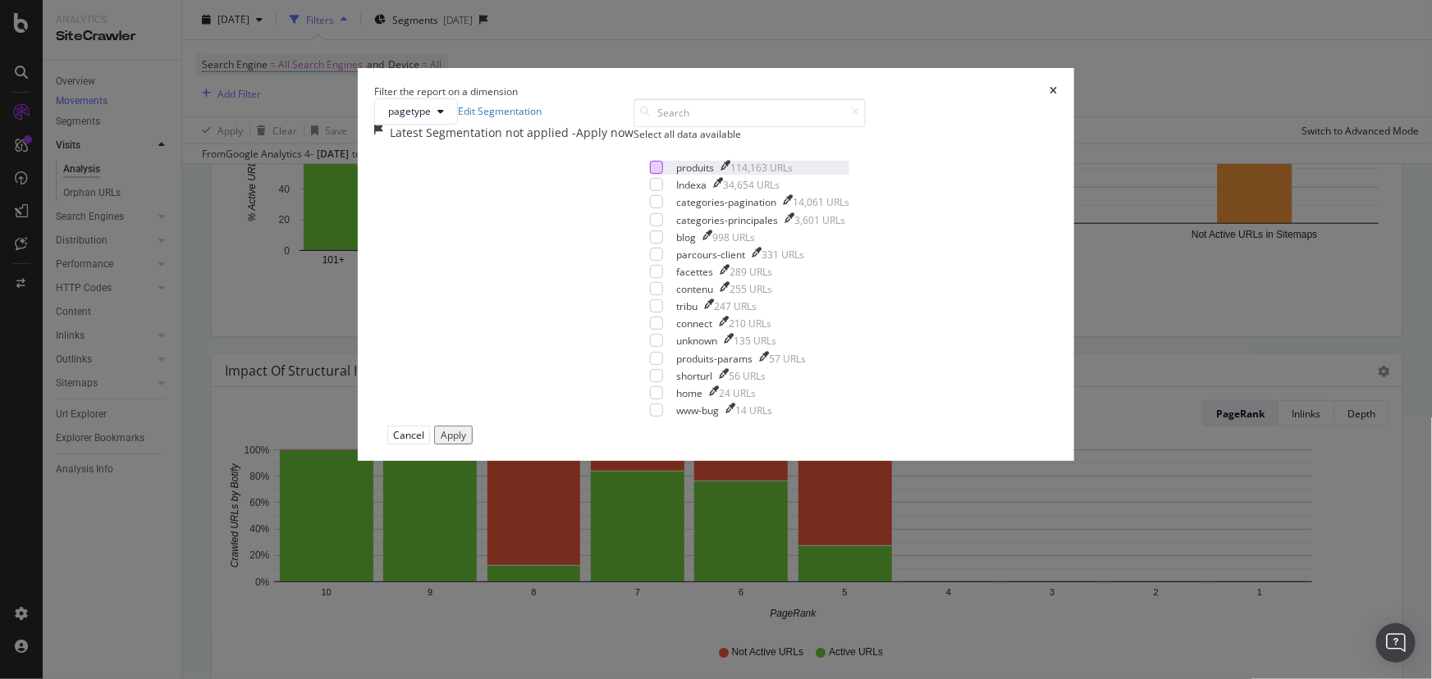
click at [650, 174] on div "modal" at bounding box center [656, 167] width 13 height 13
click at [650, 226] on div "modal" at bounding box center [656, 219] width 13 height 13
click at [650, 208] on div "modal" at bounding box center [656, 201] width 13 height 13
click at [466, 442] on div "Apply" at bounding box center [453, 435] width 25 height 14
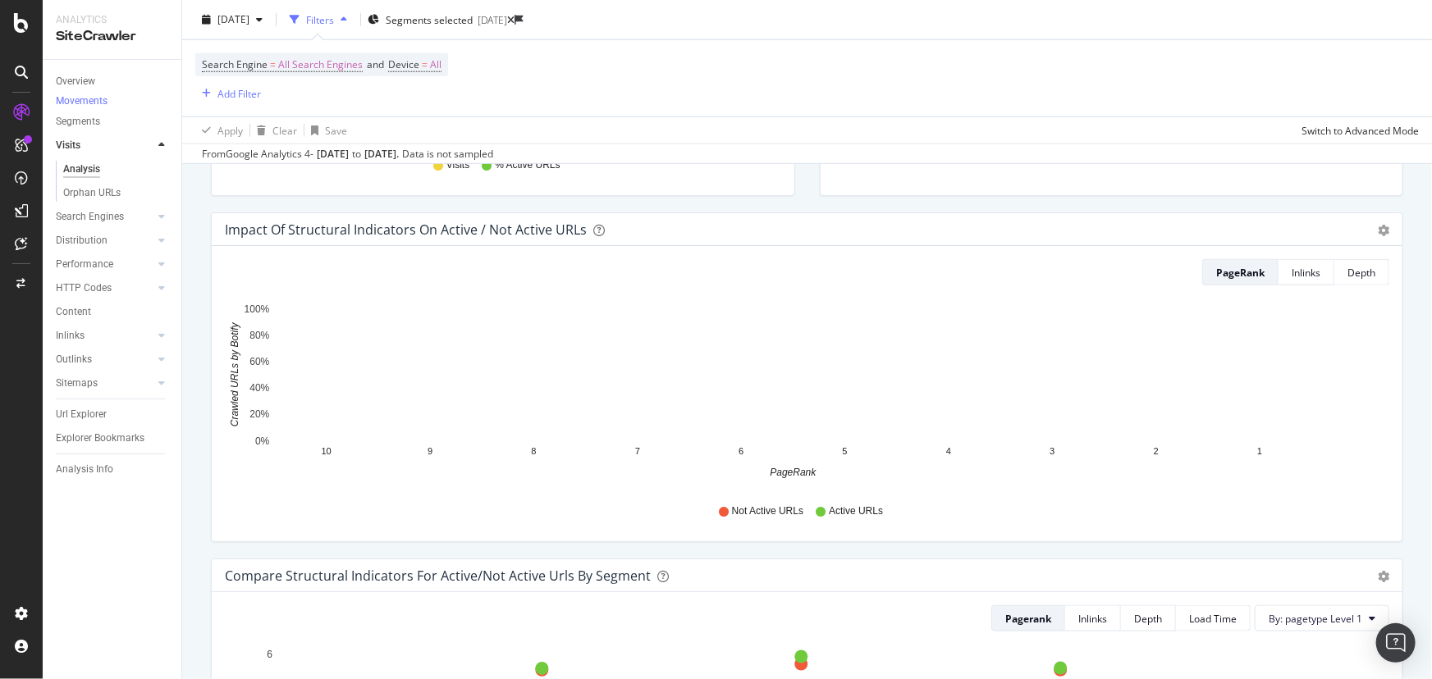
scroll to position [821, 0]
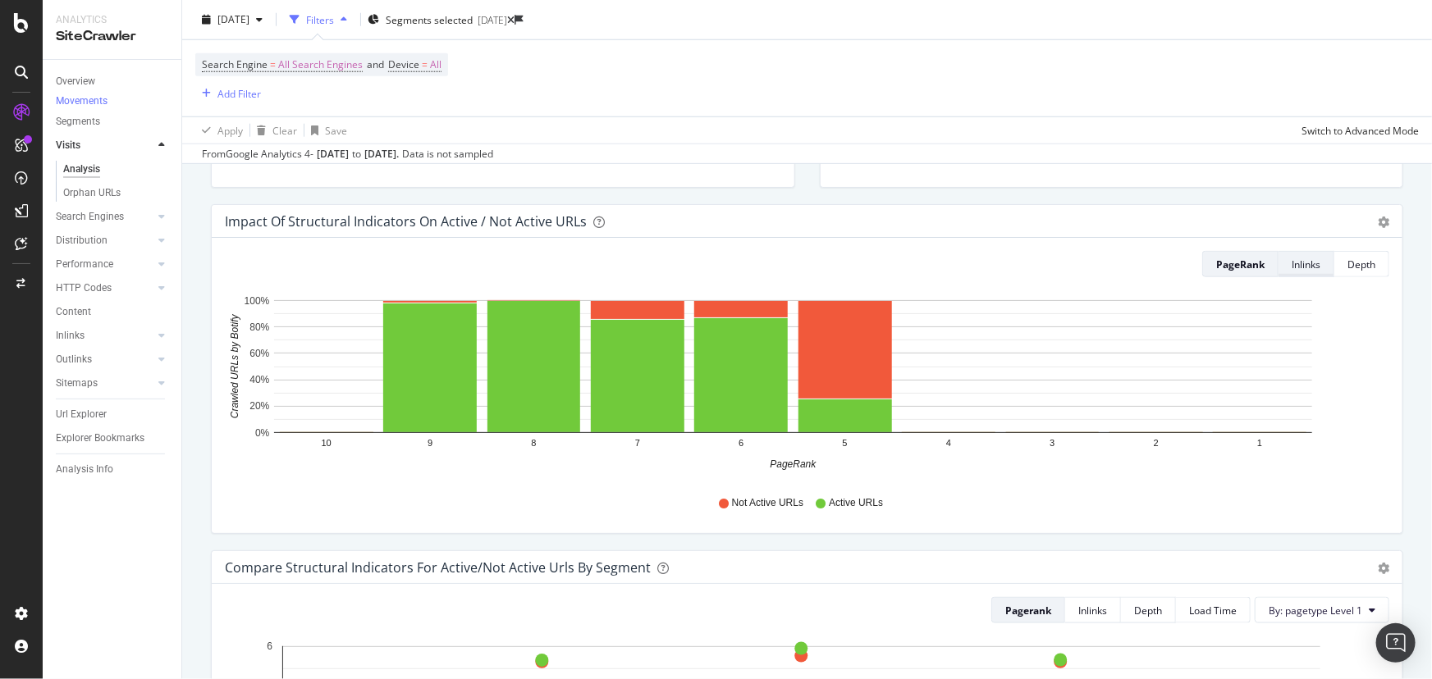
click at [1300, 267] on div "Inlinks" at bounding box center [1306, 265] width 29 height 14
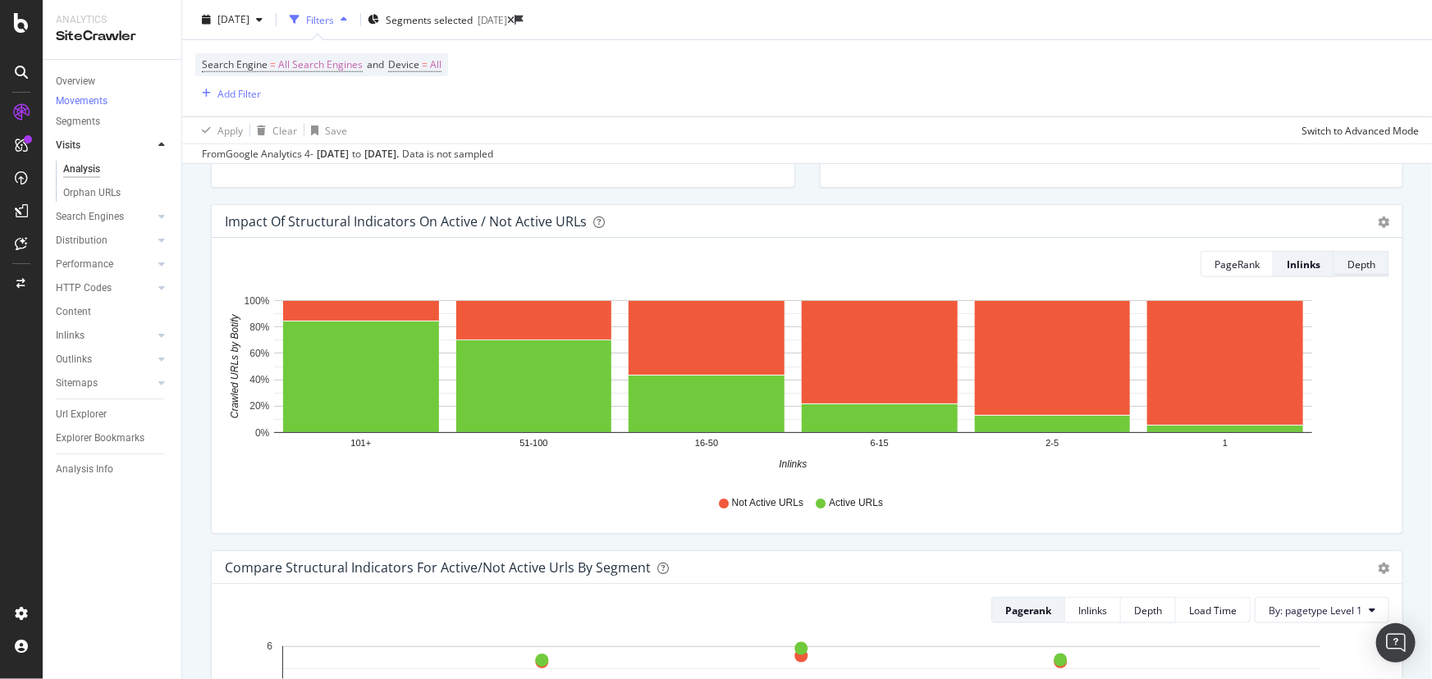
click at [1347, 268] on div "Depth" at bounding box center [1361, 265] width 28 height 14
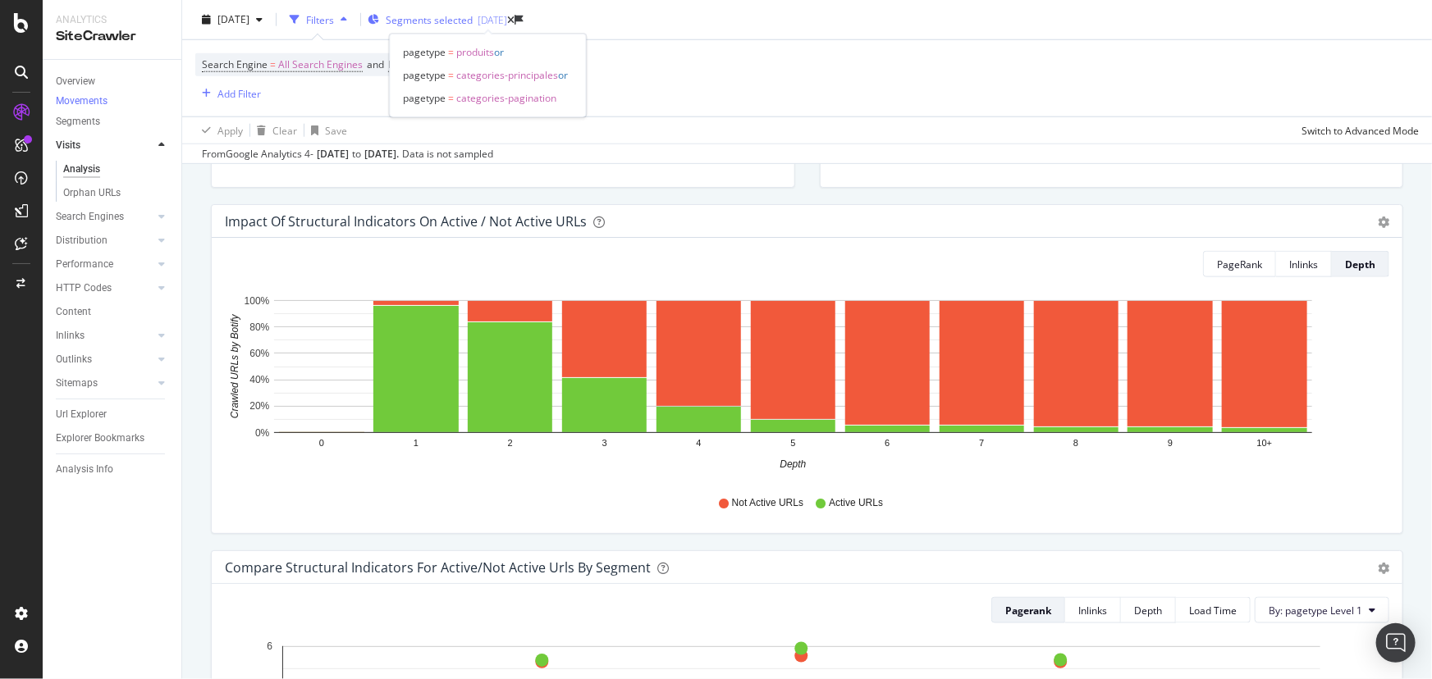
click at [473, 21] on span "Segments selected" at bounding box center [429, 20] width 87 height 14
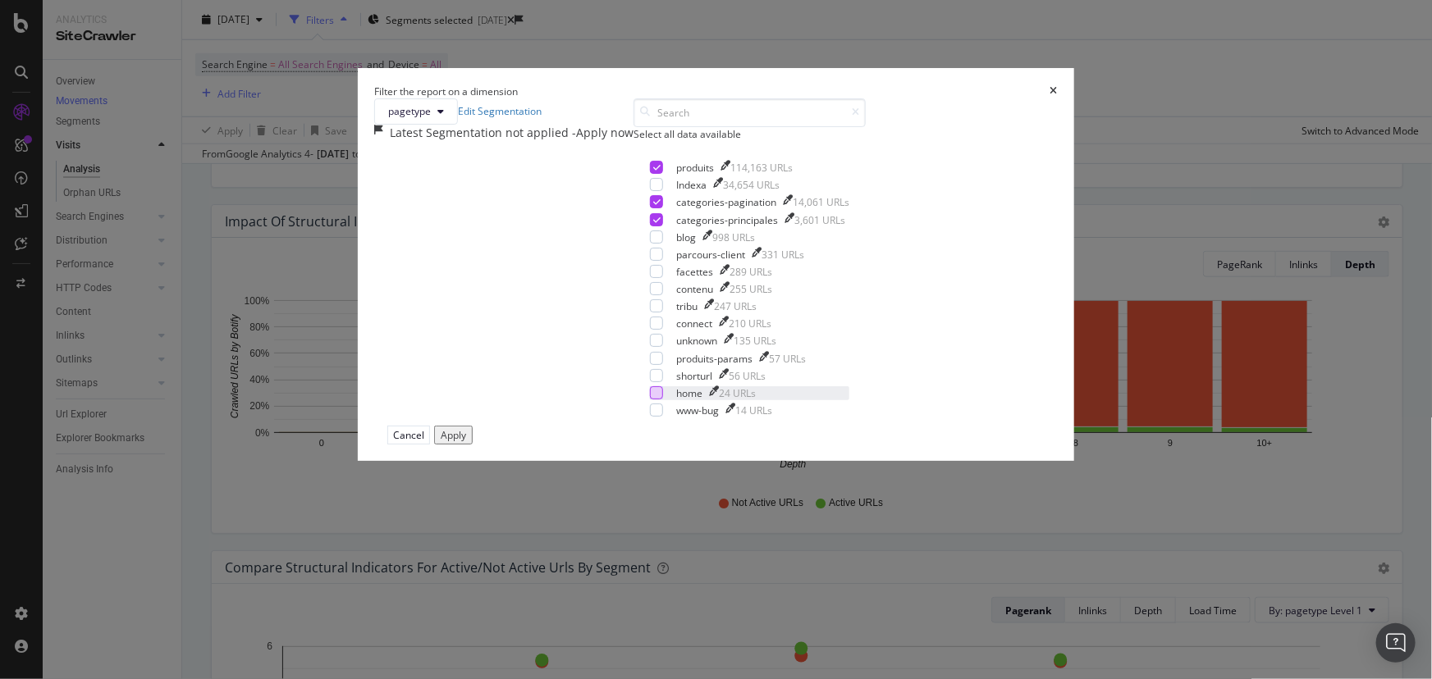
click at [650, 400] on div "modal" at bounding box center [656, 392] width 13 height 13
click at [650, 295] on div "modal" at bounding box center [656, 288] width 13 height 13
click at [650, 278] on div "modal" at bounding box center [656, 271] width 13 height 13
click at [650, 244] on div "modal" at bounding box center [656, 237] width 13 height 13
click at [650, 365] on div "modal" at bounding box center [656, 358] width 13 height 13
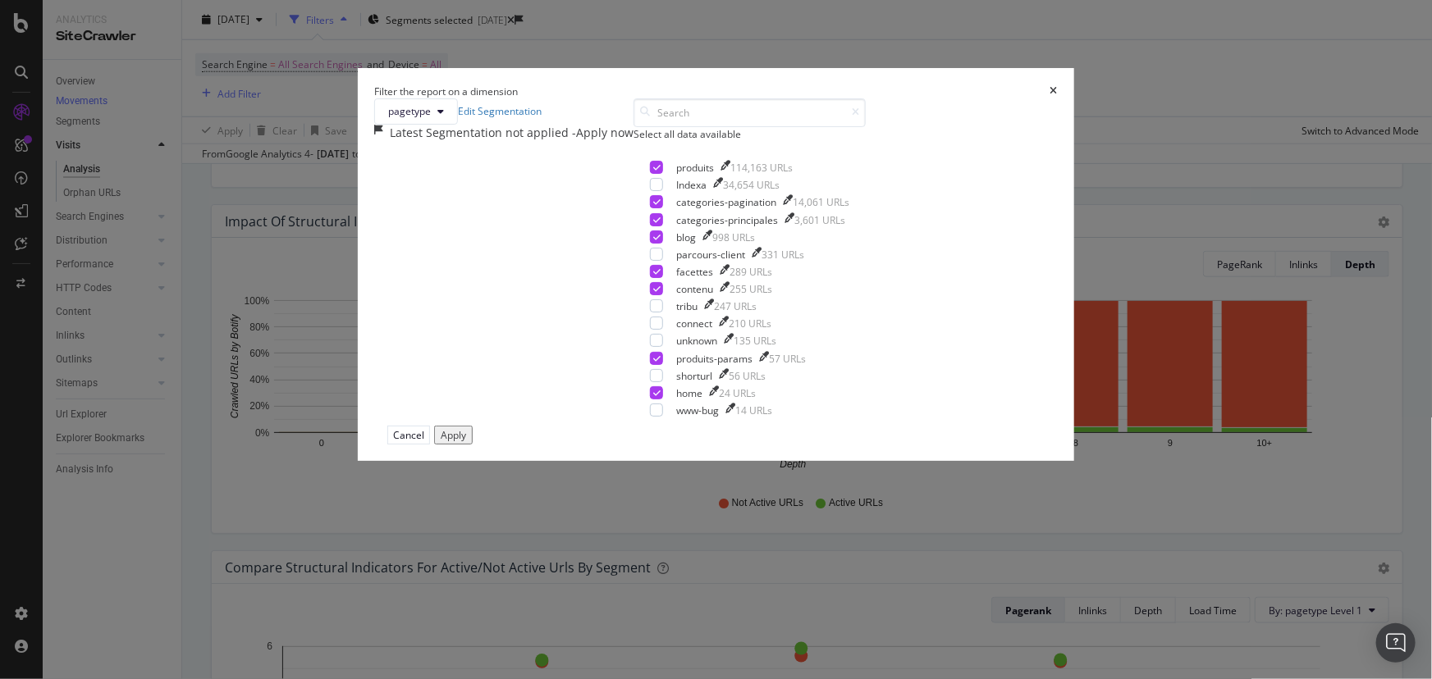
click at [466, 442] on div "Apply" at bounding box center [453, 435] width 25 height 14
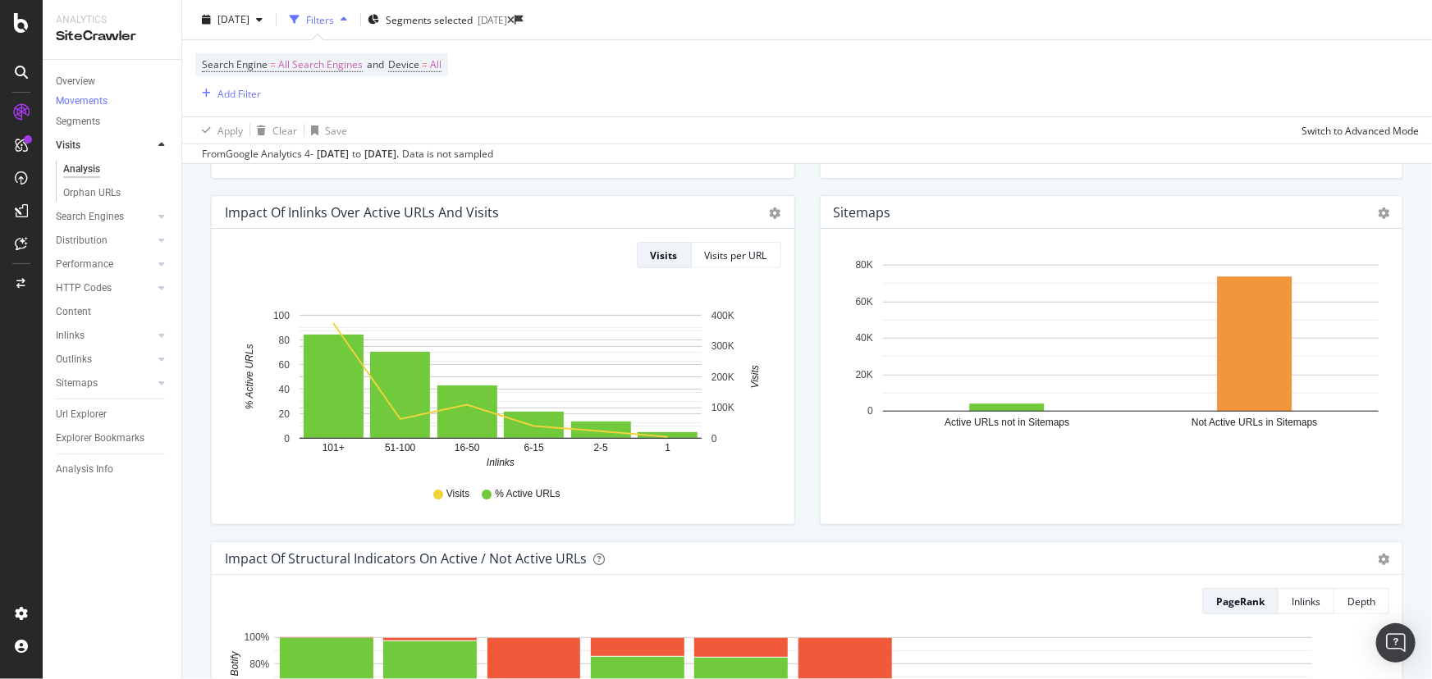
scroll to position [447, 0]
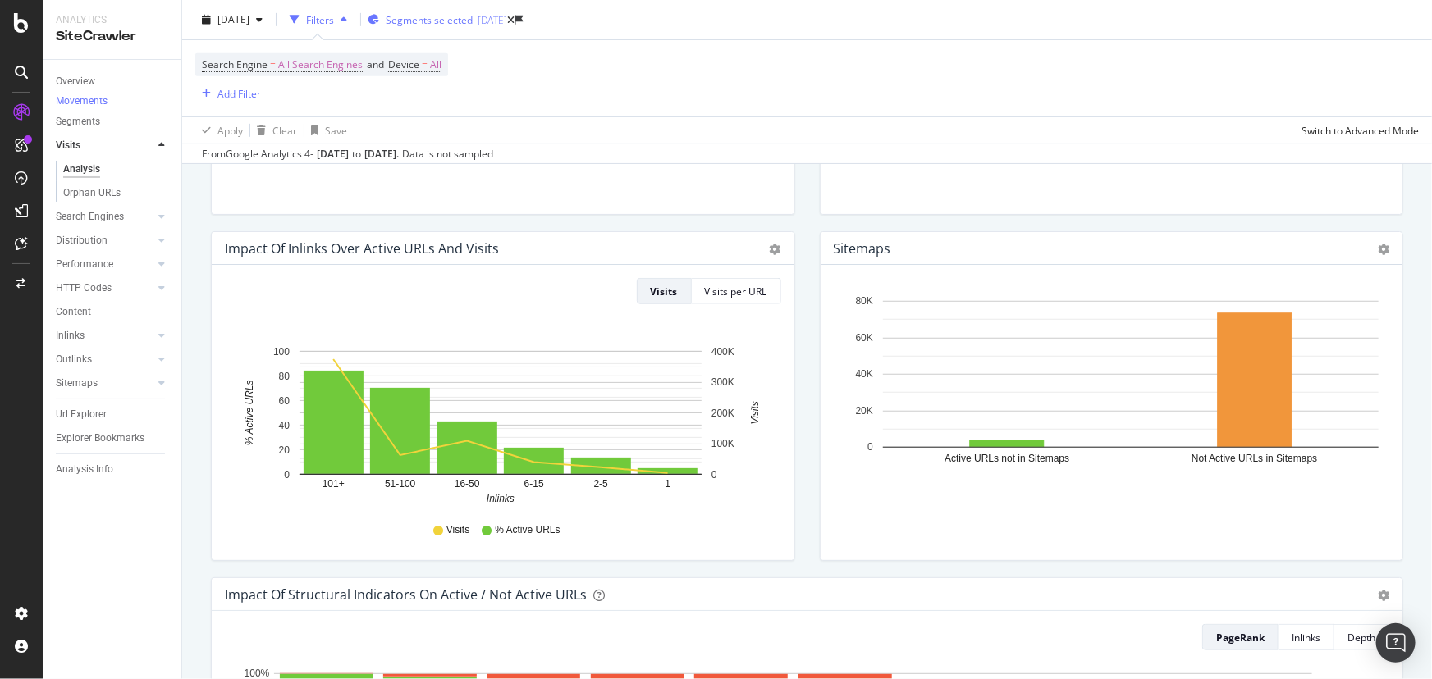
click at [484, 26] on div "Segments selected [DATE]" at bounding box center [437, 19] width 139 height 25
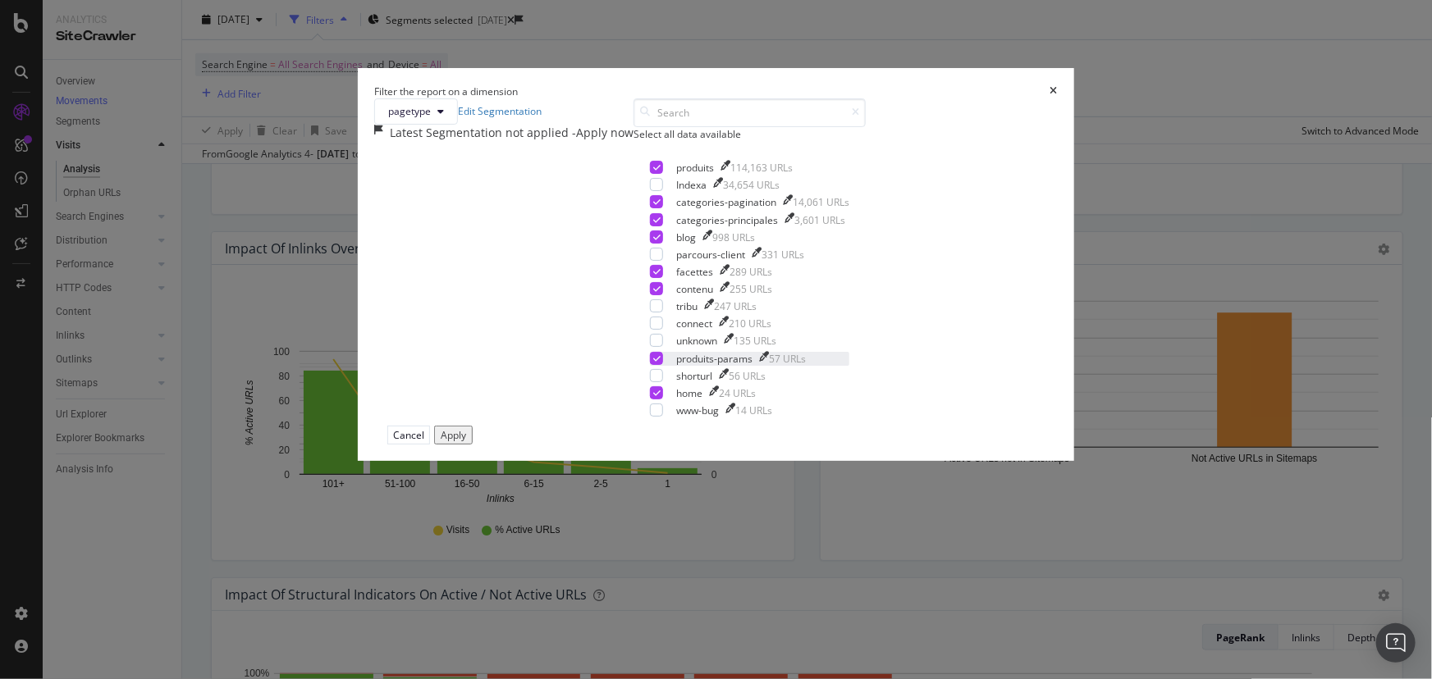
click at [650, 365] on div "modal" at bounding box center [656, 358] width 13 height 13
click at [466, 442] on div "Apply" at bounding box center [453, 435] width 25 height 14
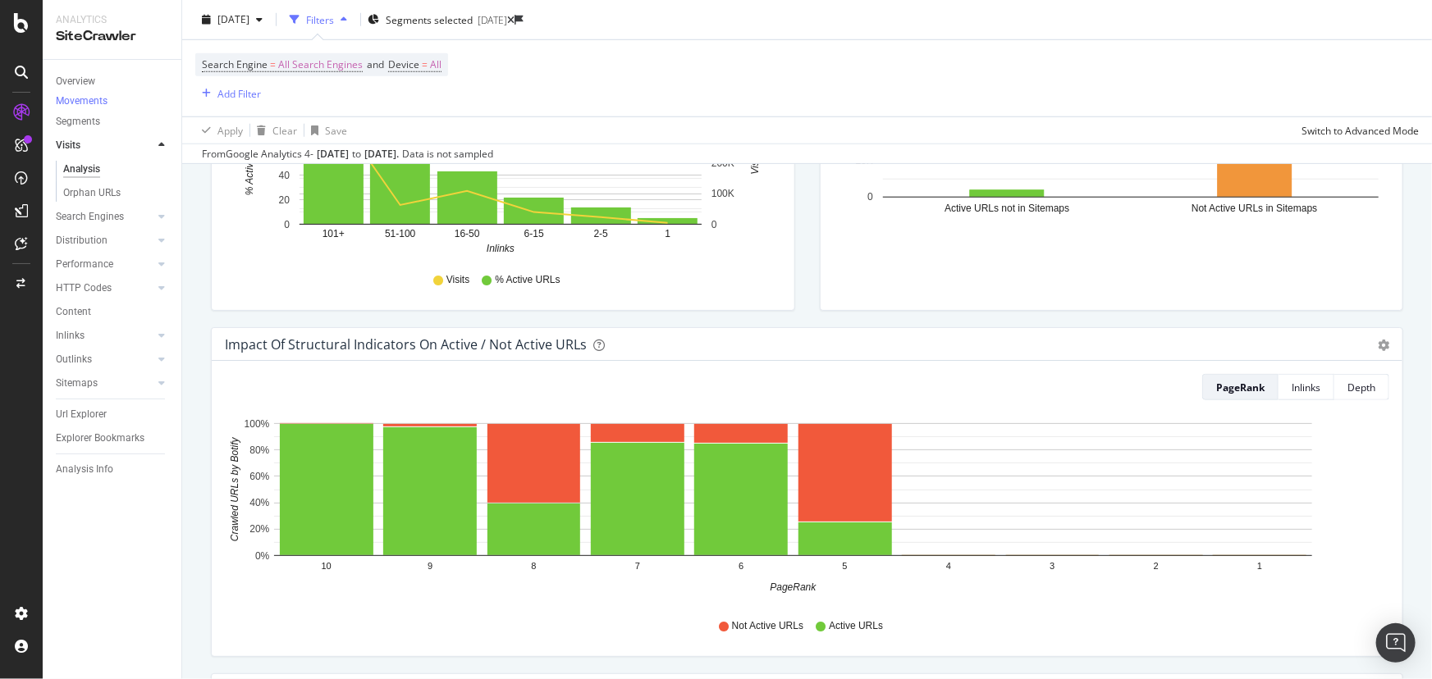
scroll to position [746, 0]
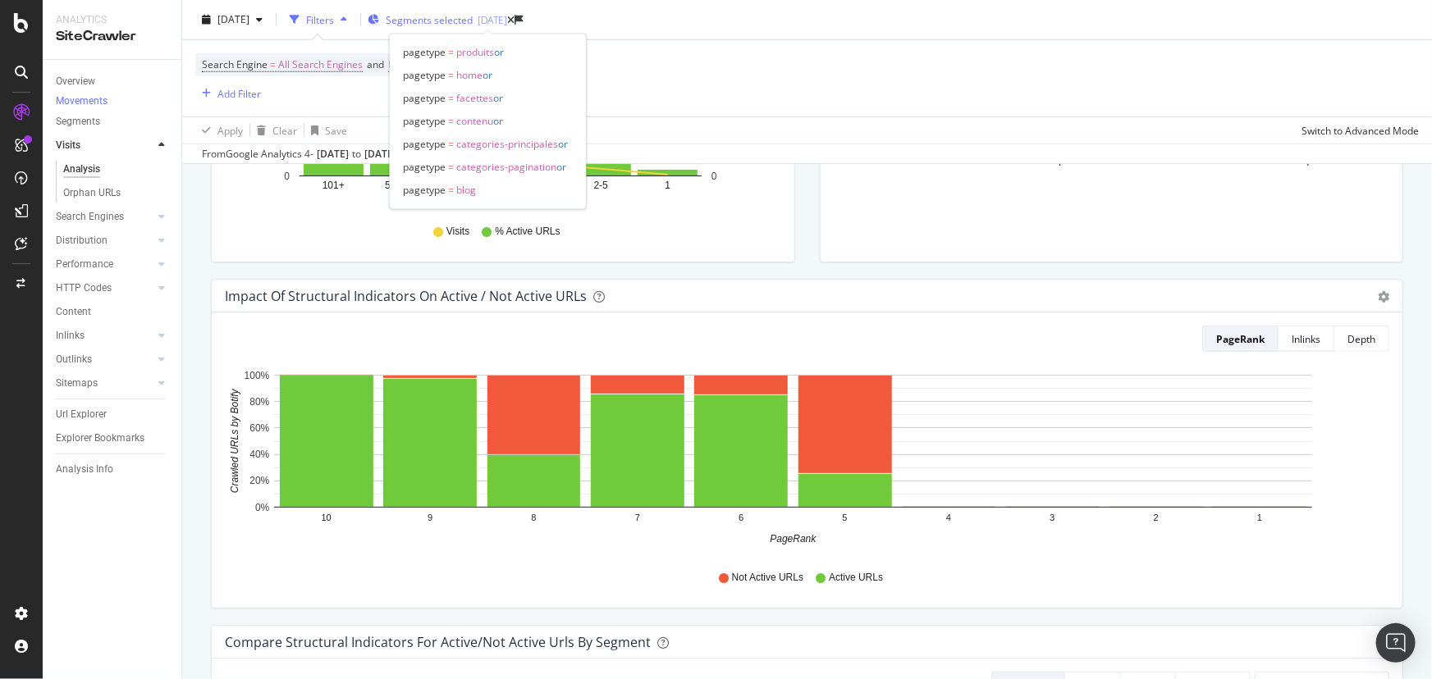
click at [507, 25] on div "[DATE]" at bounding box center [493, 20] width 30 height 14
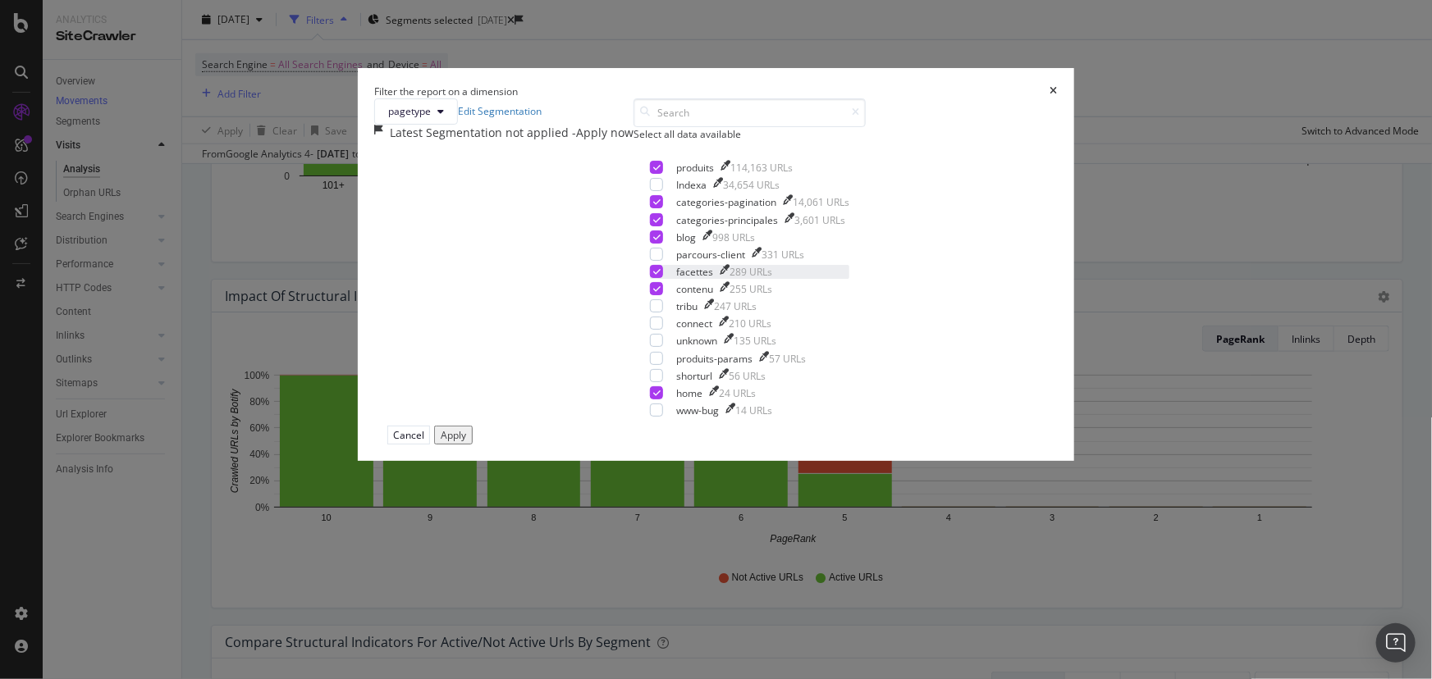
click at [653, 276] on icon "modal" at bounding box center [656, 271] width 7 height 8
click at [653, 293] on icon "modal" at bounding box center [656, 289] width 7 height 8
click at [466, 442] on div "Apply" at bounding box center [453, 435] width 25 height 14
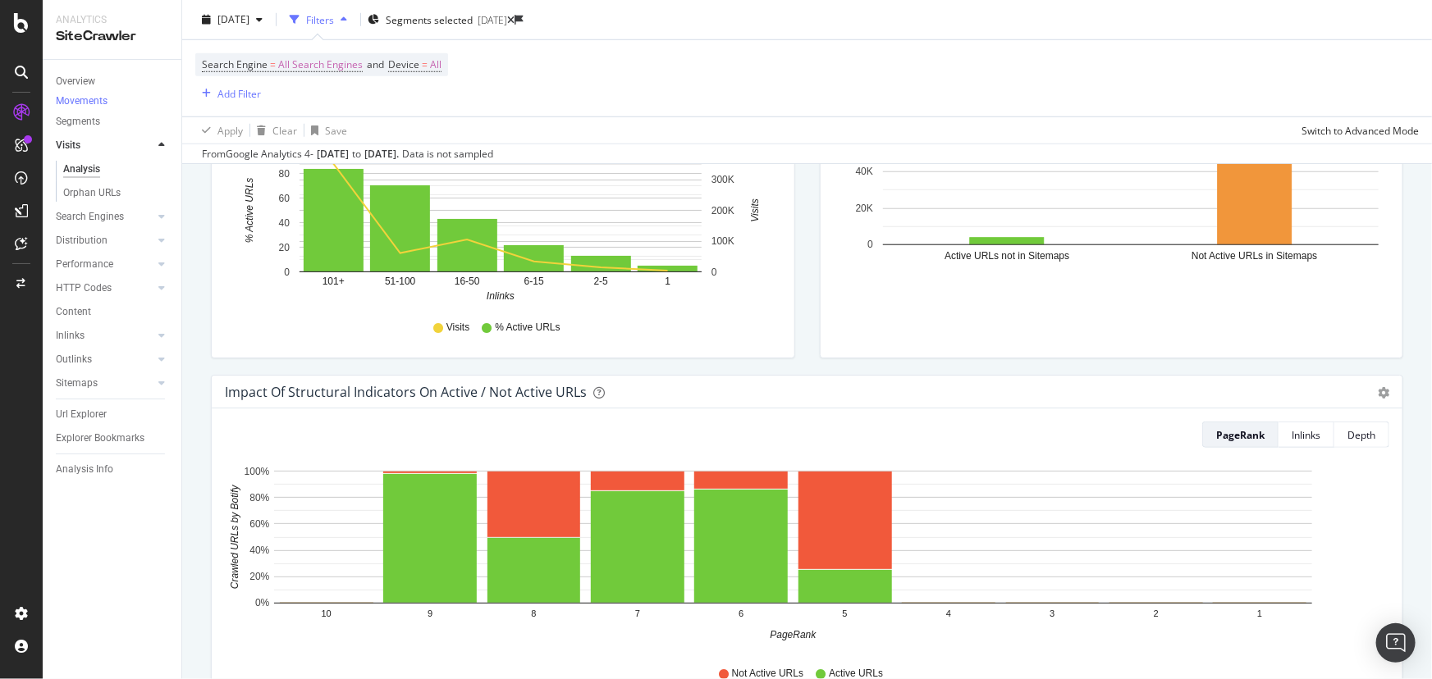
scroll to position [671, 0]
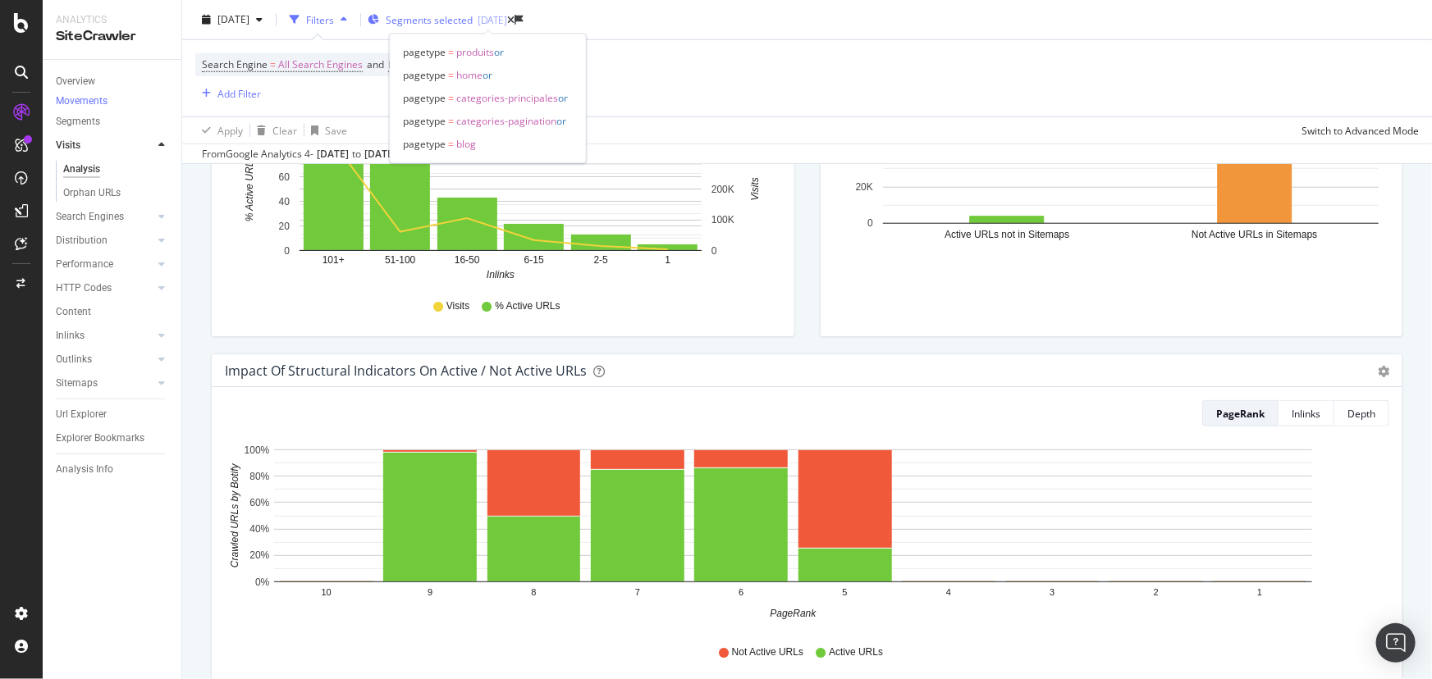
click at [507, 24] on div "[DATE]" at bounding box center [493, 20] width 30 height 14
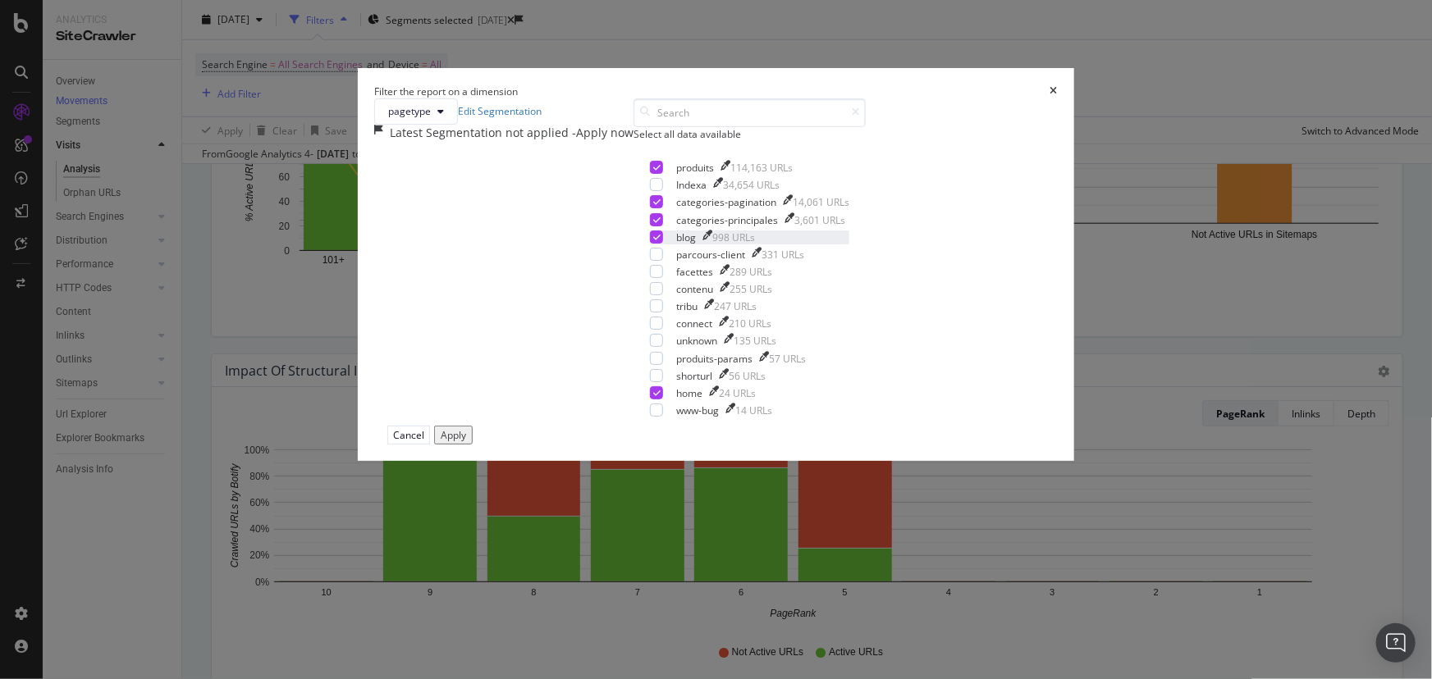
click at [653, 241] on icon "modal" at bounding box center [656, 237] width 7 height 8
click at [466, 442] on div "Apply" at bounding box center [453, 435] width 25 height 14
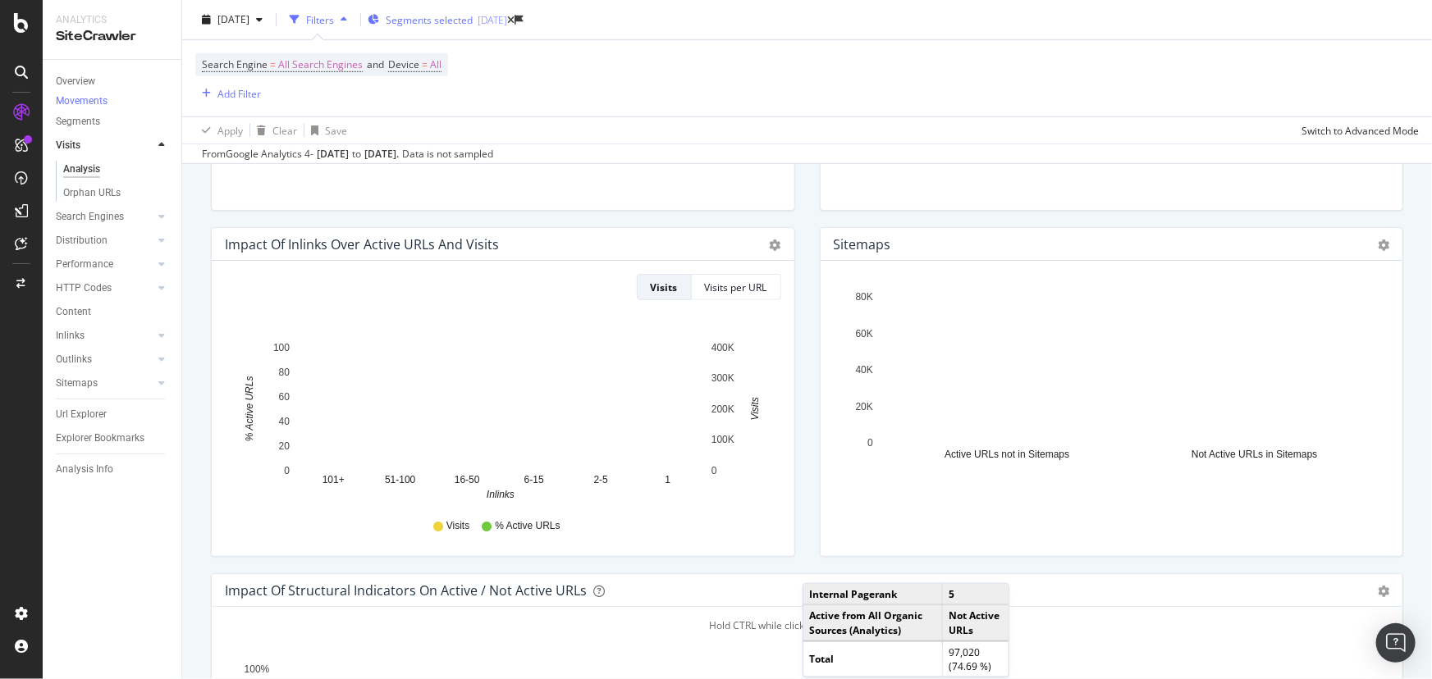
scroll to position [447, 0]
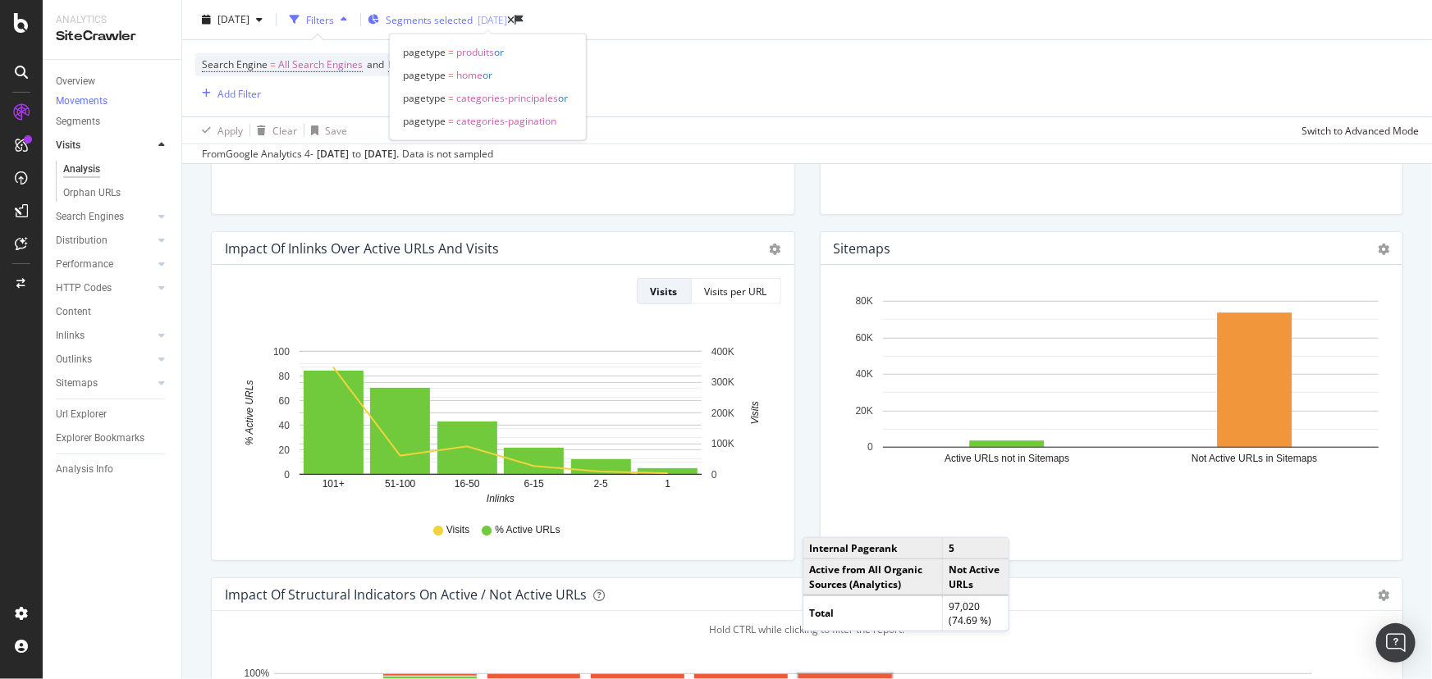
click at [473, 23] on span "Segments selected" at bounding box center [429, 20] width 87 height 14
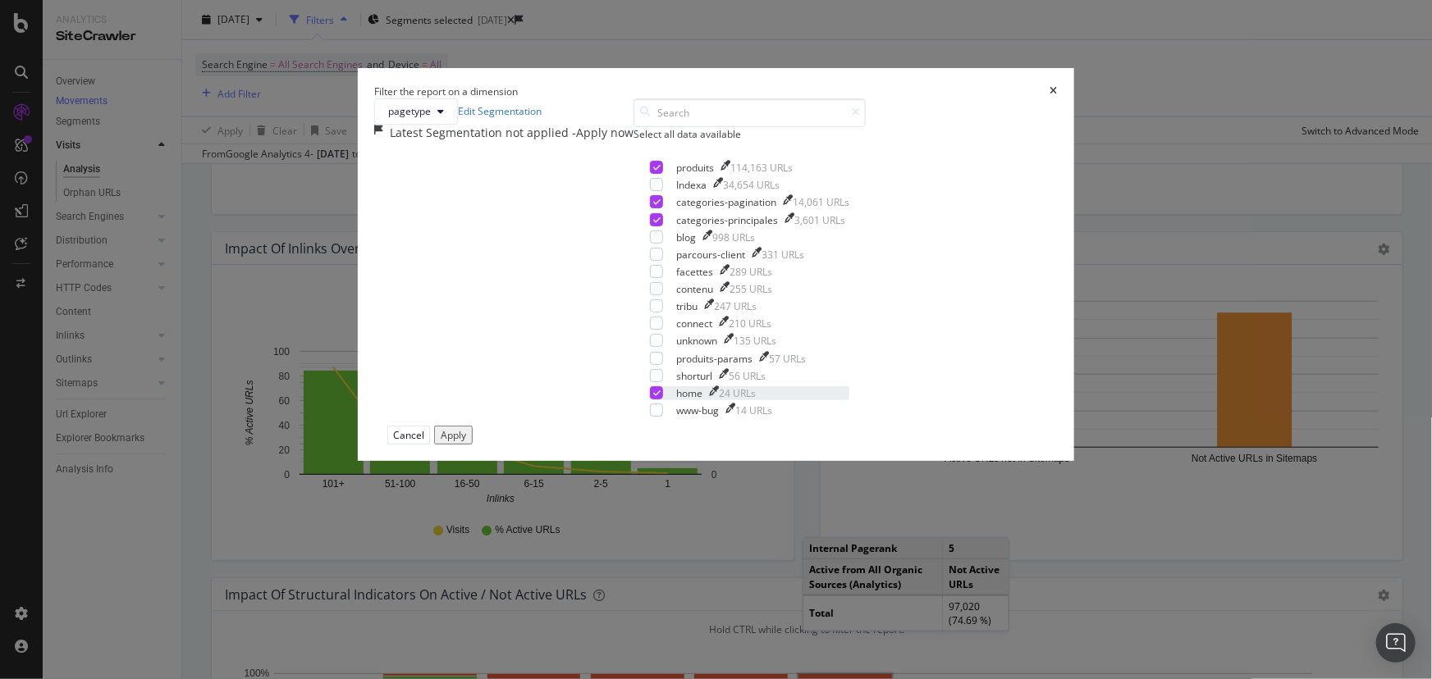
click at [653, 397] on icon "modal" at bounding box center [656, 393] width 7 height 8
click at [466, 442] on div "Apply" at bounding box center [453, 435] width 25 height 14
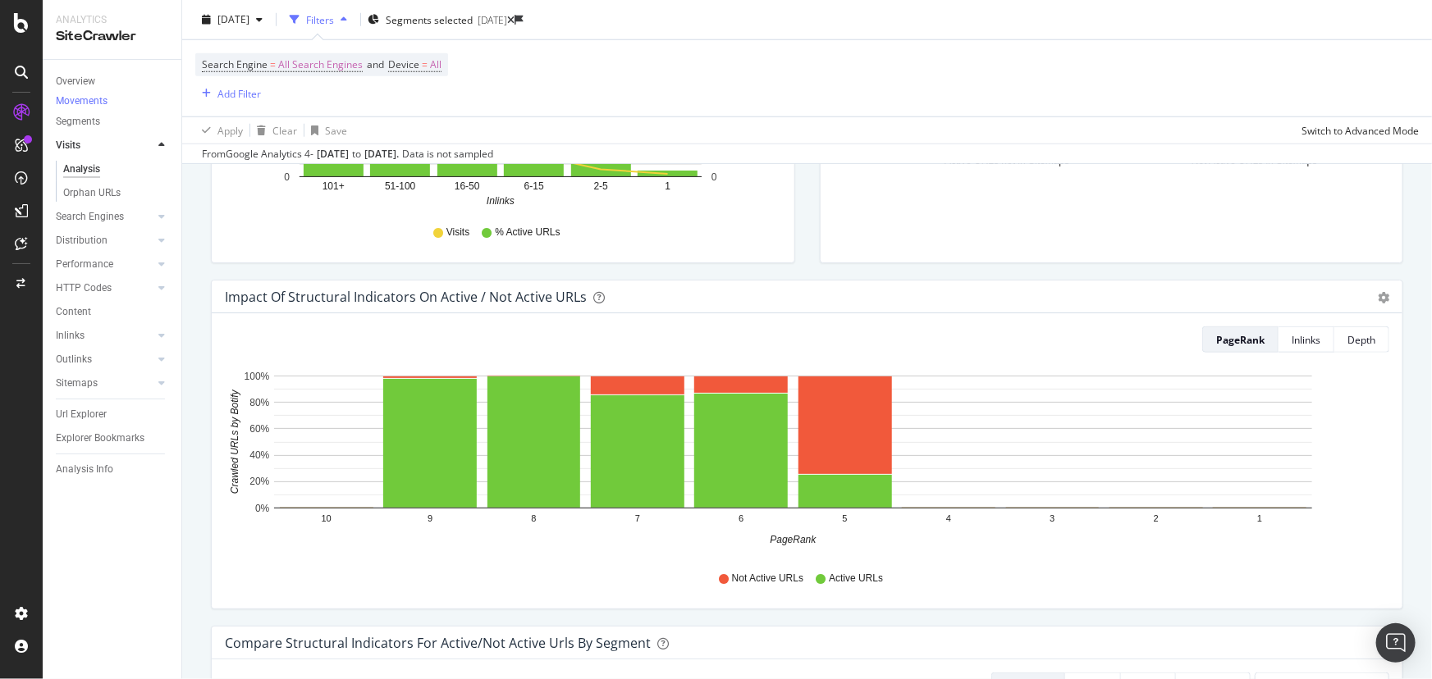
scroll to position [746, 0]
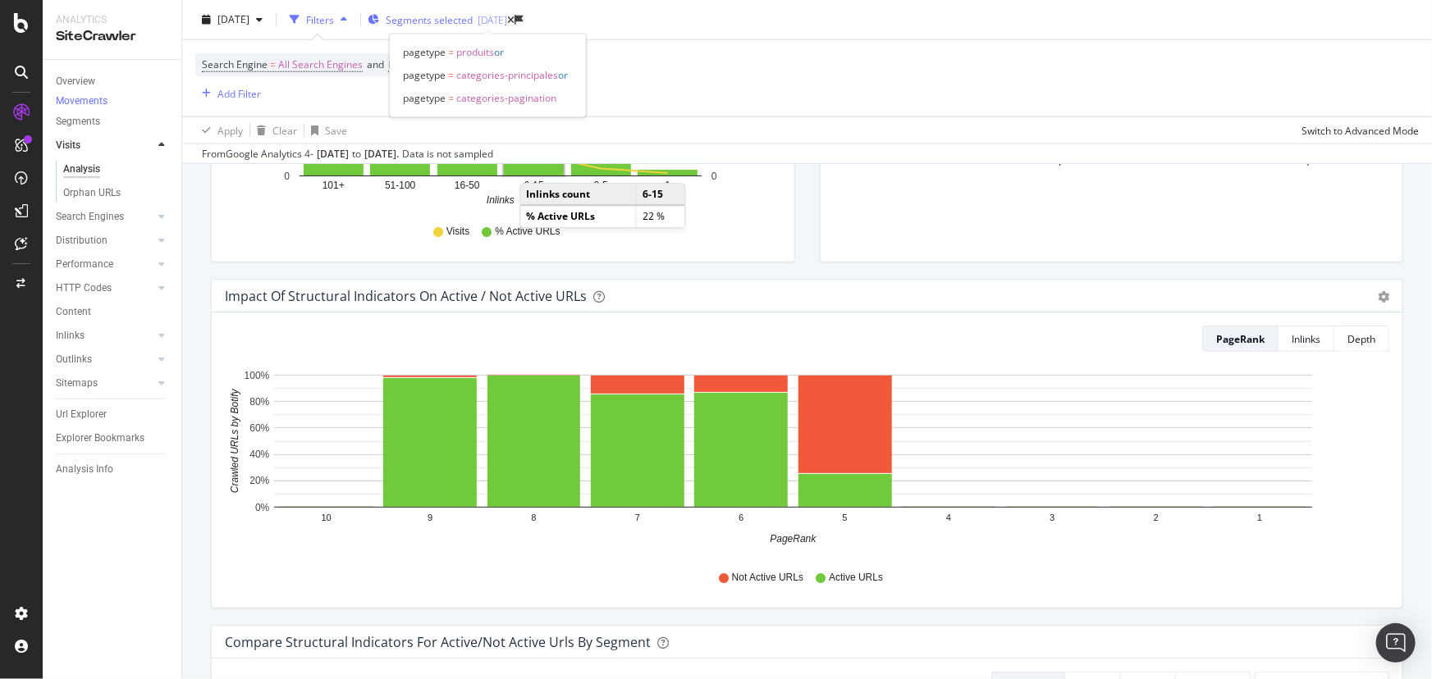
click at [473, 21] on span "Segments selected" at bounding box center [429, 20] width 87 height 14
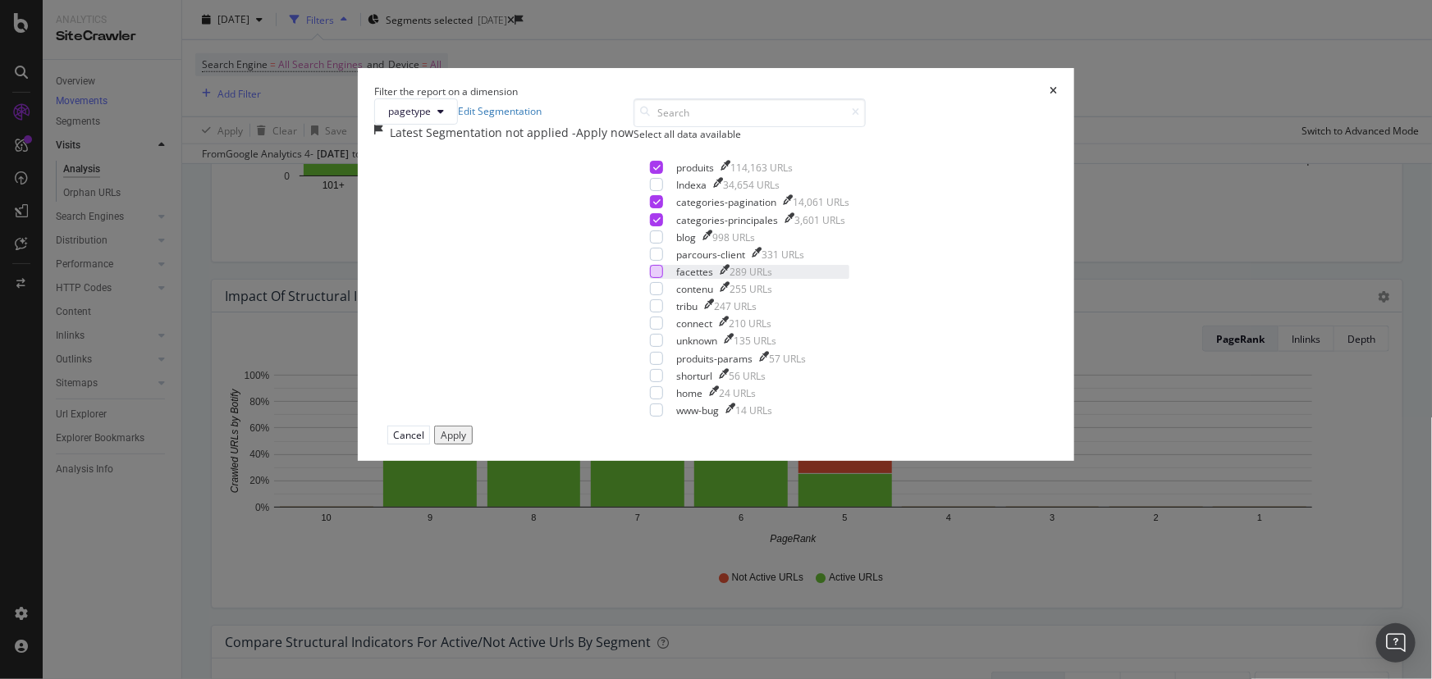
click at [650, 278] on div "modal" at bounding box center [656, 271] width 13 height 13
click at [650, 295] on div "modal" at bounding box center [656, 288] width 13 height 13
click at [650, 365] on div "modal" at bounding box center [656, 358] width 13 height 13
click at [650, 244] on div "modal" at bounding box center [656, 237] width 13 height 13
click at [466, 442] on div "Apply" at bounding box center [453, 435] width 25 height 14
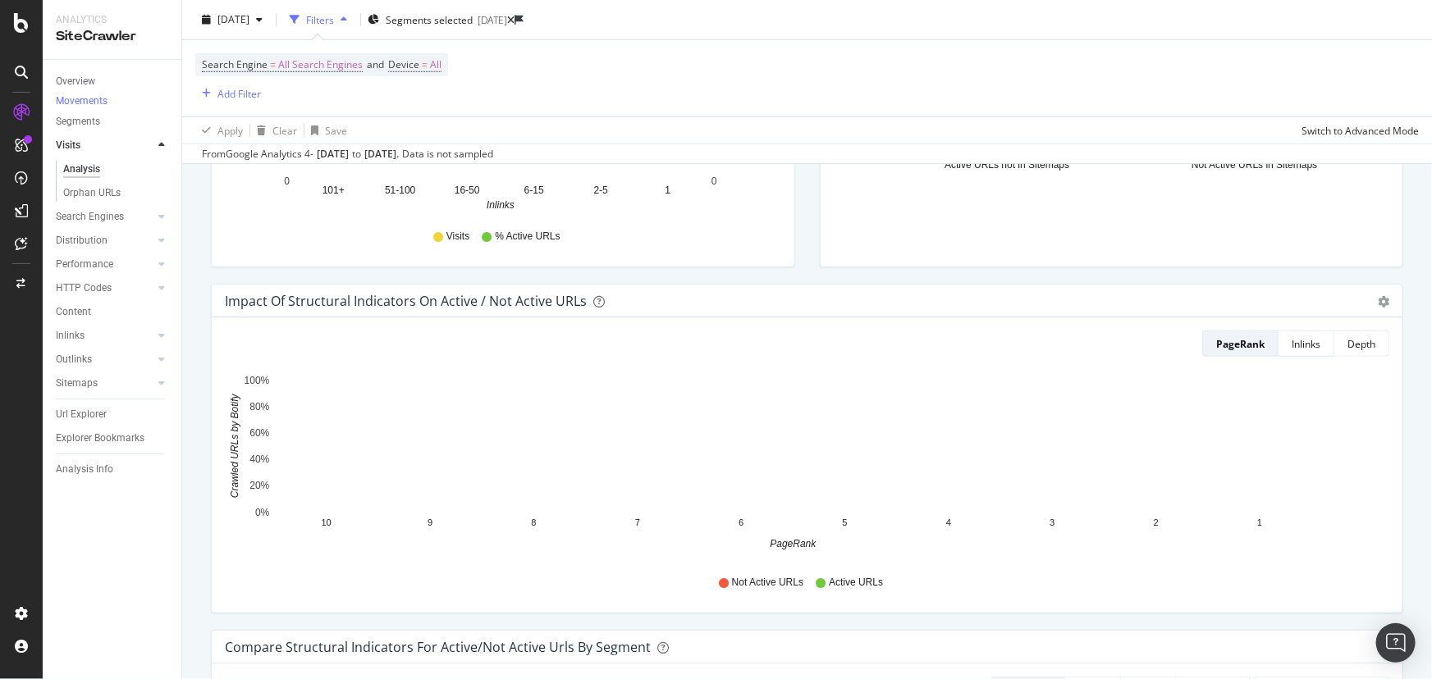
scroll to position [746, 0]
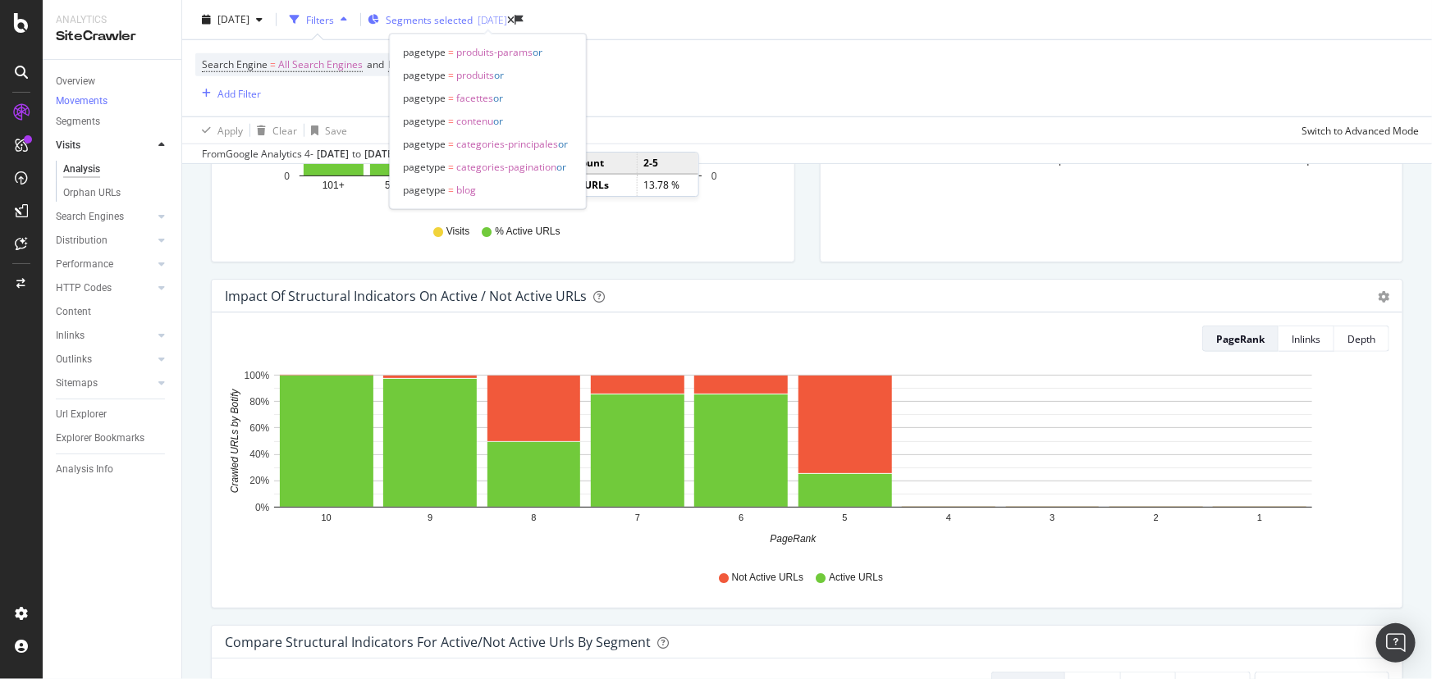
click at [507, 19] on div "[DATE]" at bounding box center [493, 20] width 30 height 14
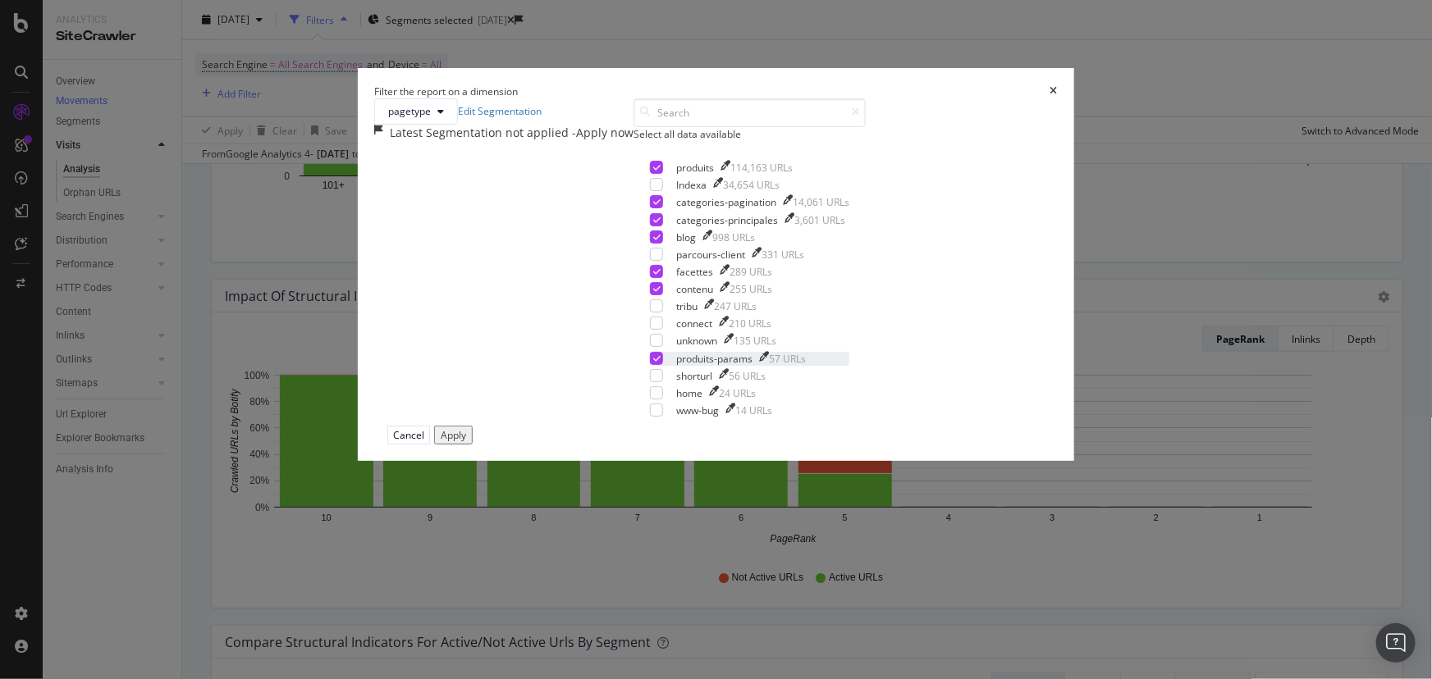
click at [653, 363] on icon "modal" at bounding box center [656, 358] width 7 height 8
click at [466, 442] on div "Apply" at bounding box center [453, 435] width 25 height 14
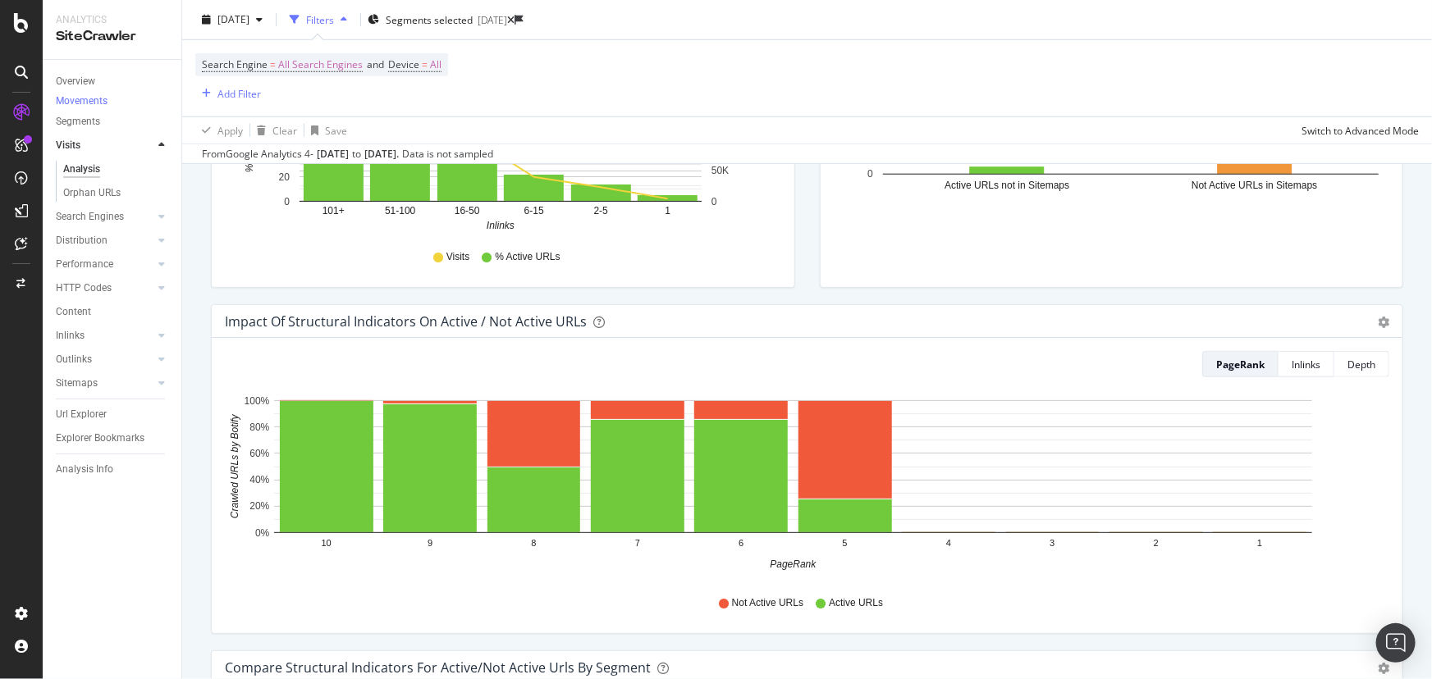
scroll to position [746, 0]
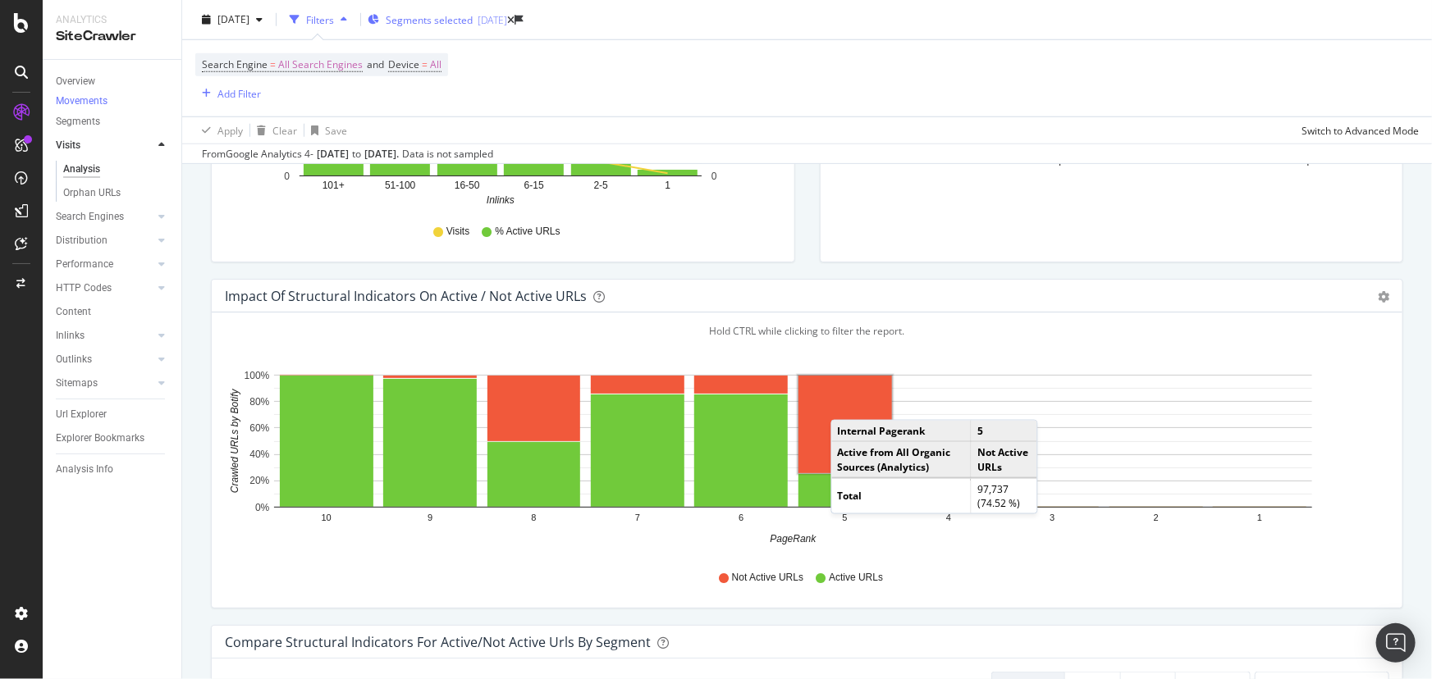
click at [507, 23] on div "[DATE]" at bounding box center [493, 20] width 30 height 14
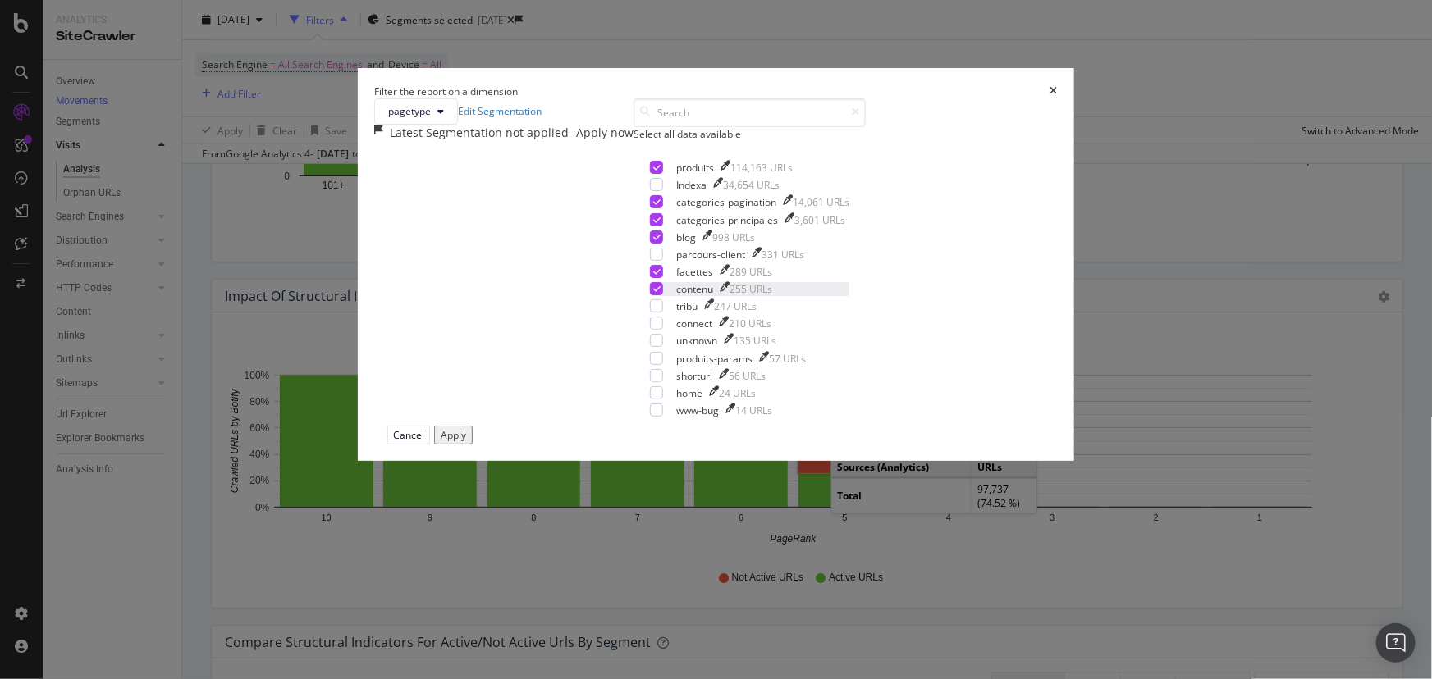
click at [653, 293] on icon "modal" at bounding box center [656, 289] width 7 height 8
click at [466, 442] on div "Apply" at bounding box center [453, 435] width 25 height 14
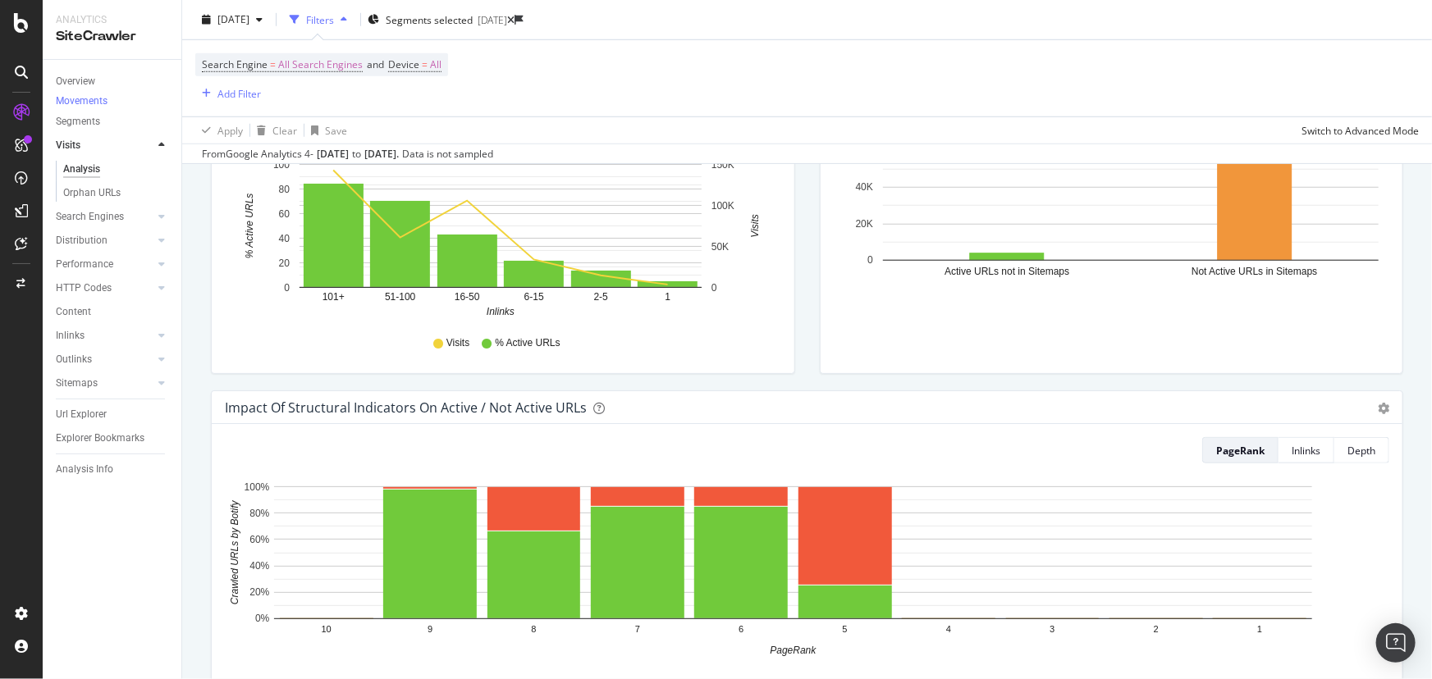
scroll to position [671, 0]
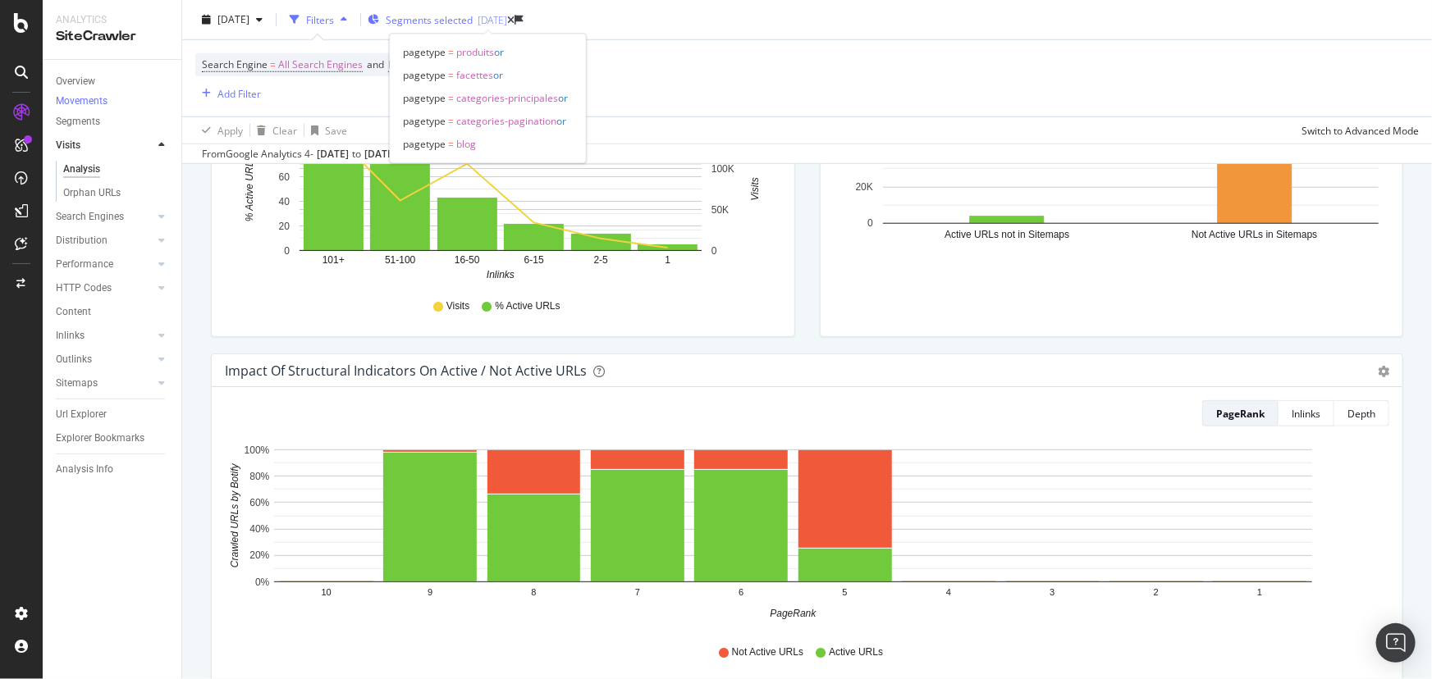
click at [507, 22] on div "[DATE]" at bounding box center [493, 20] width 30 height 14
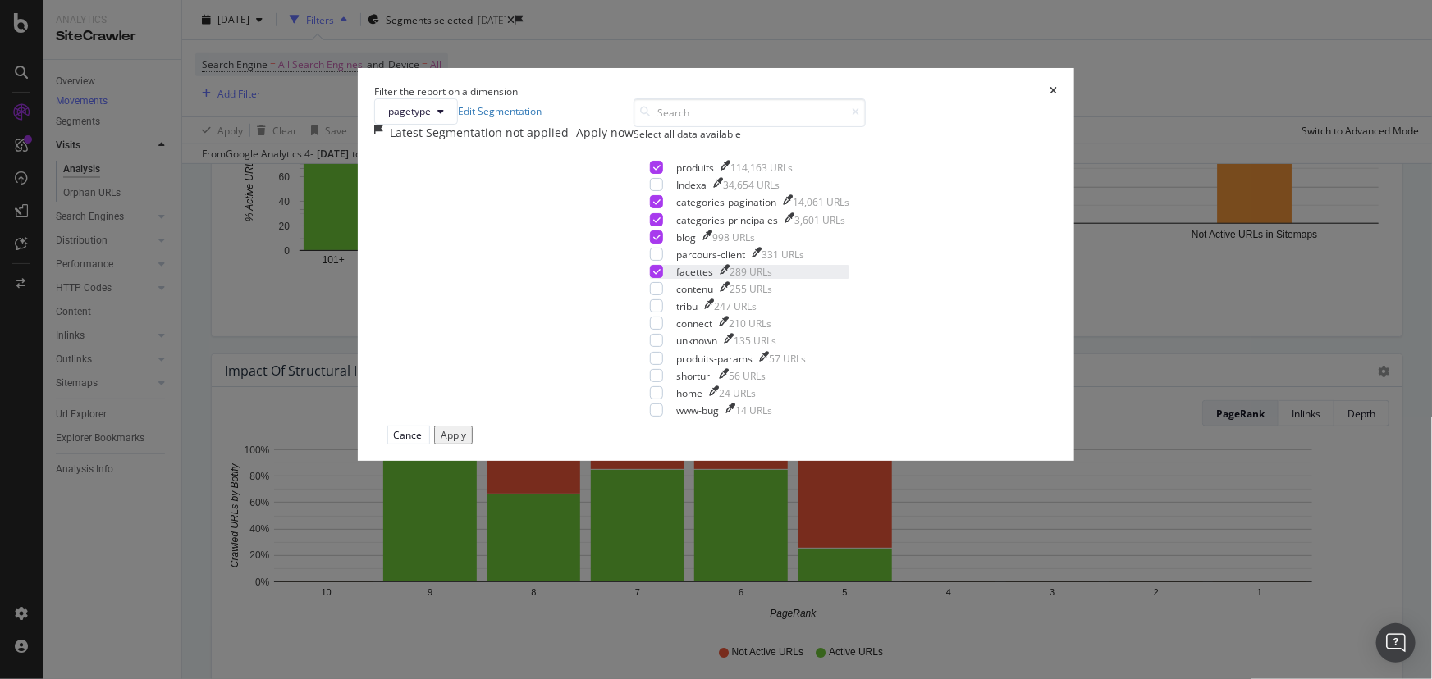
click at [653, 276] on icon "modal" at bounding box center [656, 271] width 7 height 8
click at [466, 442] on div "Apply" at bounding box center [453, 435] width 25 height 14
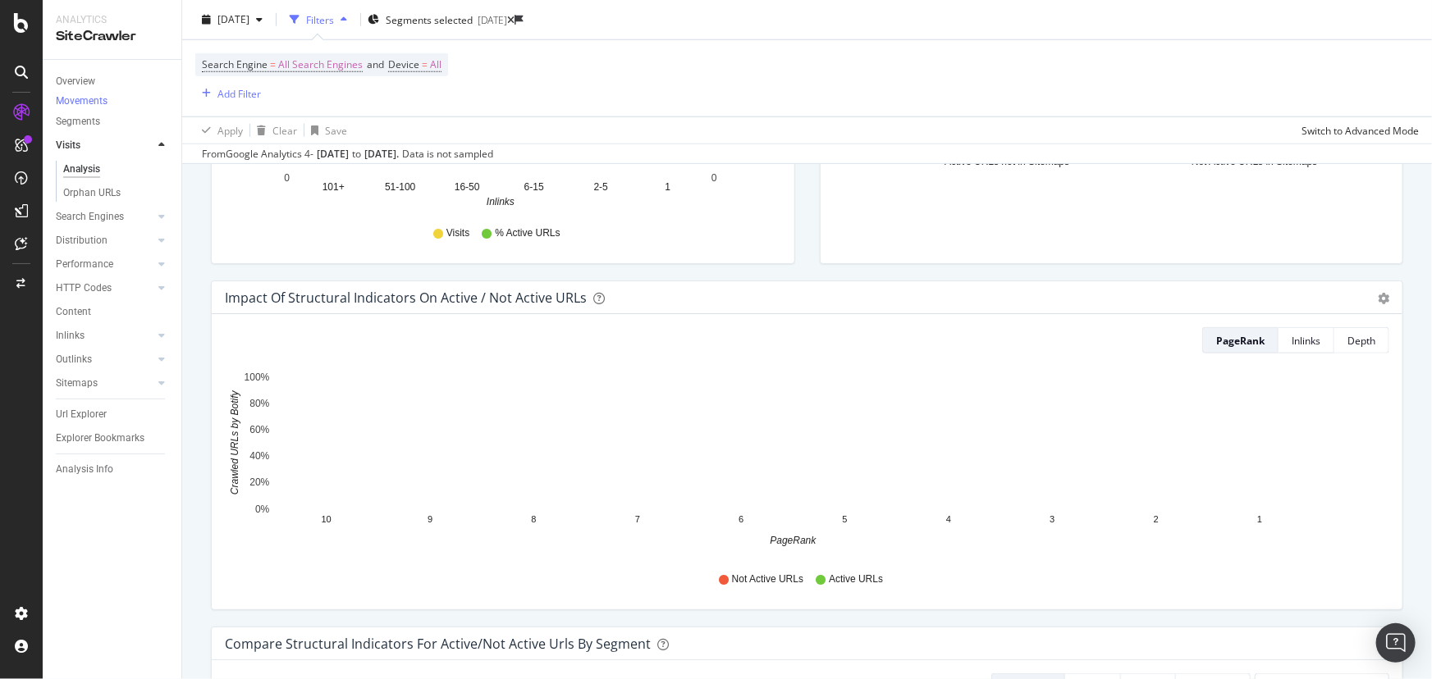
scroll to position [746, 0]
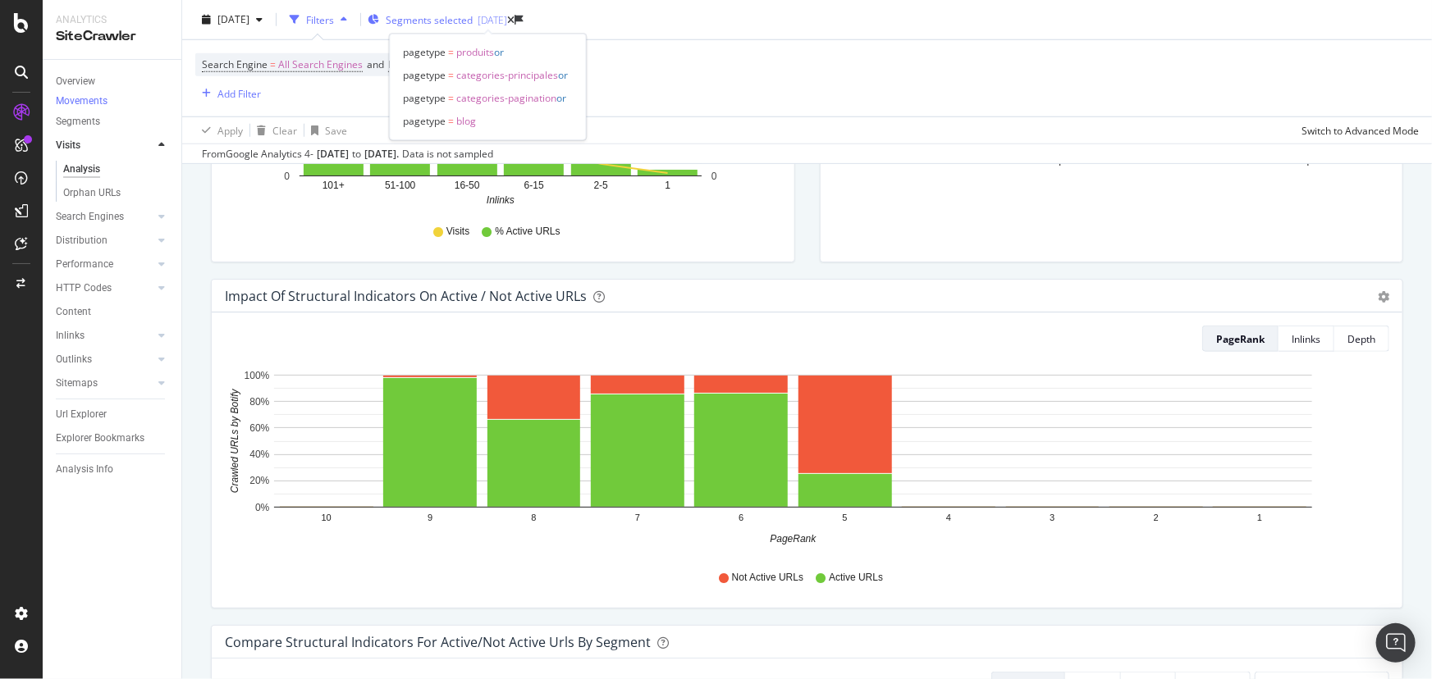
click at [507, 22] on div "[DATE]" at bounding box center [493, 20] width 30 height 14
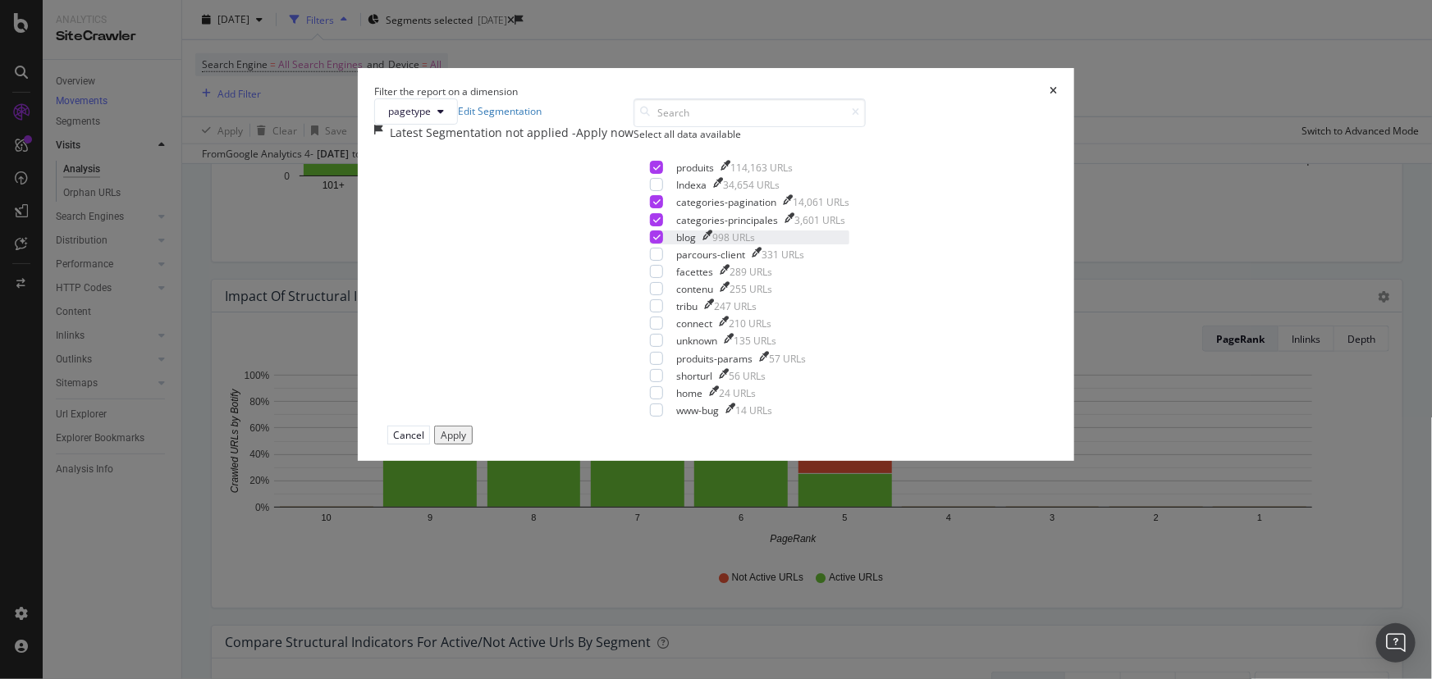
click at [650, 244] on div "modal" at bounding box center [656, 237] width 13 height 13
click at [466, 442] on div "Apply" at bounding box center [453, 435] width 25 height 14
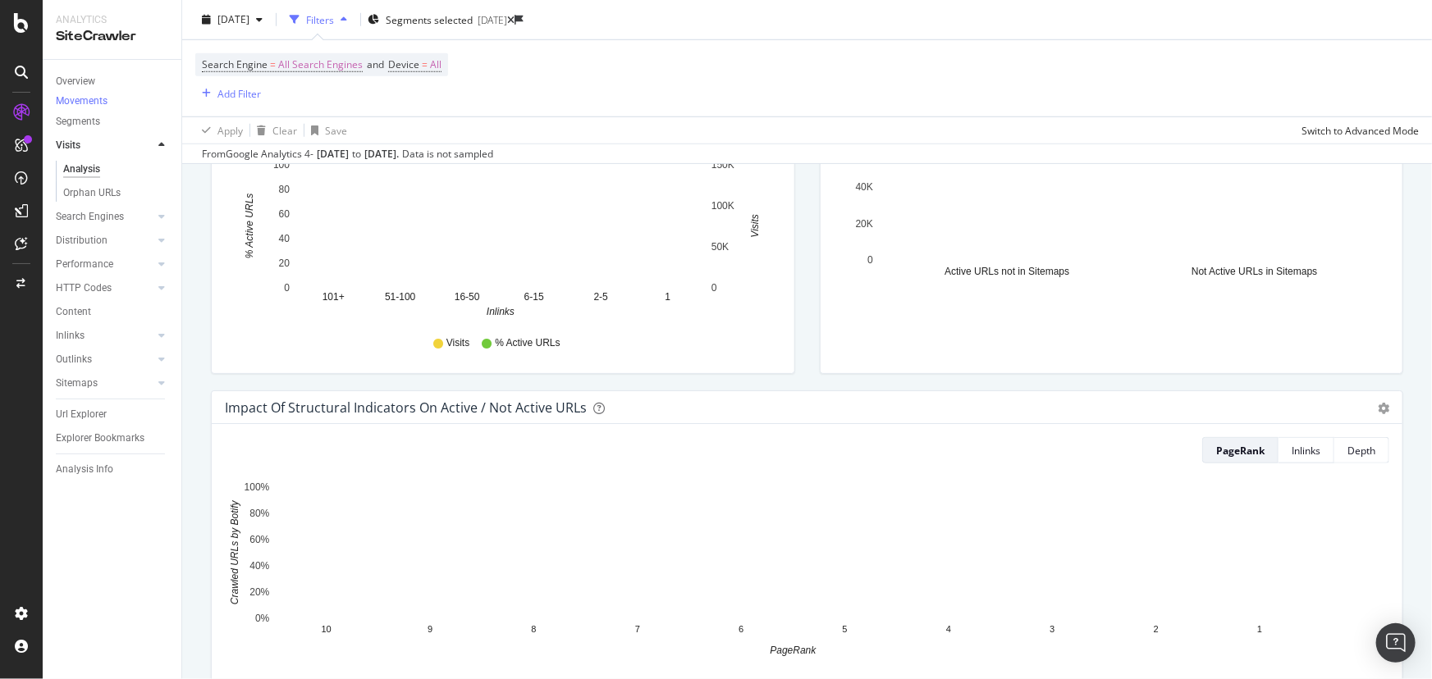
scroll to position [746, 0]
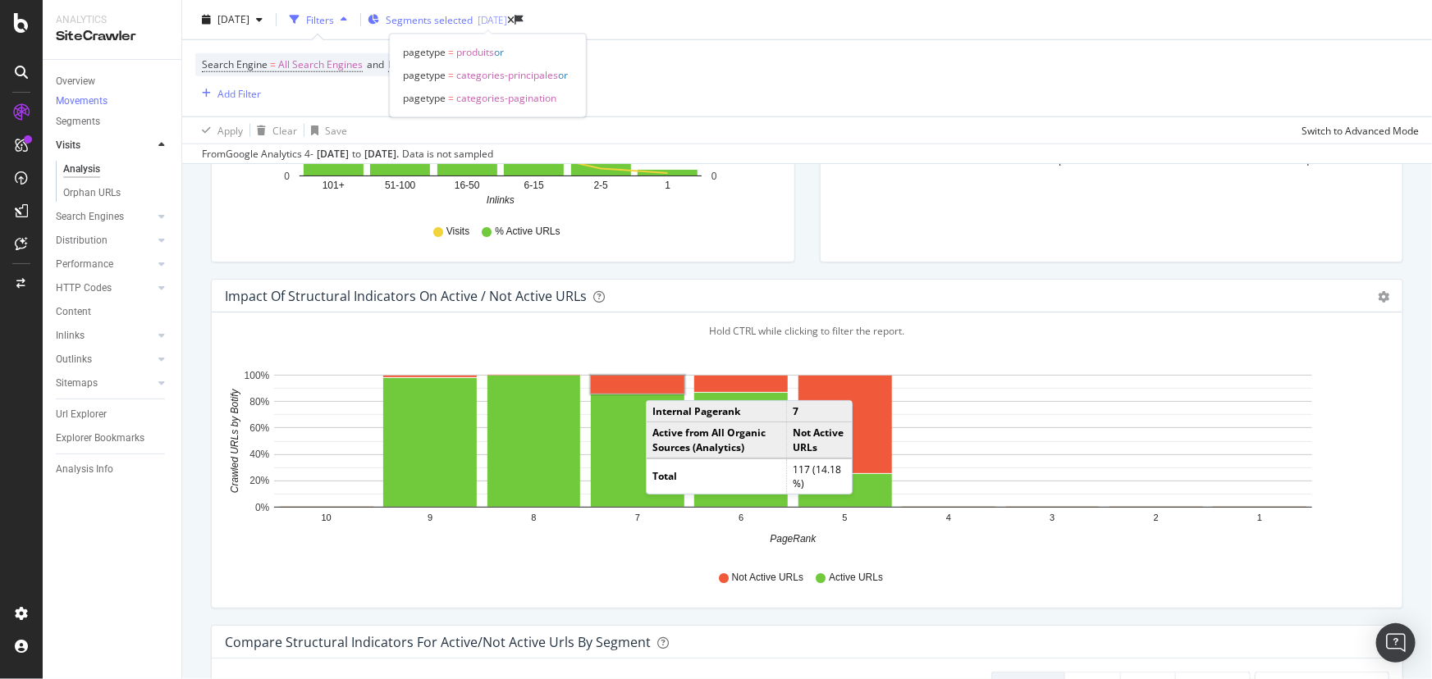
click at [473, 24] on span "Segments selected" at bounding box center [429, 20] width 87 height 14
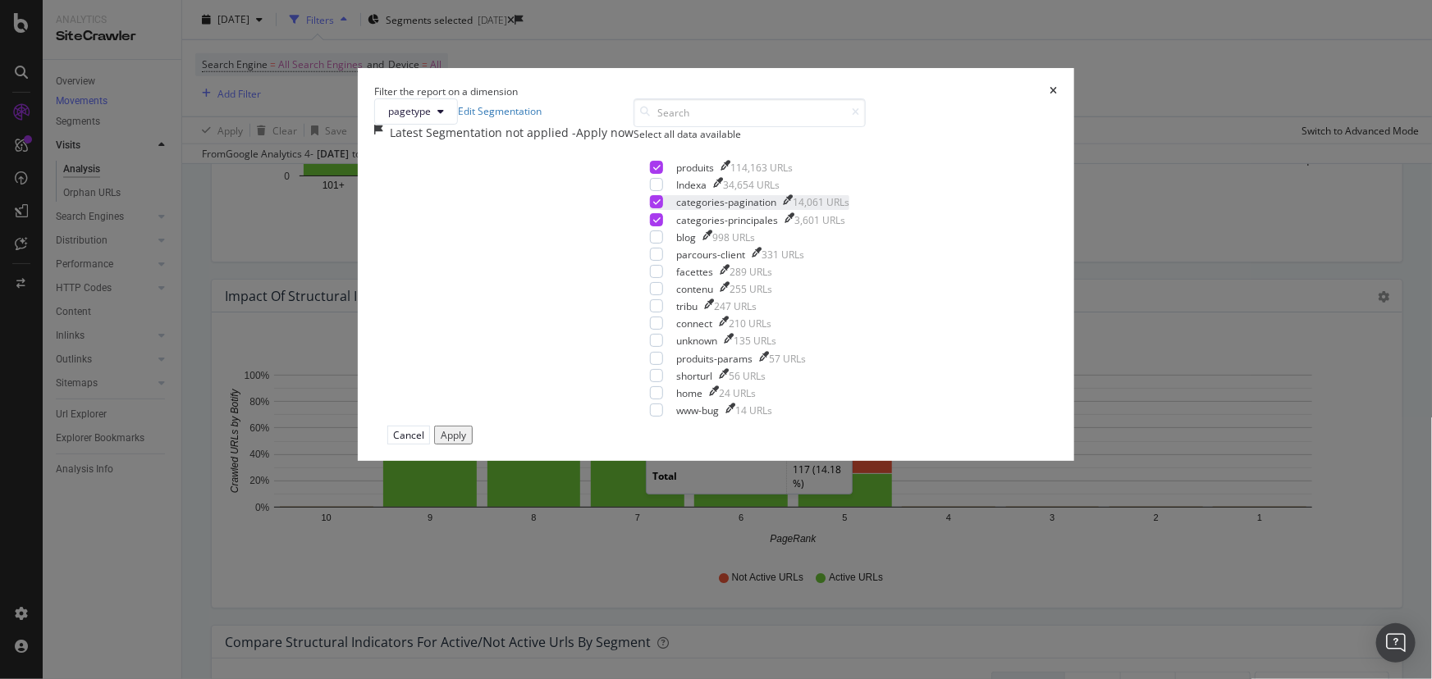
click at [650, 208] on div "modal" at bounding box center [656, 201] width 13 height 13
click at [653, 224] on icon "modal" at bounding box center [656, 220] width 7 height 8
click at [466, 442] on div "Apply" at bounding box center [453, 435] width 25 height 14
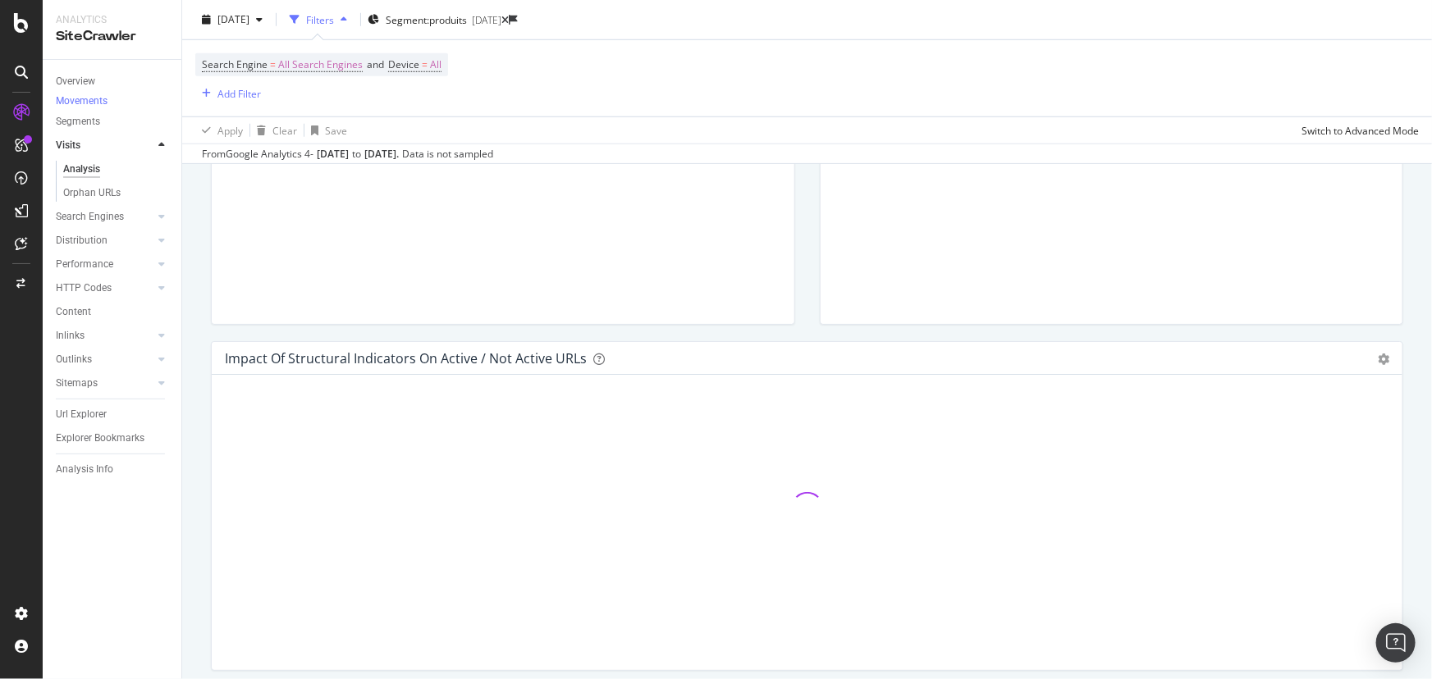
scroll to position [821, 0]
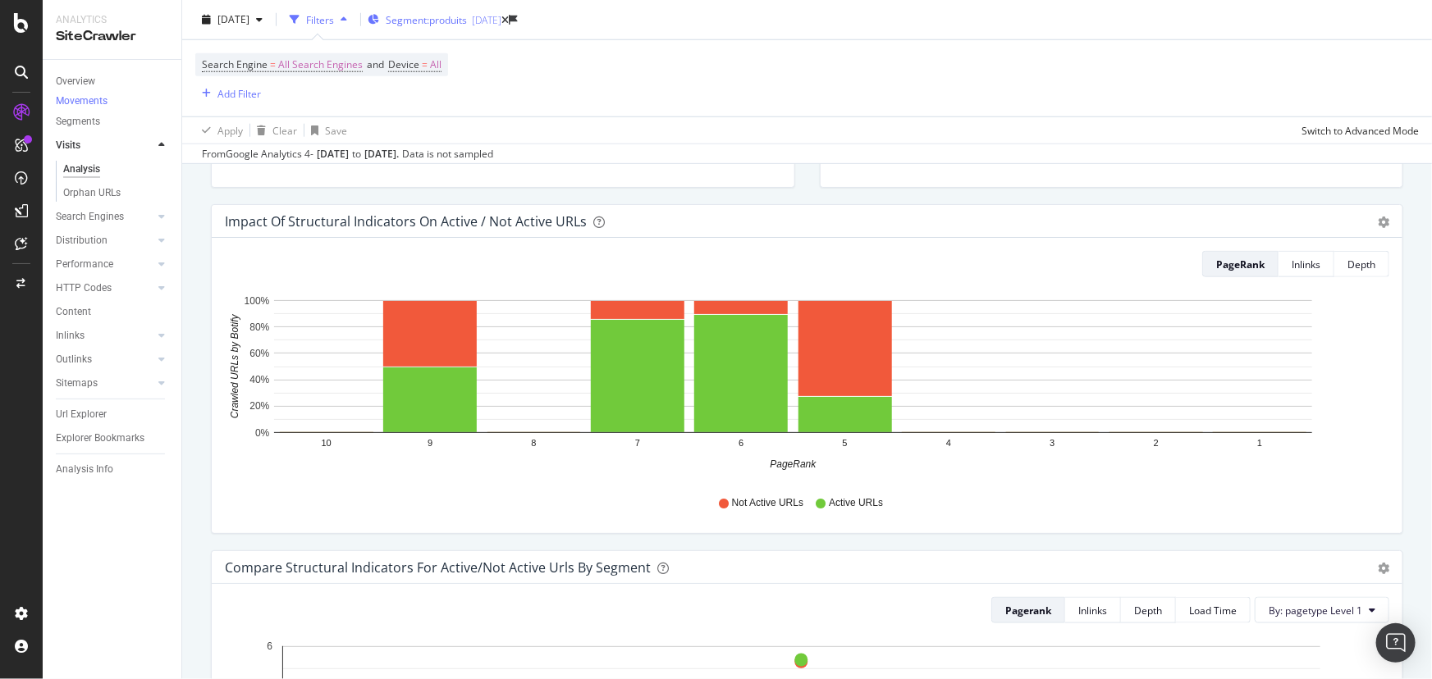
click at [501, 23] on div "[DATE]" at bounding box center [487, 20] width 30 height 14
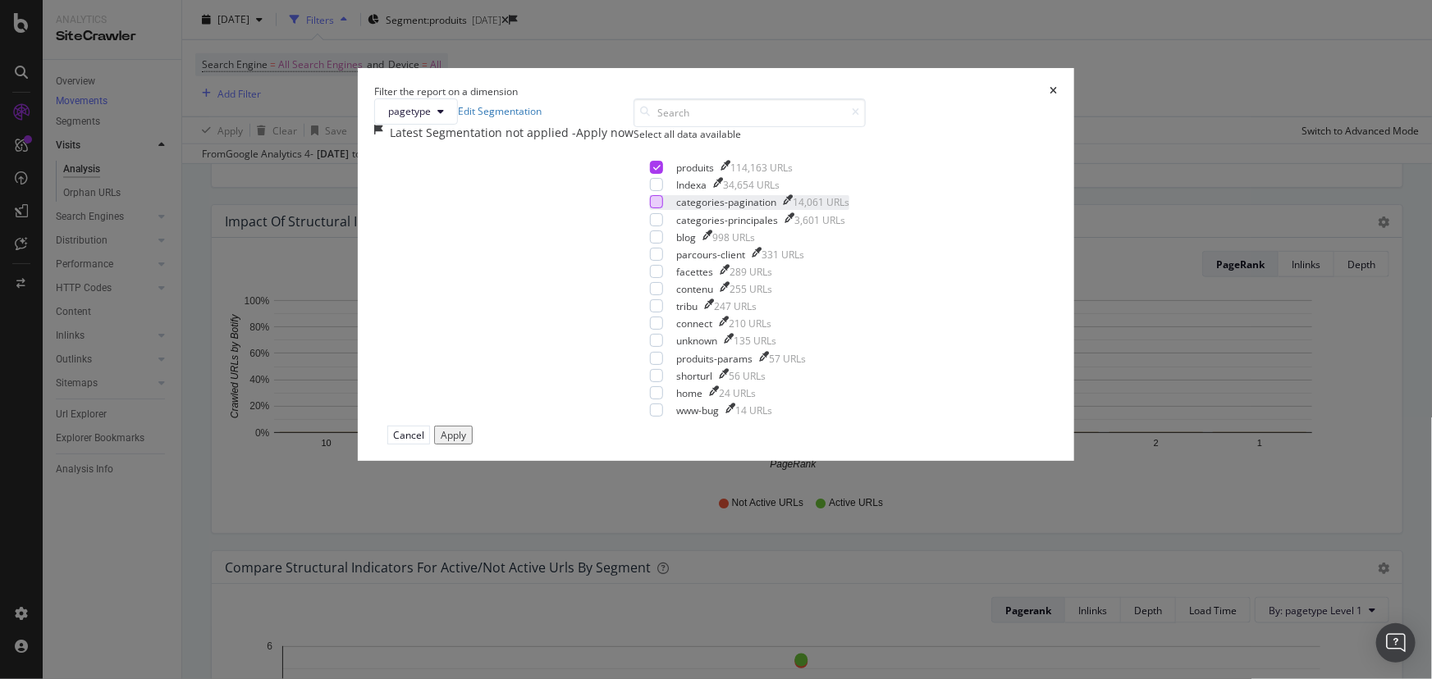
click at [650, 208] on div "modal" at bounding box center [656, 201] width 13 height 13
click at [650, 226] on div "modal" at bounding box center [656, 219] width 13 height 13
click at [466, 442] on div "Apply" at bounding box center [453, 435] width 25 height 14
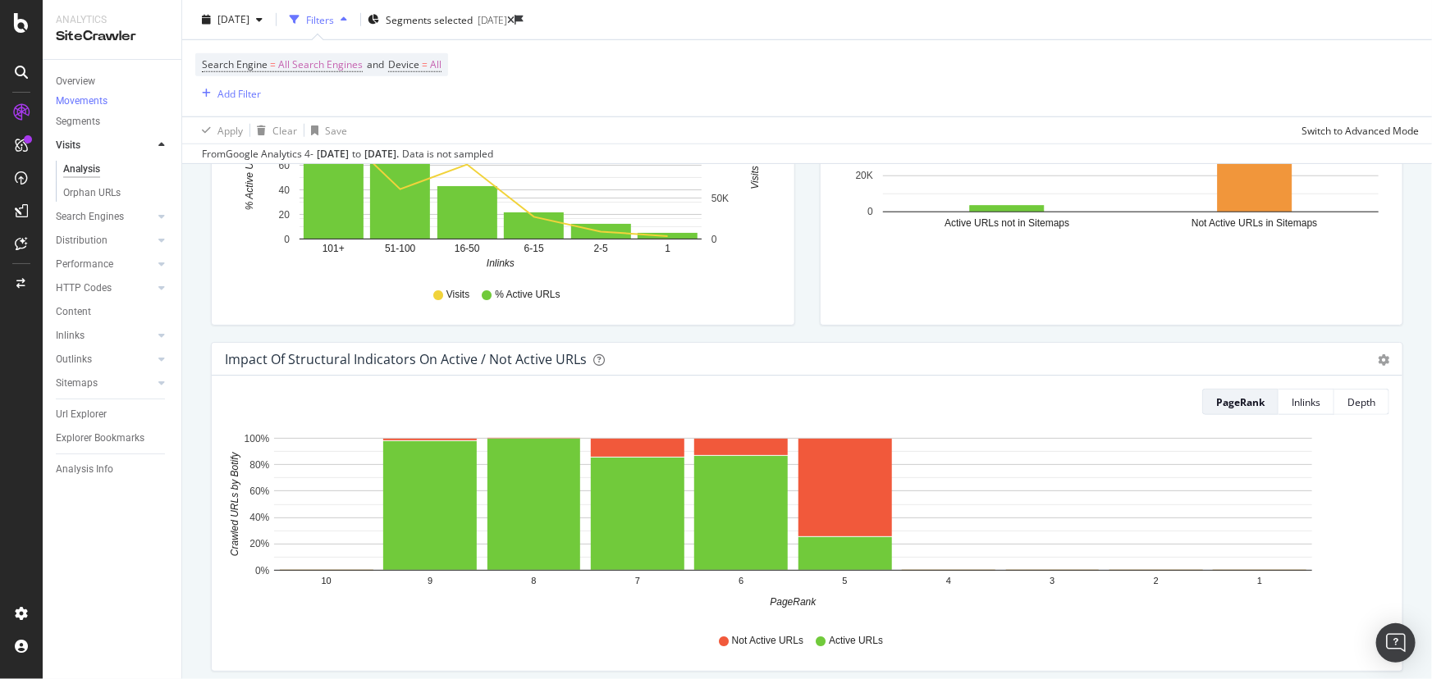
scroll to position [746, 0]
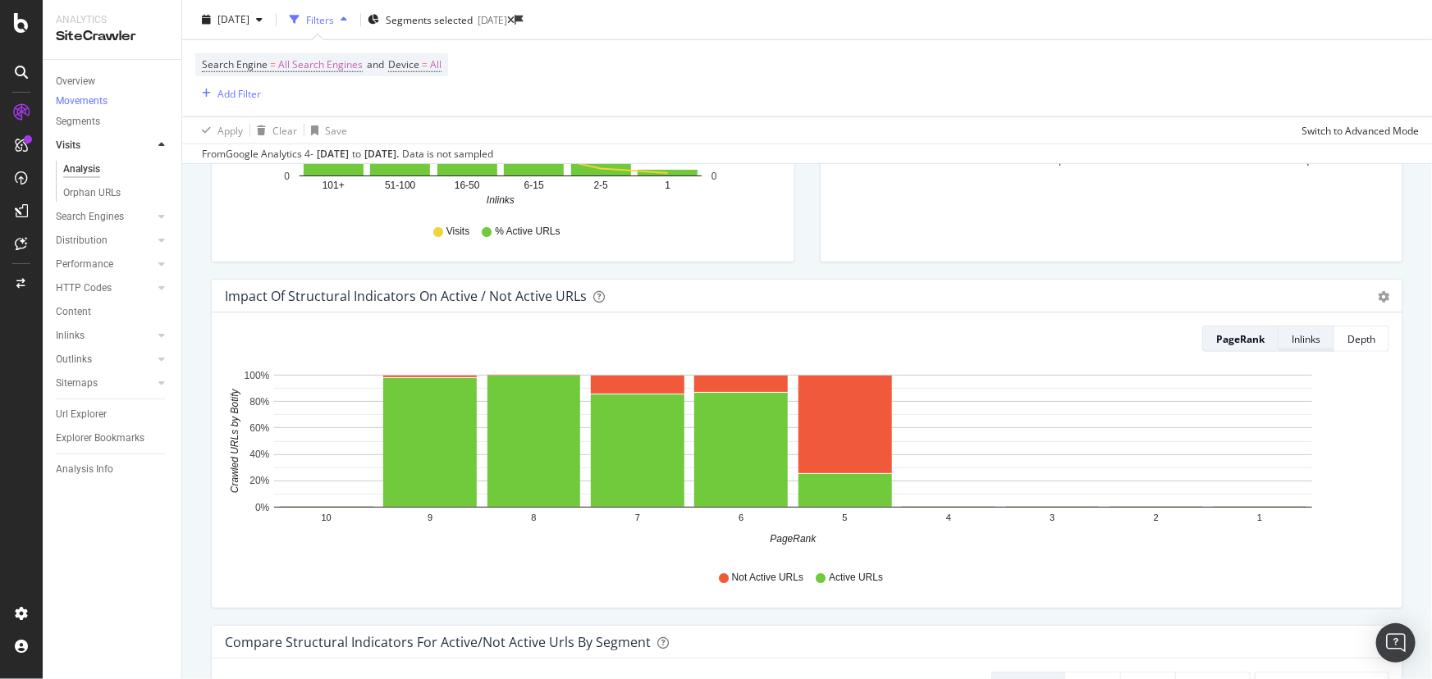
click at [1304, 334] on div "Inlinks" at bounding box center [1306, 339] width 29 height 14
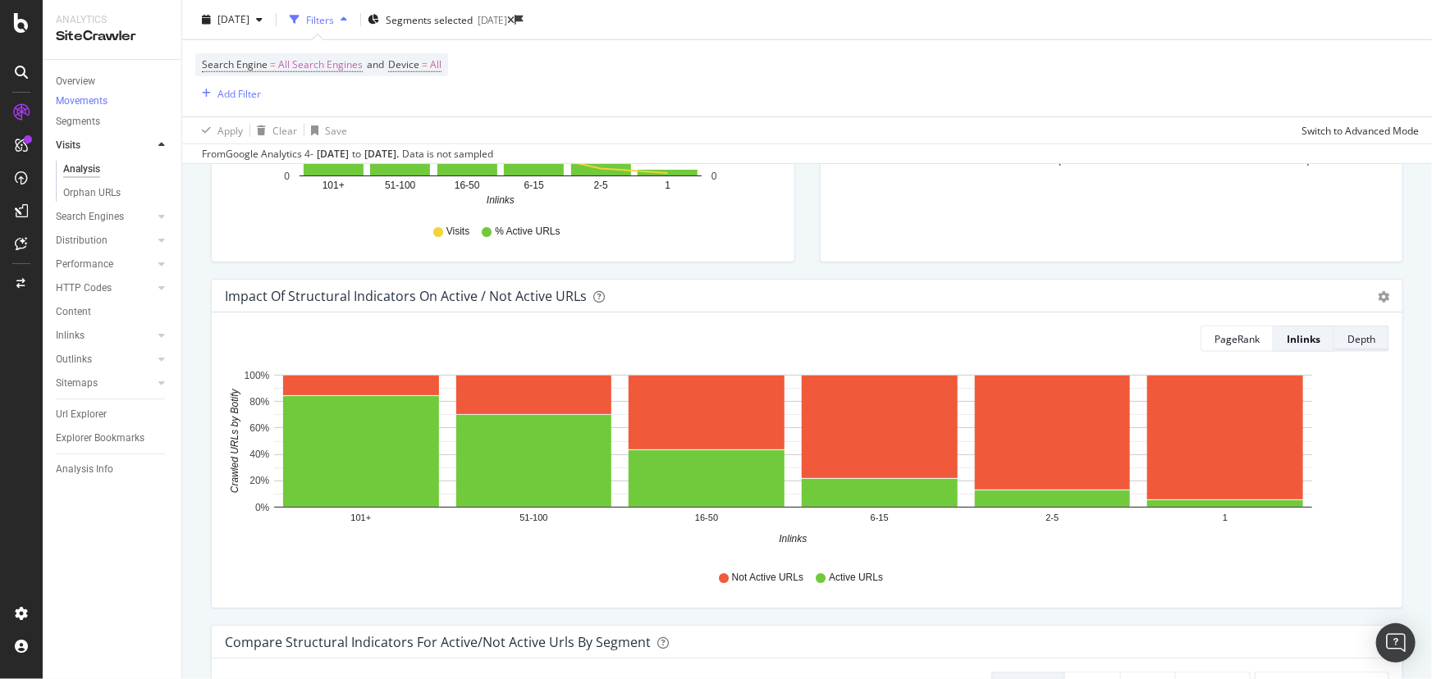
click at [1353, 339] on div "Depth" at bounding box center [1361, 339] width 28 height 14
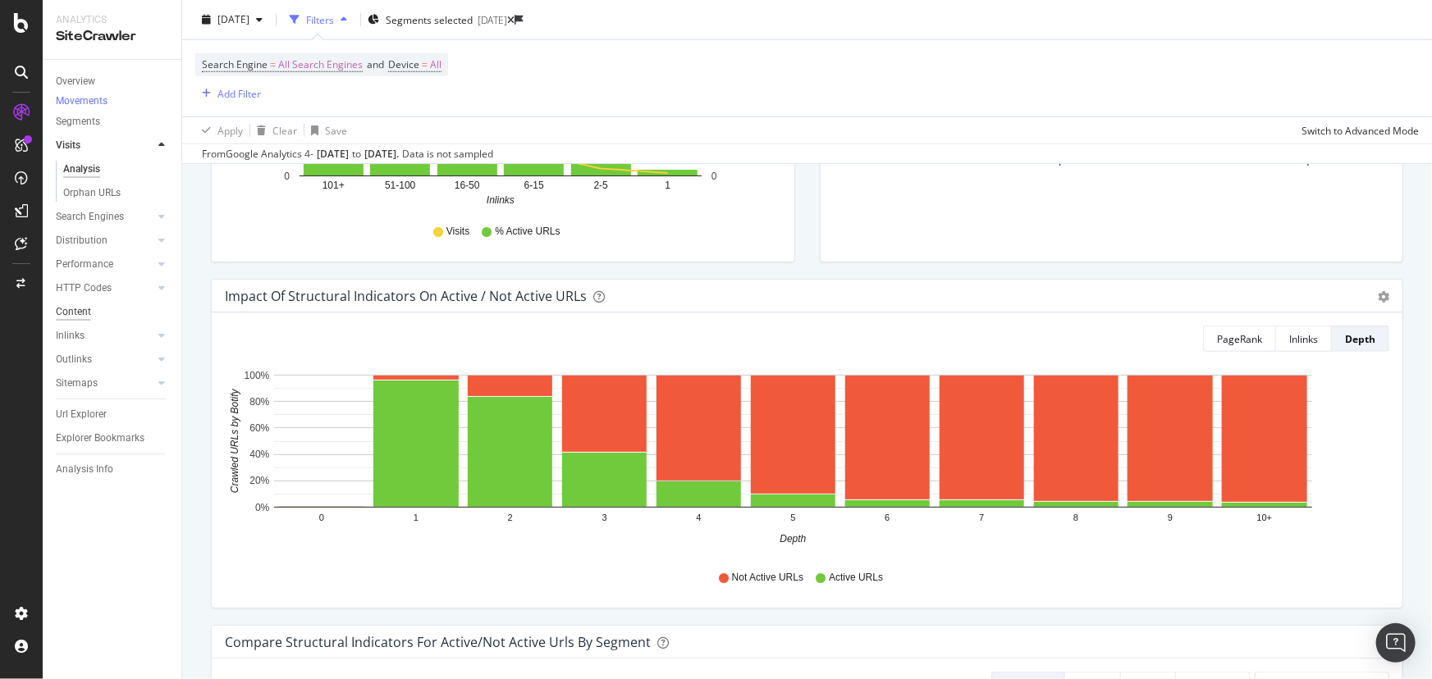
click at [82, 319] on div "Content" at bounding box center [73, 312] width 35 height 17
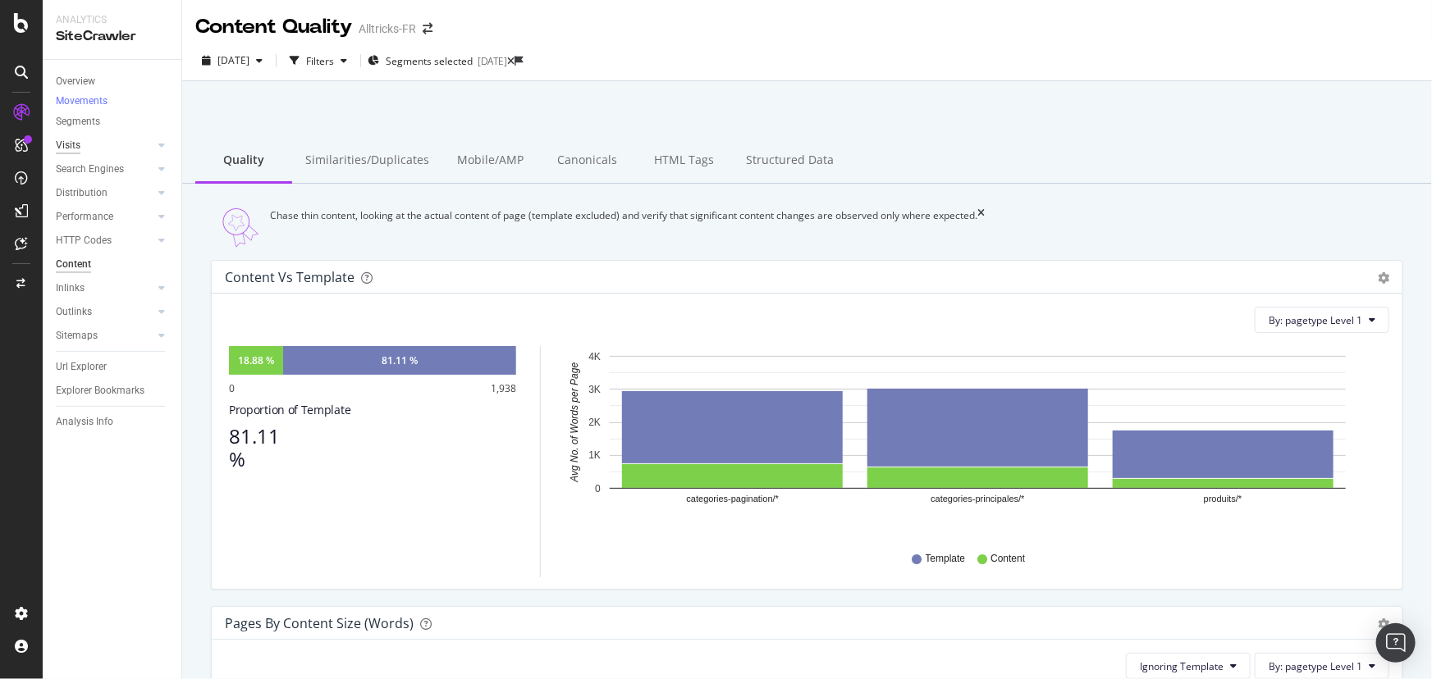
click at [67, 150] on div "Visits" at bounding box center [68, 145] width 25 height 17
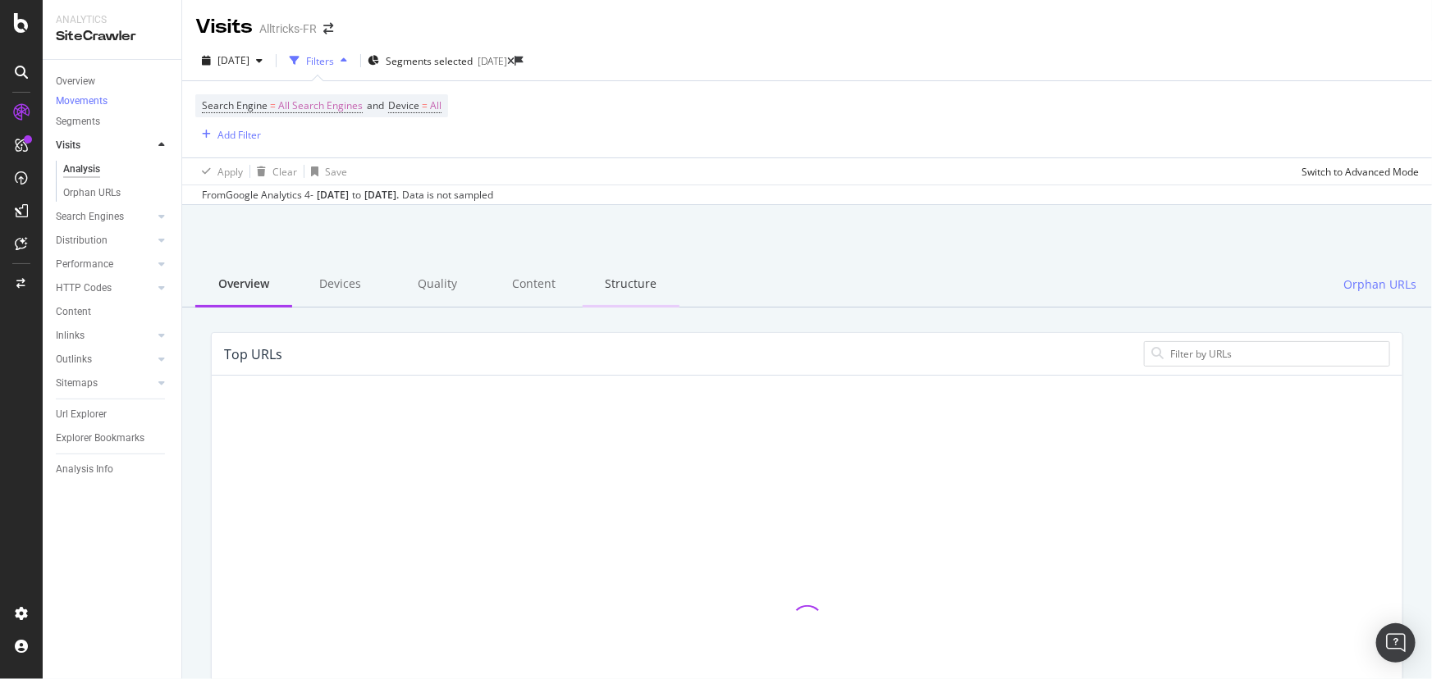
drag, startPoint x: 630, startPoint y: 286, endPoint x: 617, endPoint y: 276, distance: 16.9
click at [631, 286] on div "Structure" at bounding box center [631, 285] width 97 height 45
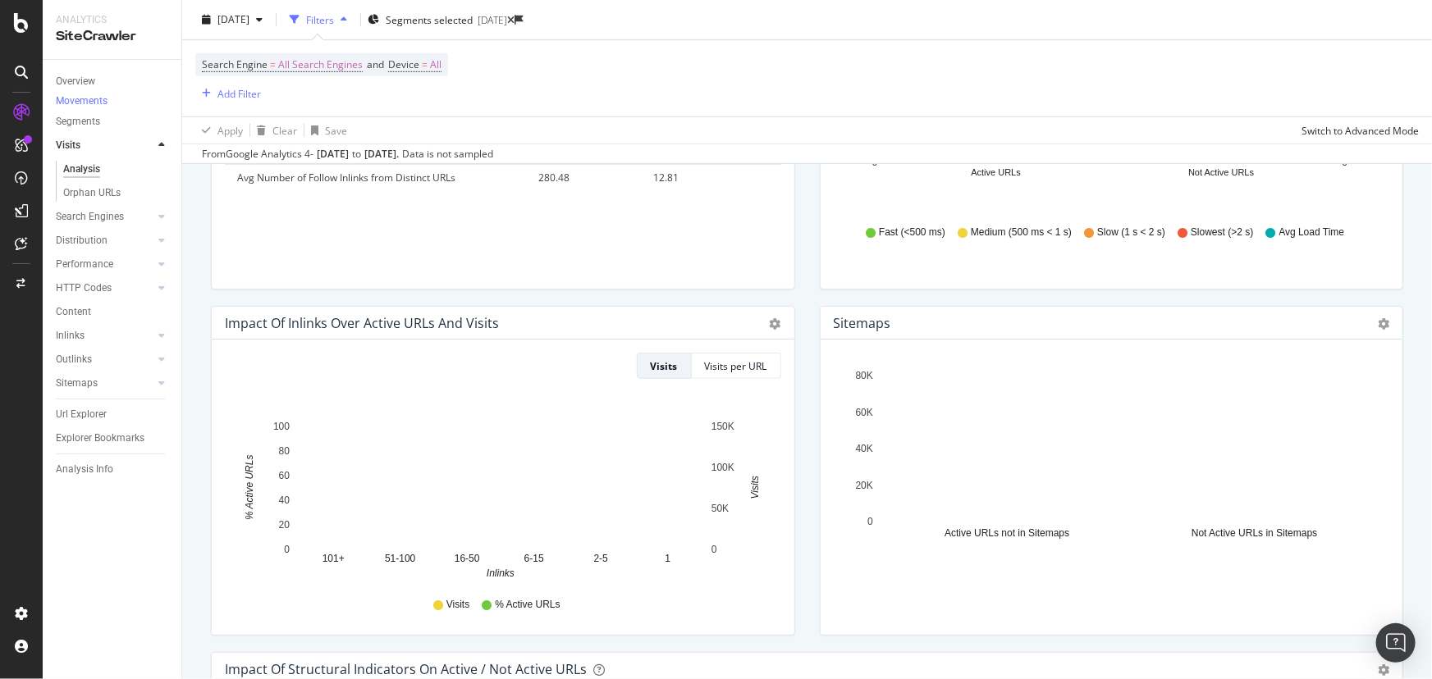
scroll to position [746, 0]
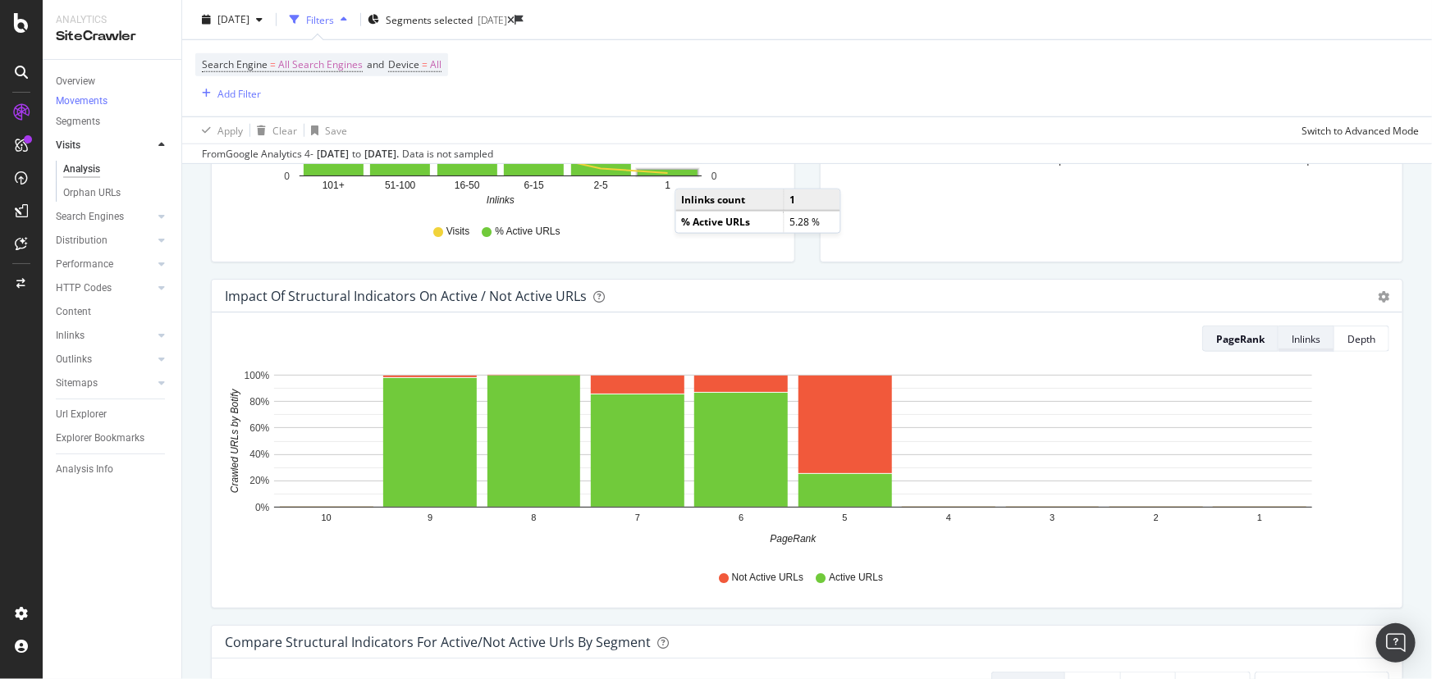
click at [1292, 339] on div "Inlinks" at bounding box center [1306, 339] width 29 height 14
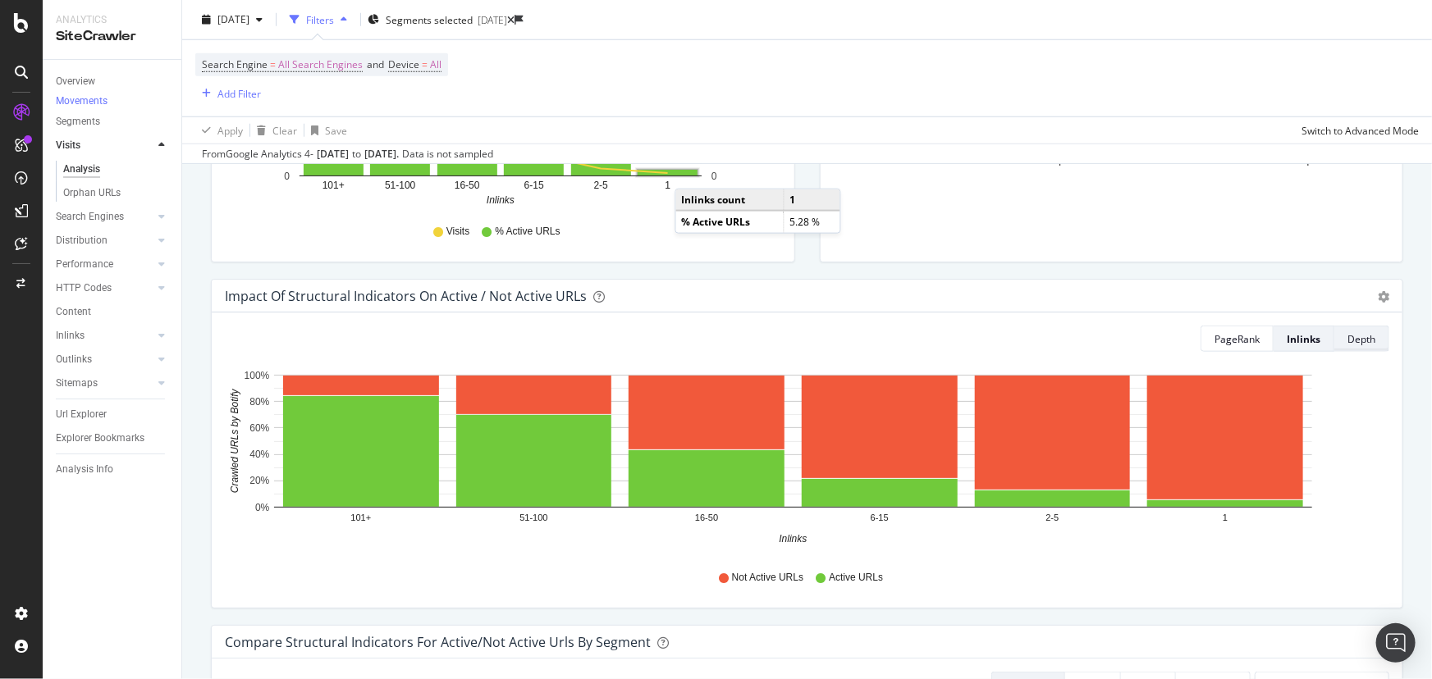
click at [1351, 344] on div "Depth" at bounding box center [1361, 339] width 28 height 14
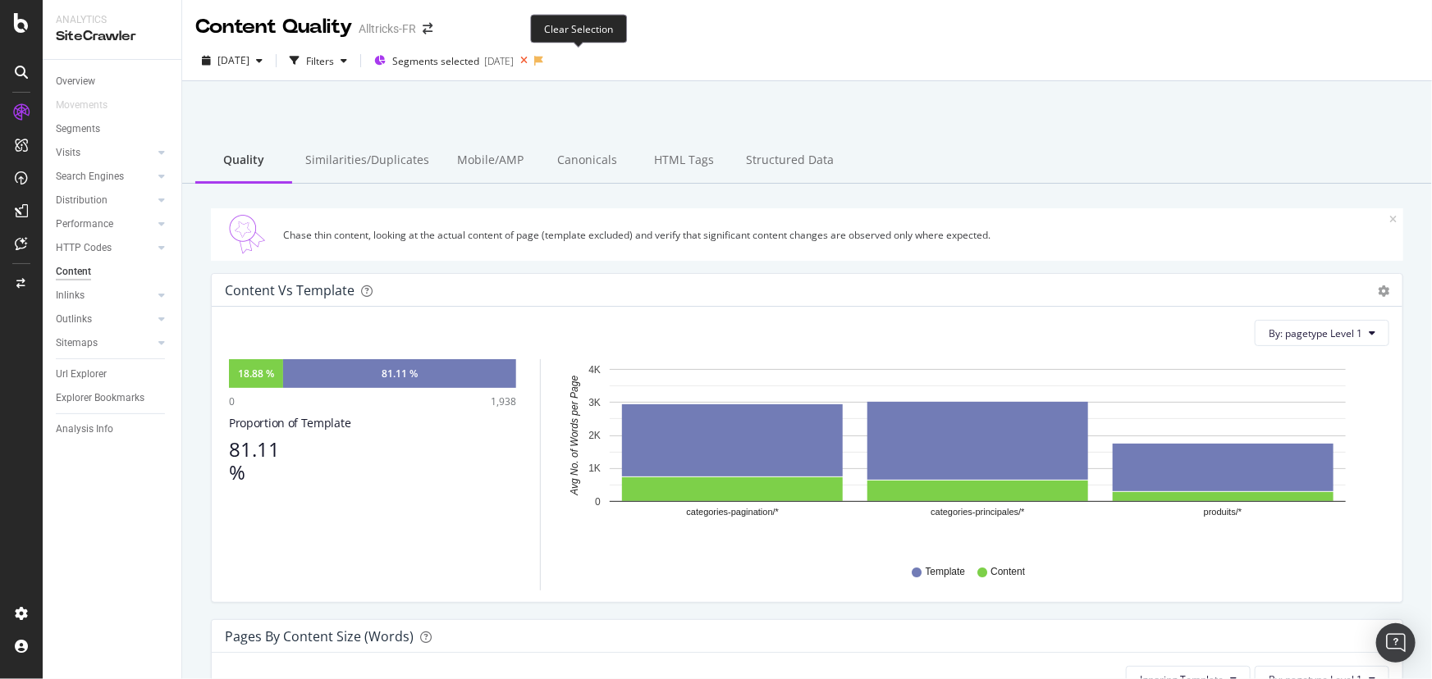
click at [534, 61] on icon at bounding box center [524, 60] width 21 height 23
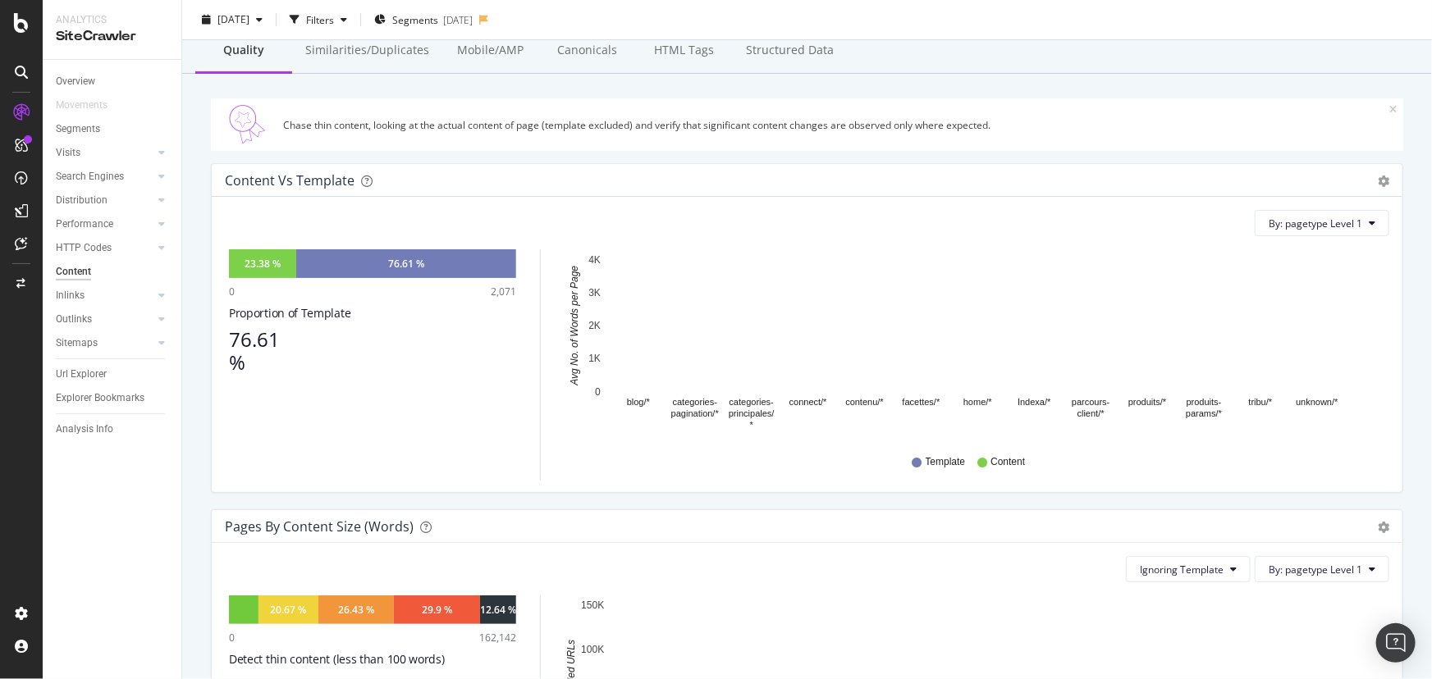
scroll to position [74, 0]
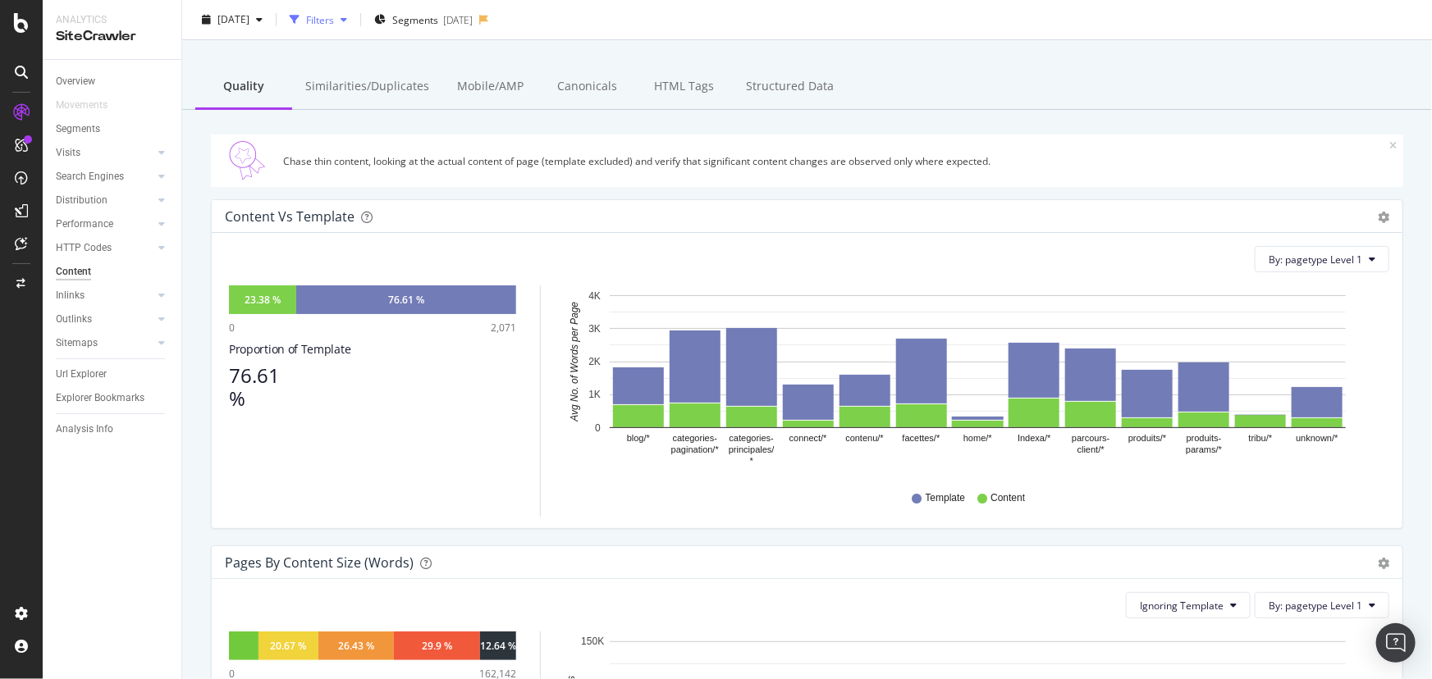
click at [334, 18] on div "Filters" at bounding box center [320, 19] width 28 height 14
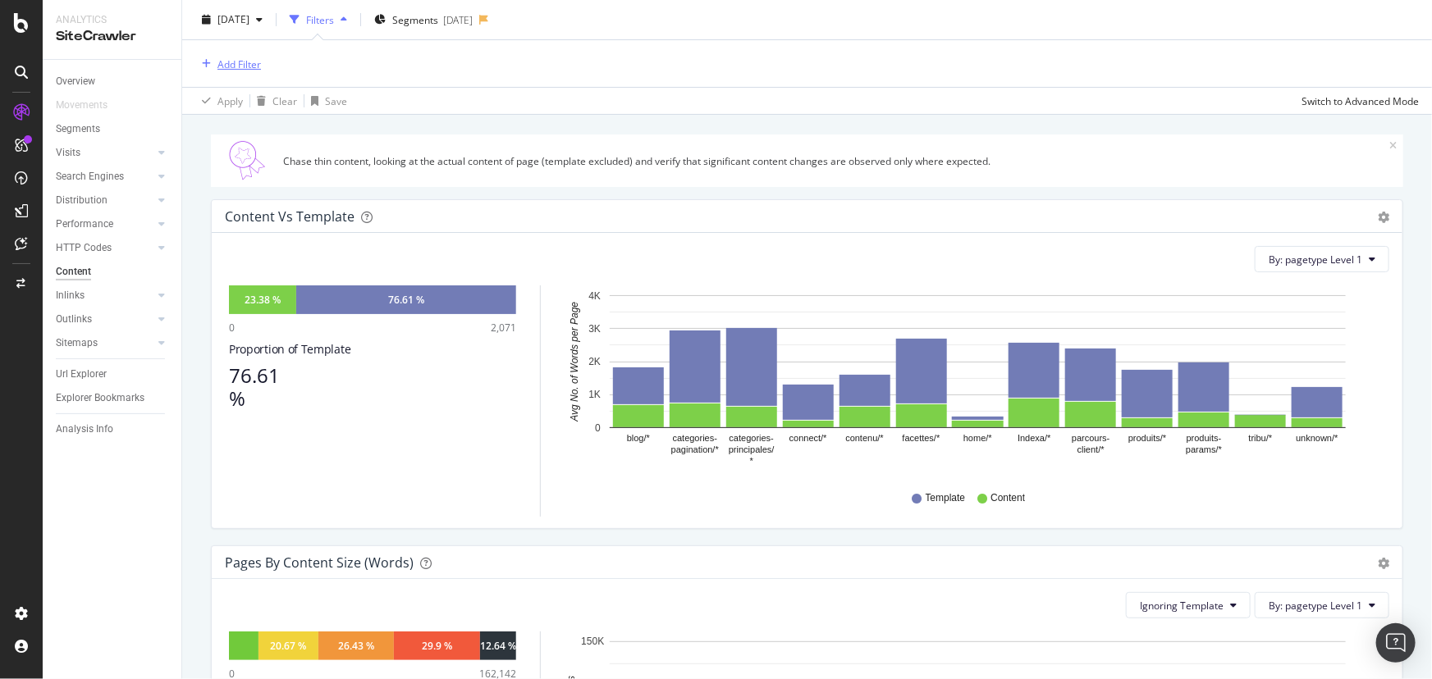
click at [233, 62] on div "Add Filter" at bounding box center [238, 64] width 43 height 14
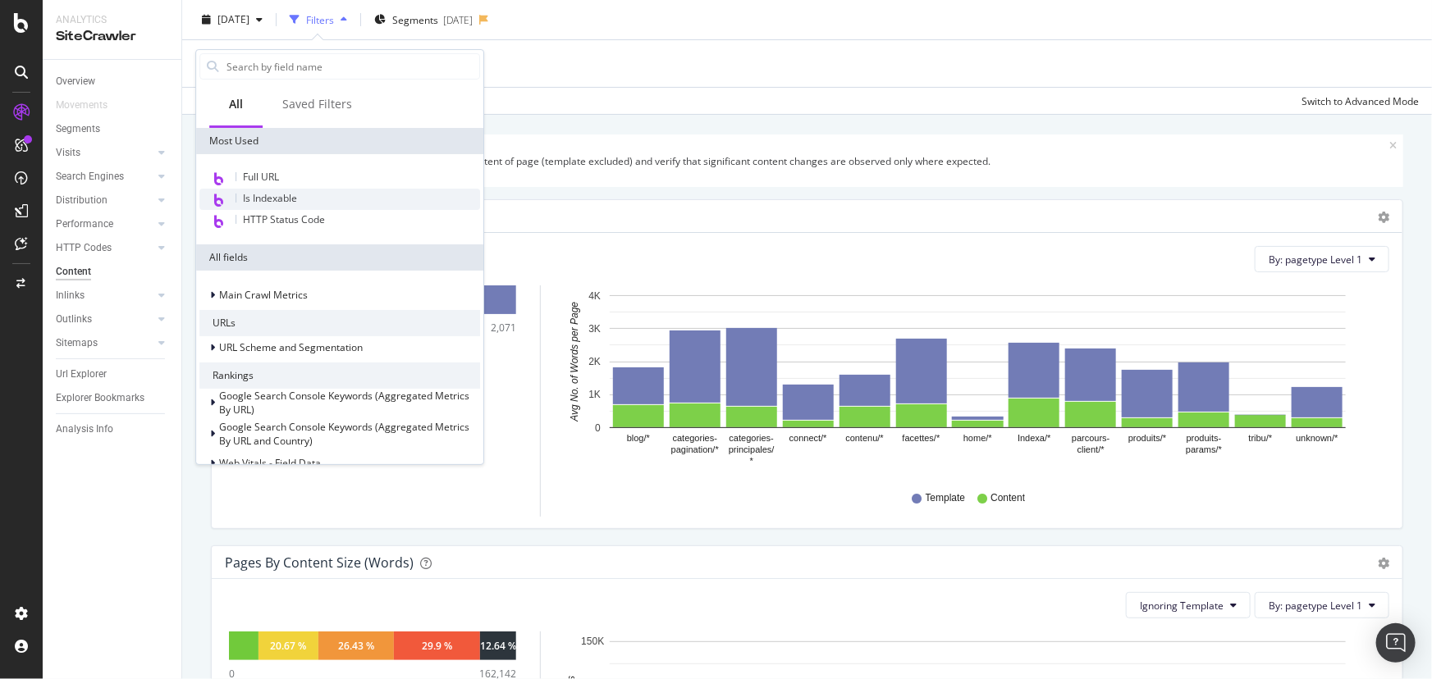
click at [286, 199] on span "Is Indexable" at bounding box center [270, 198] width 54 height 14
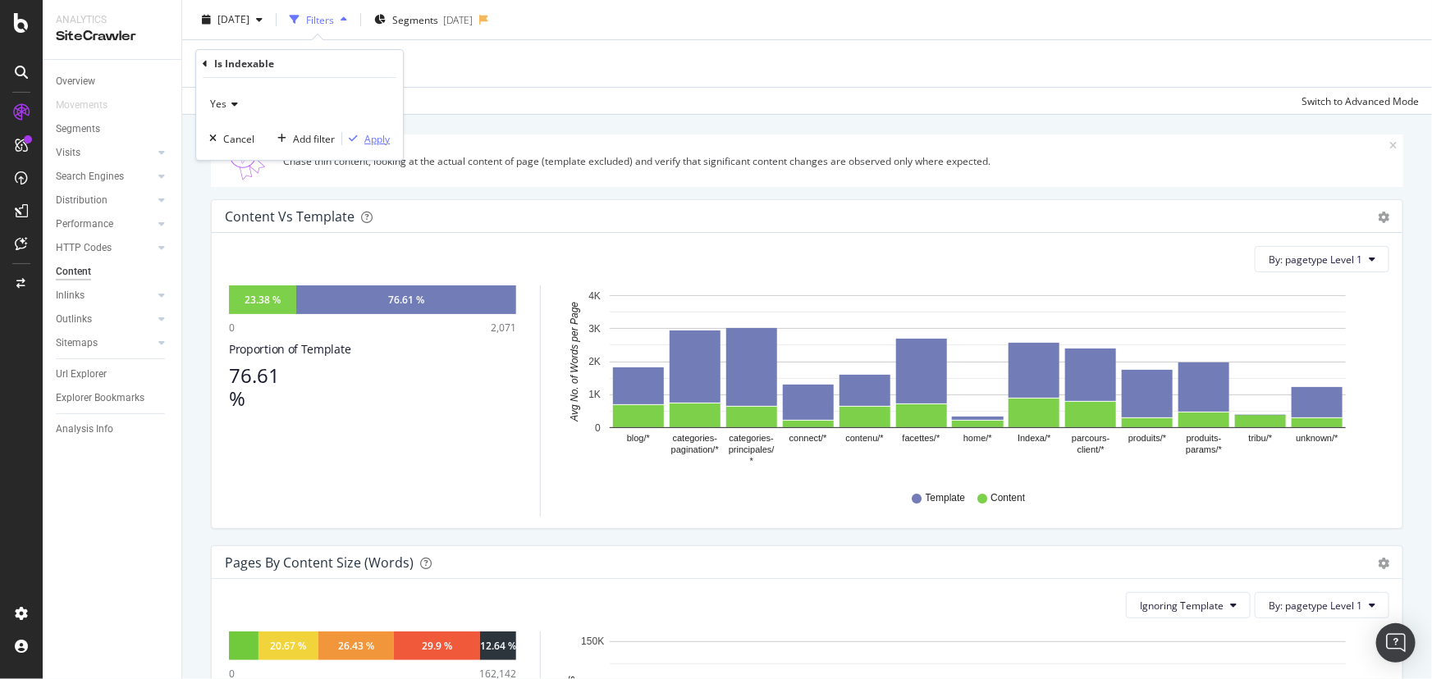
click at [370, 135] on div "Apply" at bounding box center [376, 139] width 25 height 14
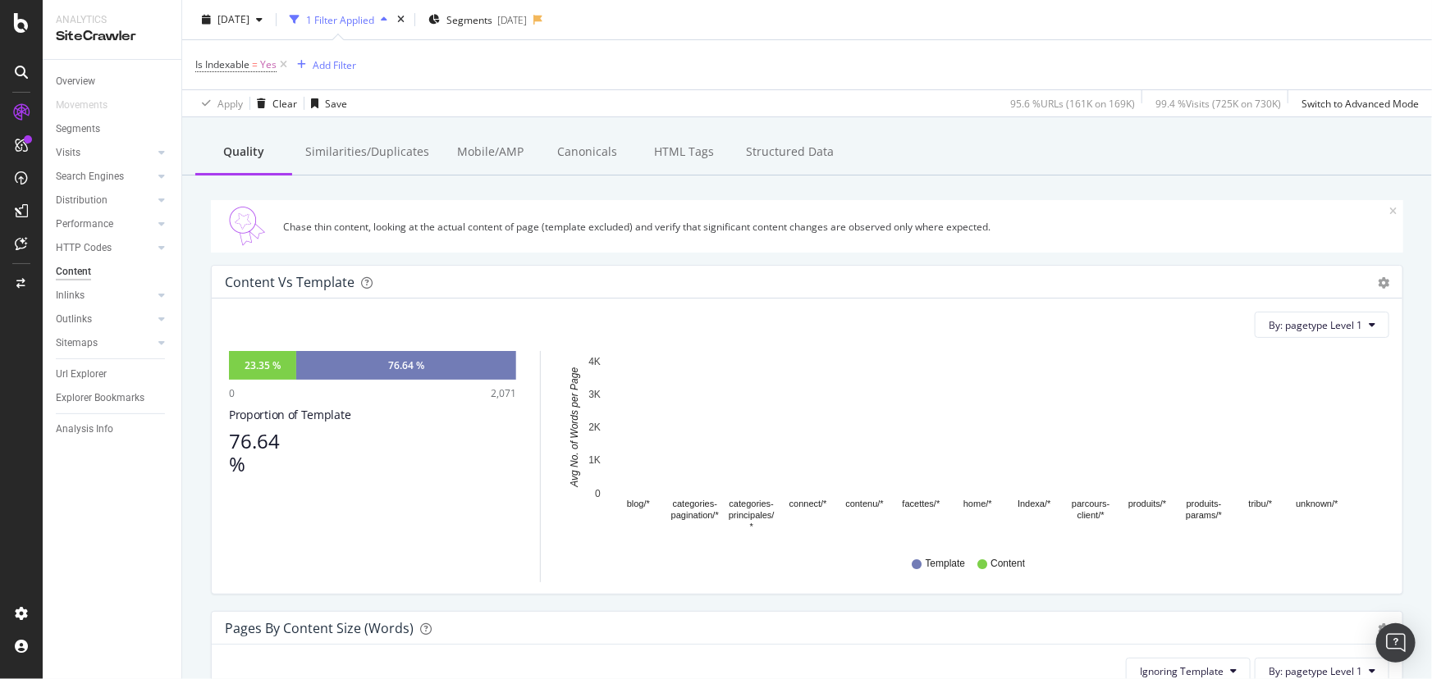
scroll to position [74, 0]
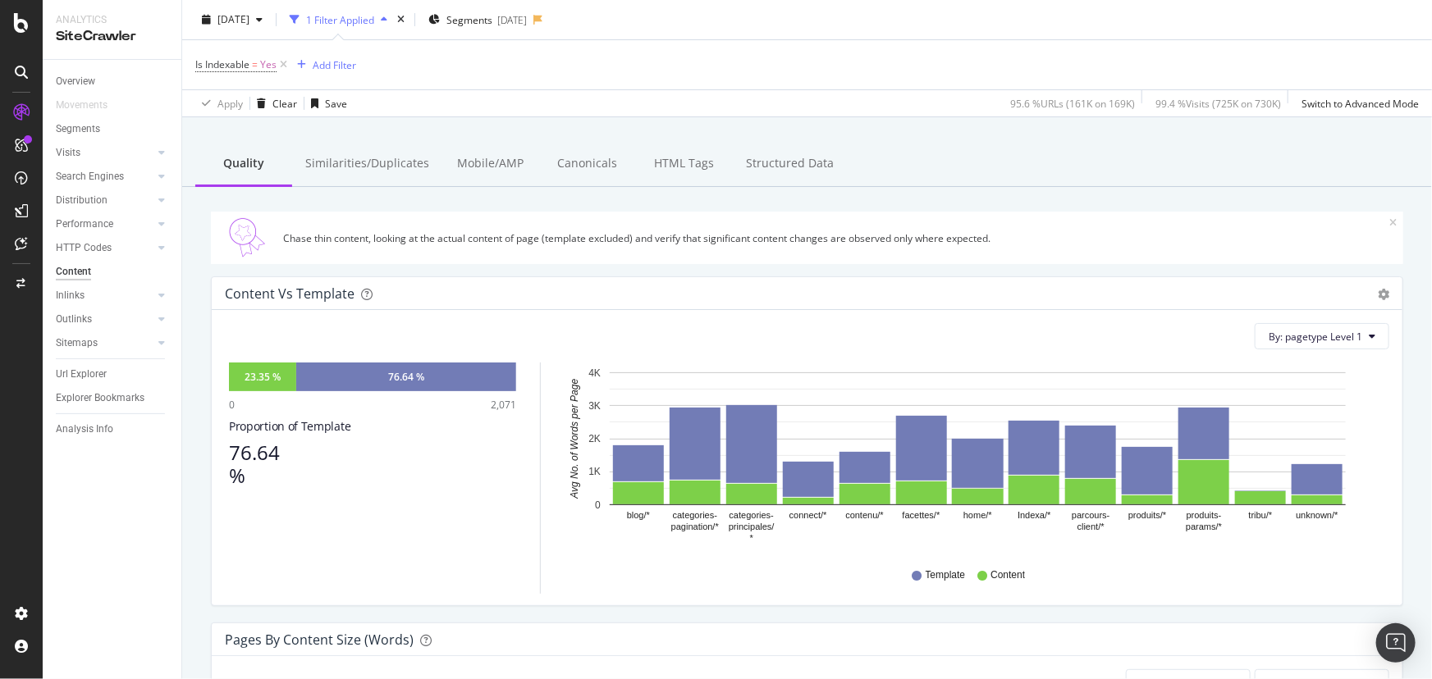
click at [352, 164] on div "Similarities/Duplicates" at bounding box center [367, 164] width 150 height 45
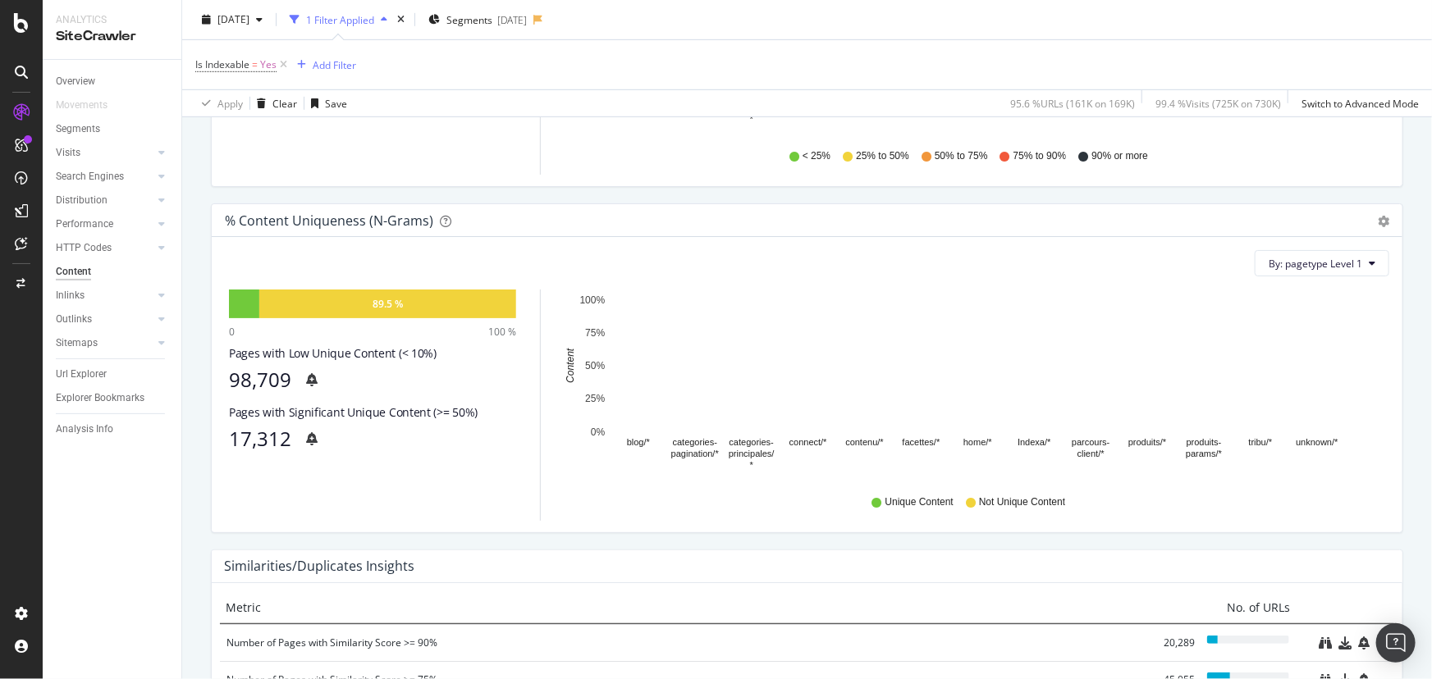
scroll to position [522, 0]
